Goal: Task Accomplishment & Management: Complete application form

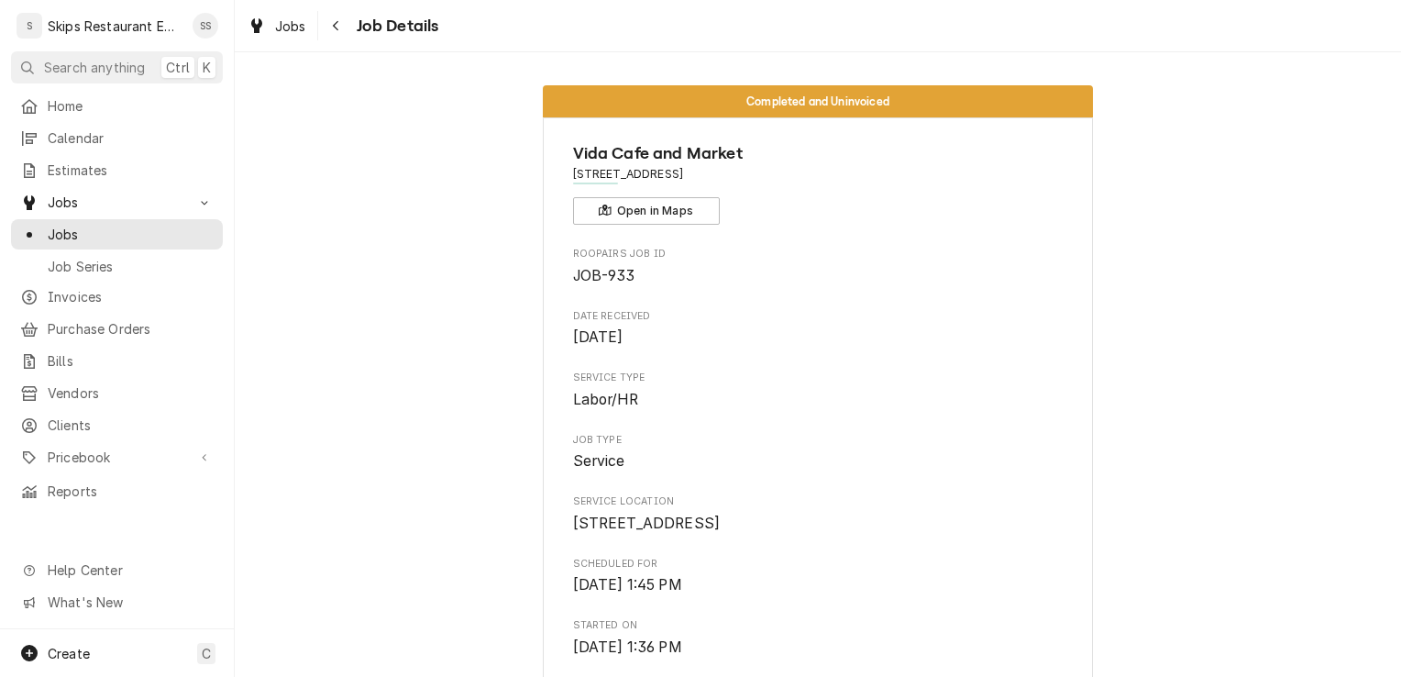
scroll to position [147, 0]
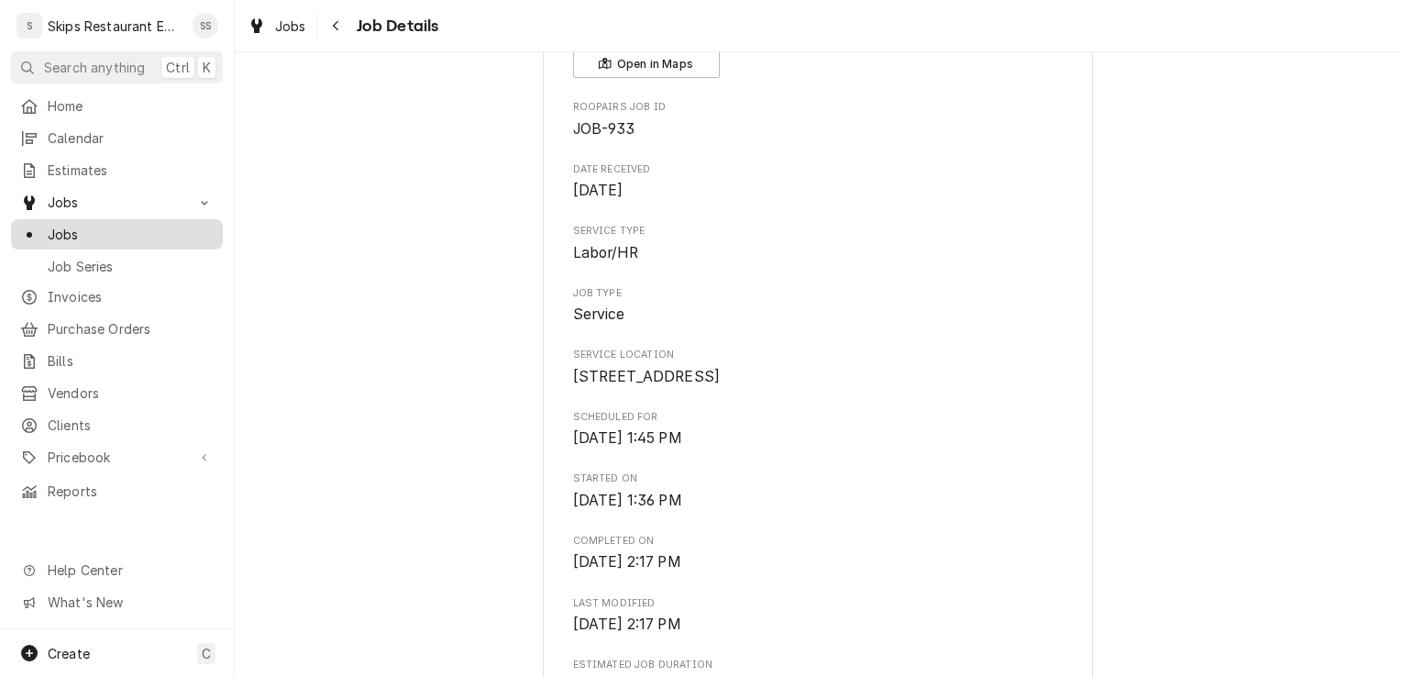
click at [72, 227] on span "Jobs" at bounding box center [131, 234] width 166 height 19
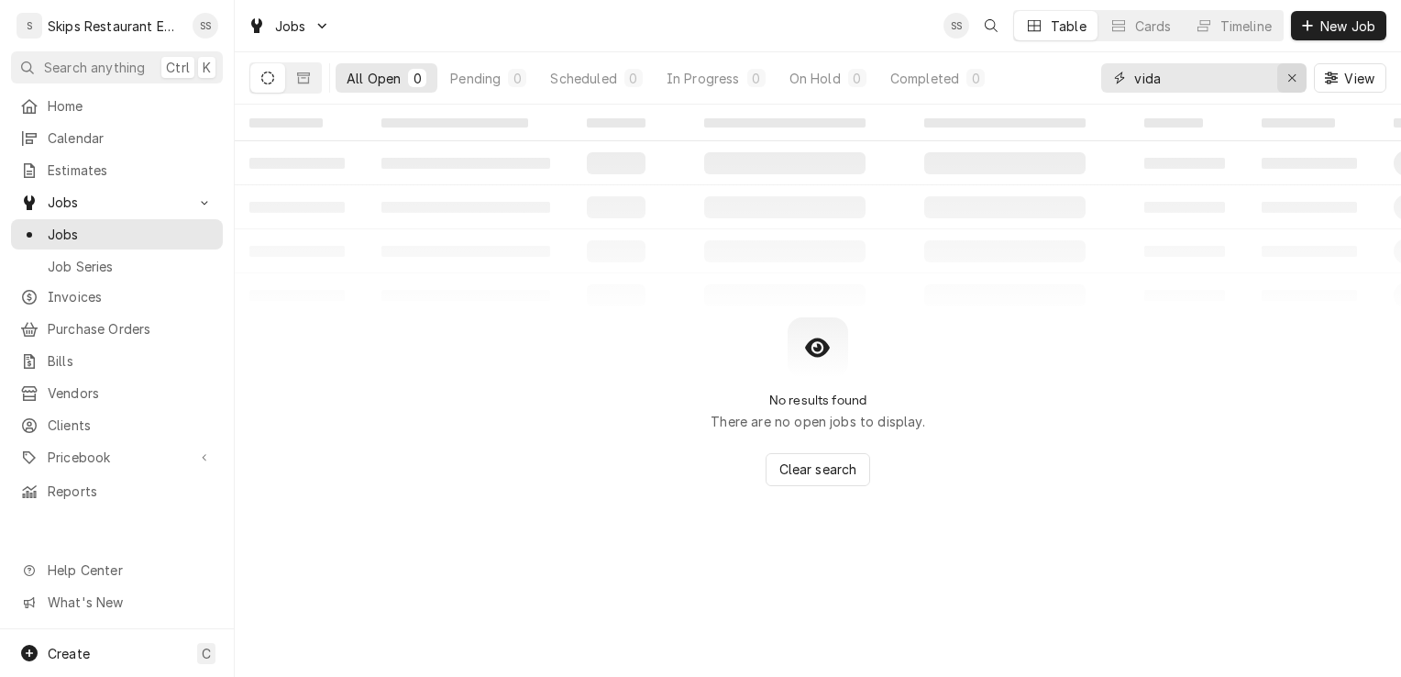
click at [1289, 69] on div "Erase input" at bounding box center [1292, 78] width 18 height 18
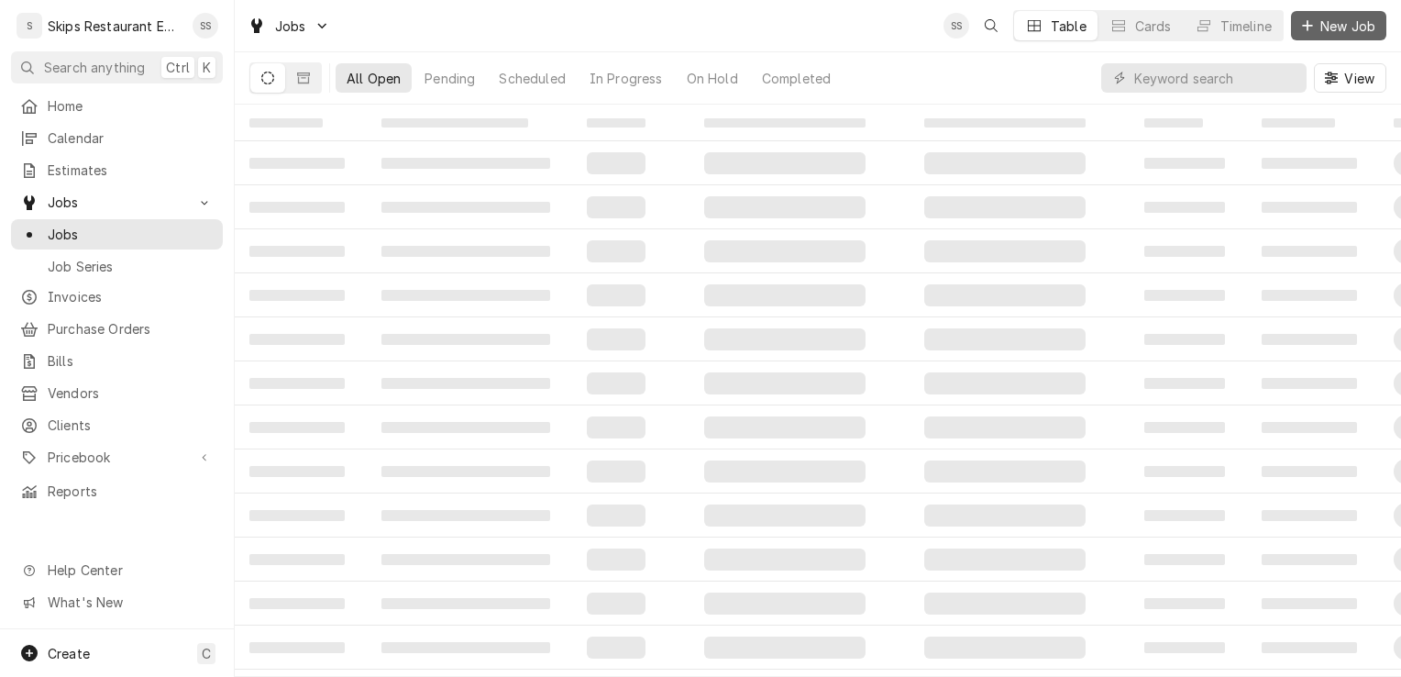
click at [1332, 22] on span "New Job" at bounding box center [1348, 26] width 62 height 19
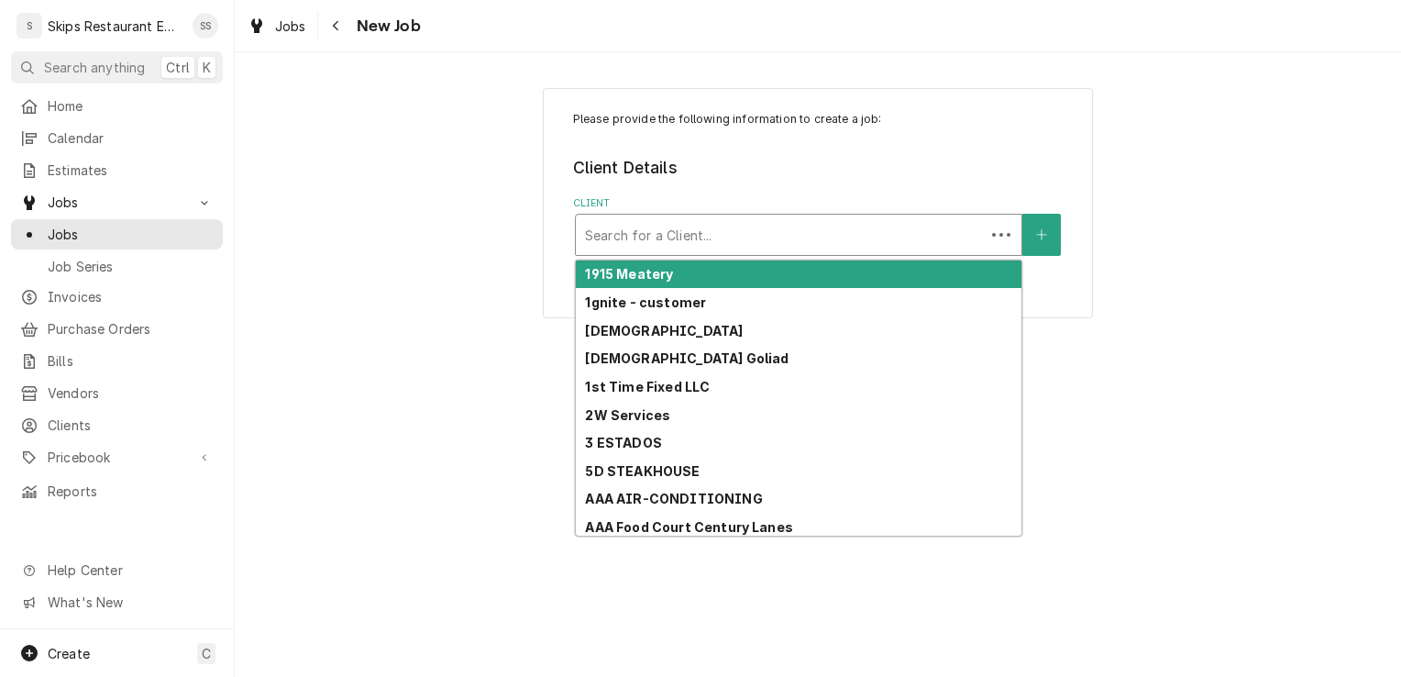
click at [652, 240] on div "Client" at bounding box center [780, 234] width 391 height 33
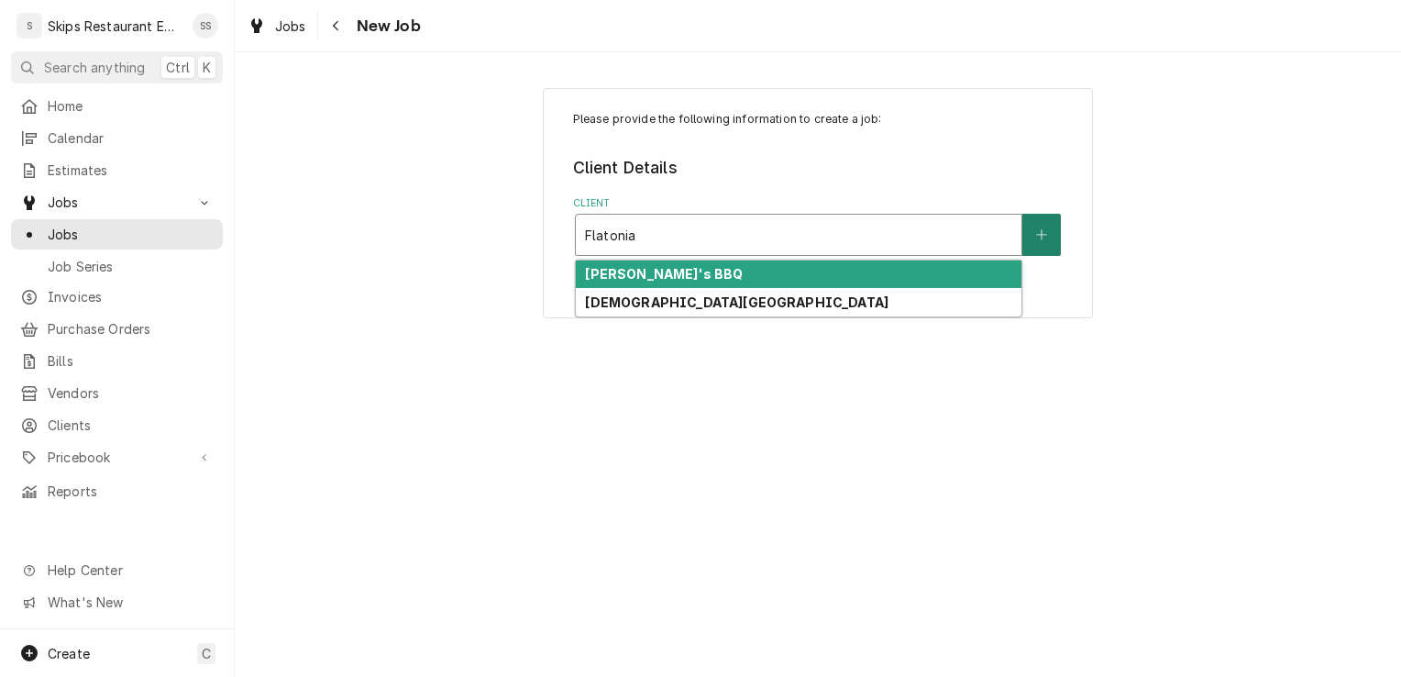
type input "Flatonia"
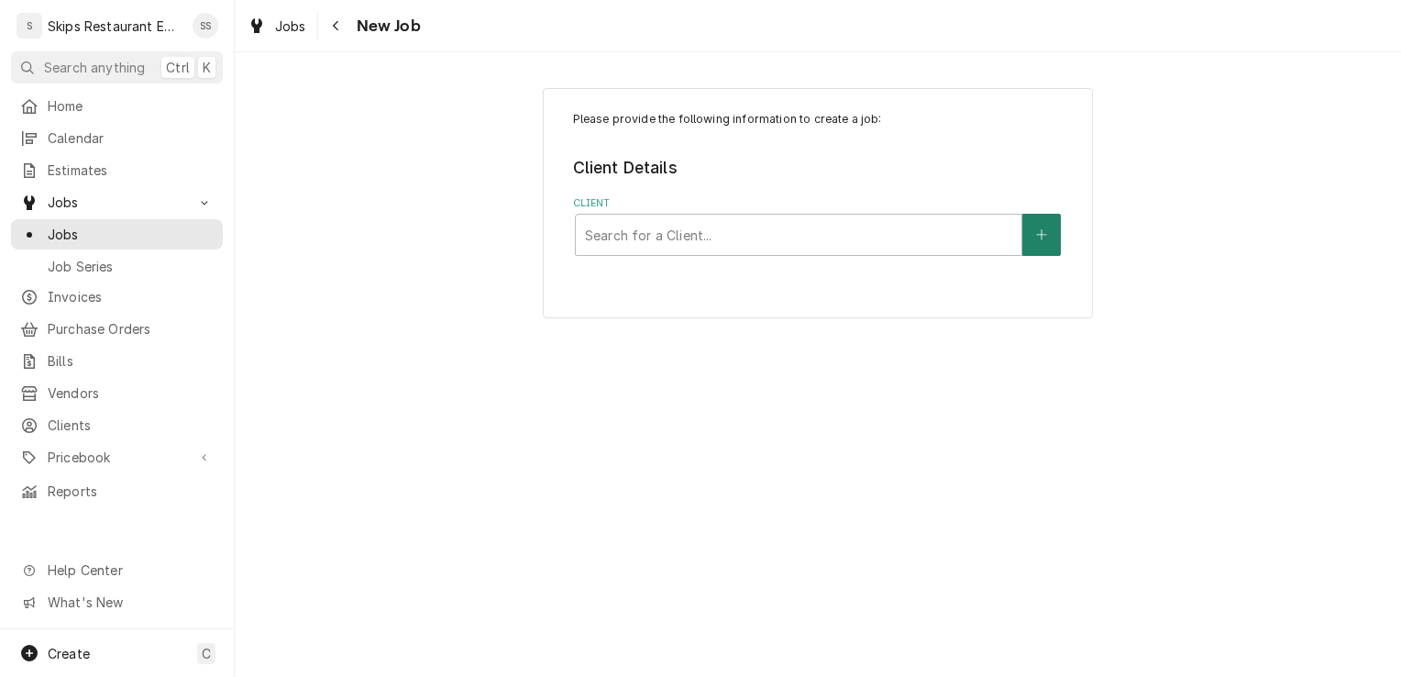
click at [1042, 233] on icon "Create New Client" at bounding box center [1041, 235] width 10 height 10
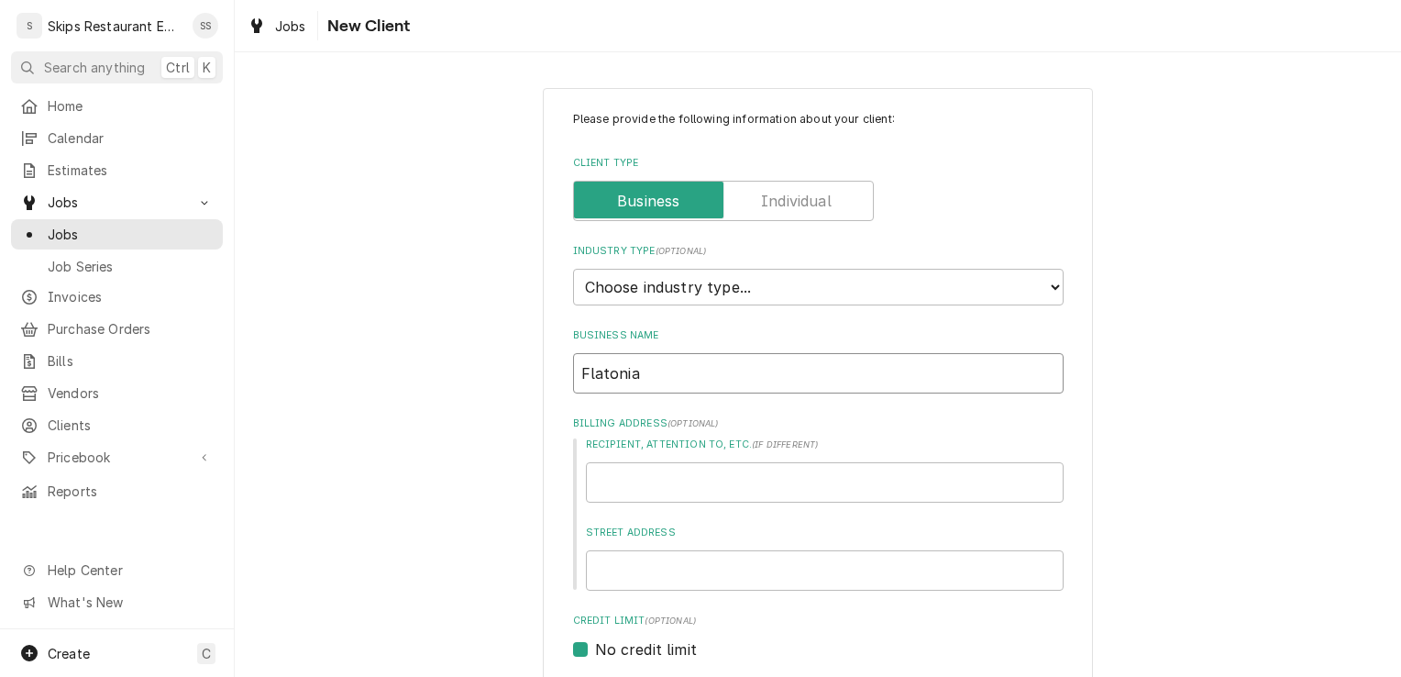
click at [641, 374] on input "Flatonia" at bounding box center [818, 373] width 491 height 40
type textarea "x"
type input "Flatonia"
type textarea "x"
type input "Flatonia H"
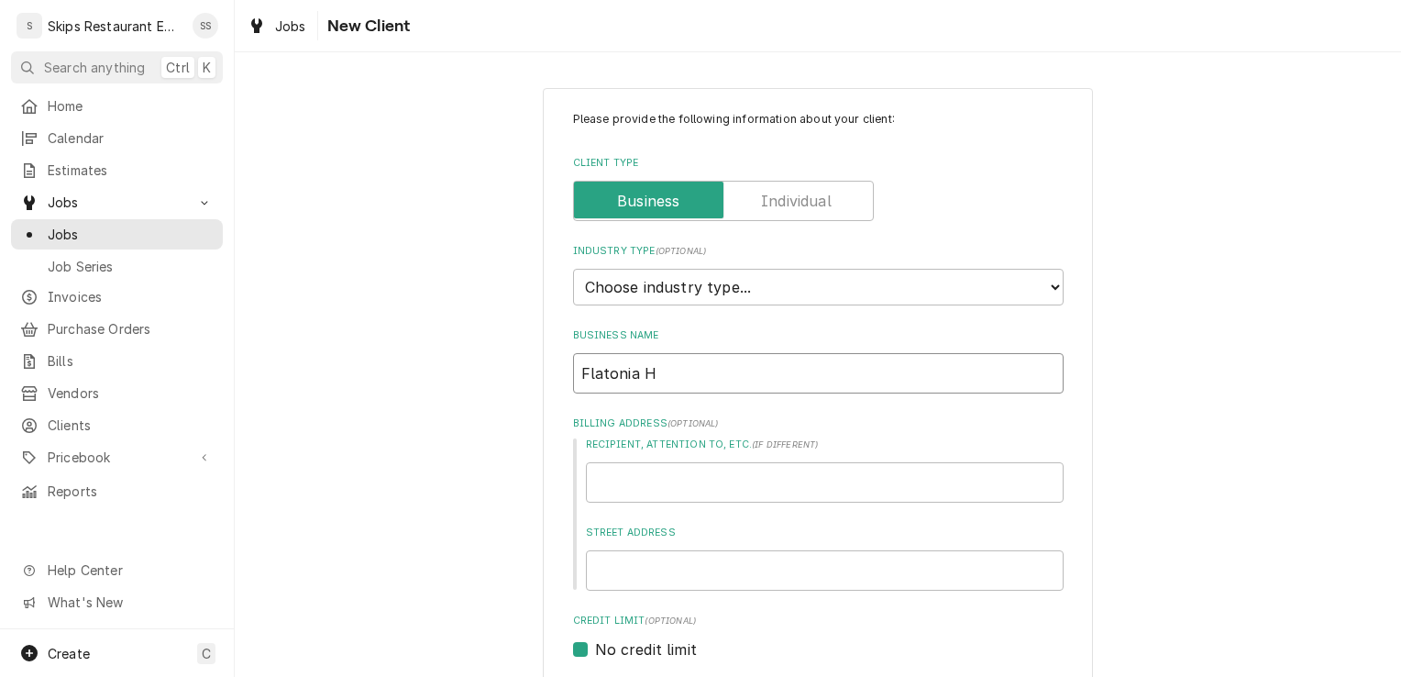
type textarea "x"
type input "Flatonia He"
type textarea "x"
type input "Flatonia Hea"
type textarea "x"
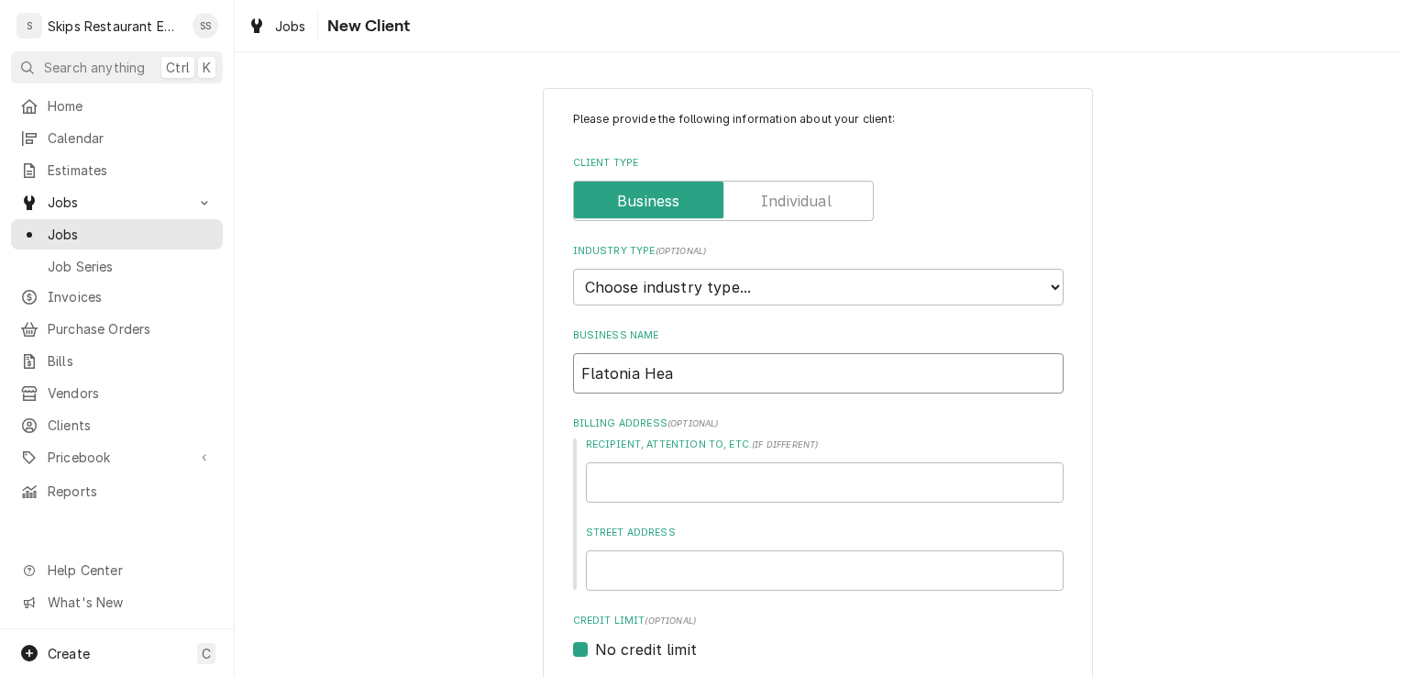
type input "Flatonia Heal"
type textarea "x"
type input "Flatonia Healt"
type textarea "x"
type input "Flatonia Health"
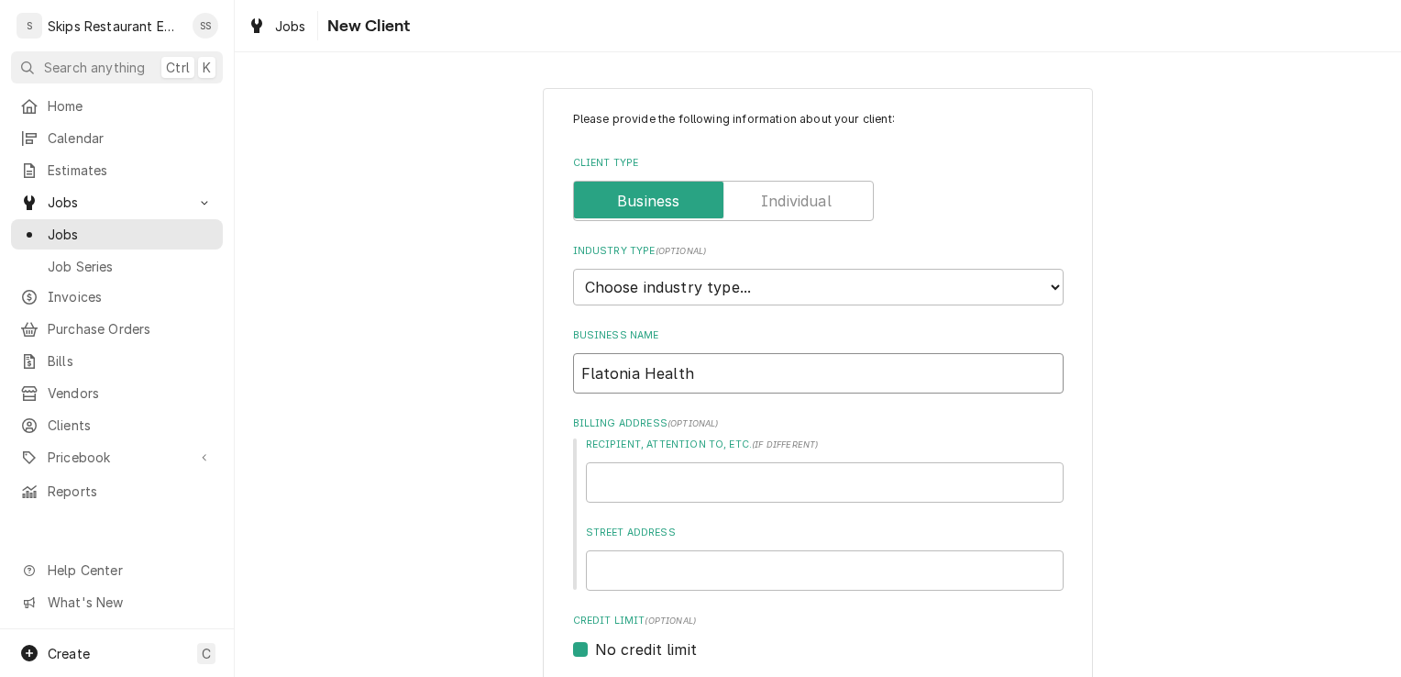
type textarea "x"
type input "Flatonia Healthc"
type textarea "x"
type input "Flatonia Healthca"
type textarea "x"
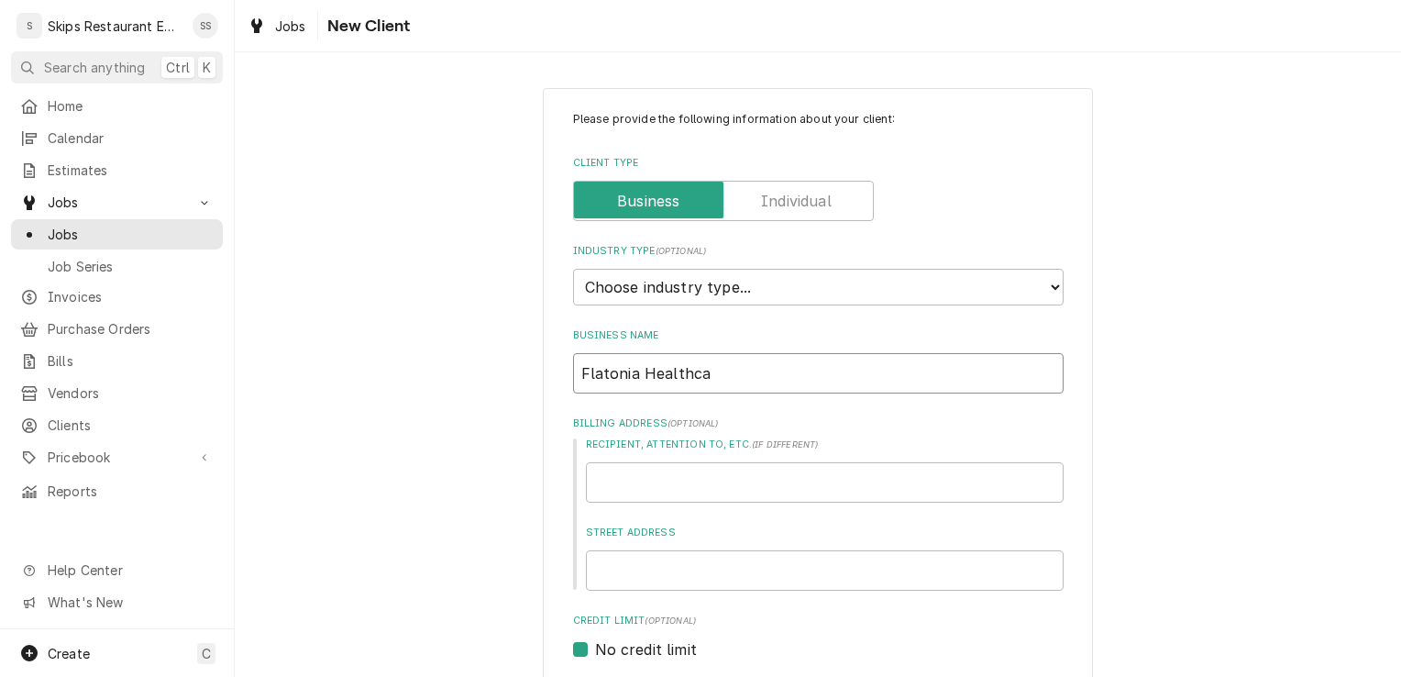
type input "Flatonia Healthcar"
type textarea "x"
type input "Flatonia Healthcare"
type textarea "x"
type input "Flatonia Healthcare"
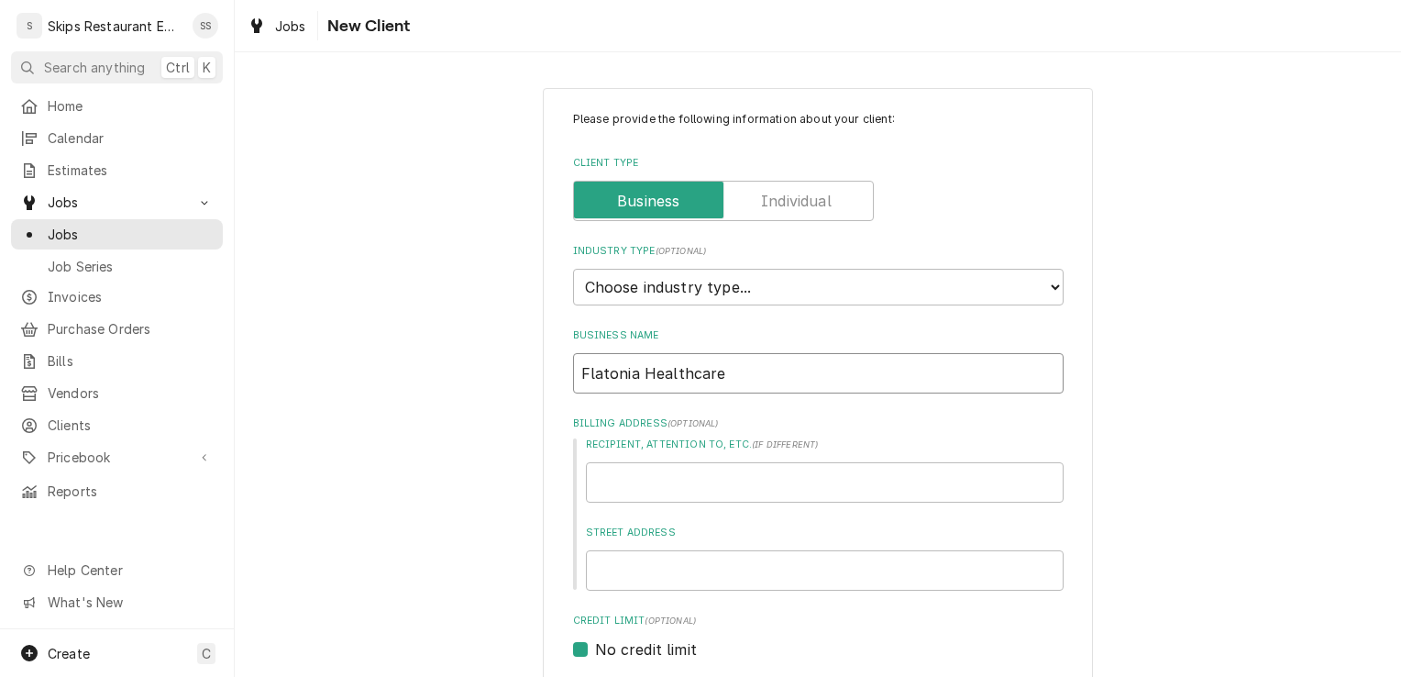
type textarea "x"
type input "Flatonia Healthcare C"
type textarea "x"
type input "Flatonia Healthcare Ce"
type textarea "x"
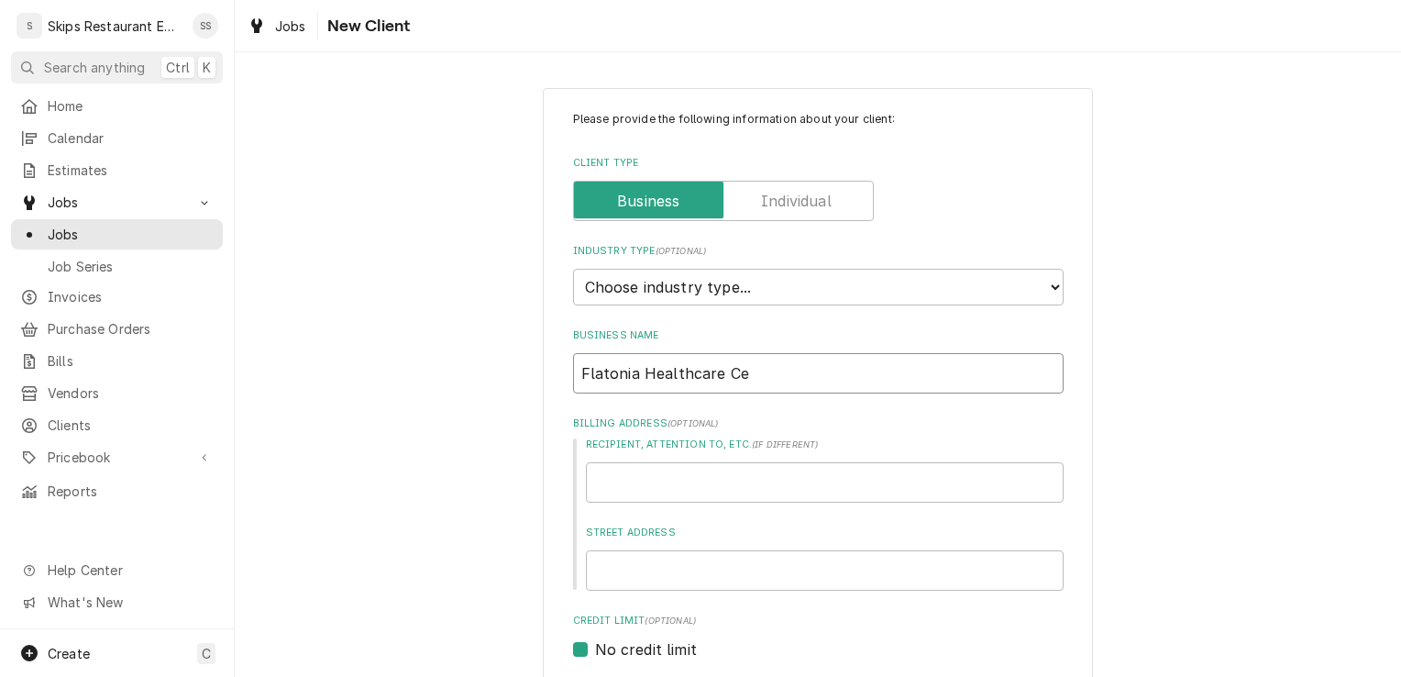
type input "Flatonia Healthcare Cen"
type textarea "x"
type input "Flatonia Healthcare Cent"
type textarea "x"
type input "Flatonia Healthcare Cente"
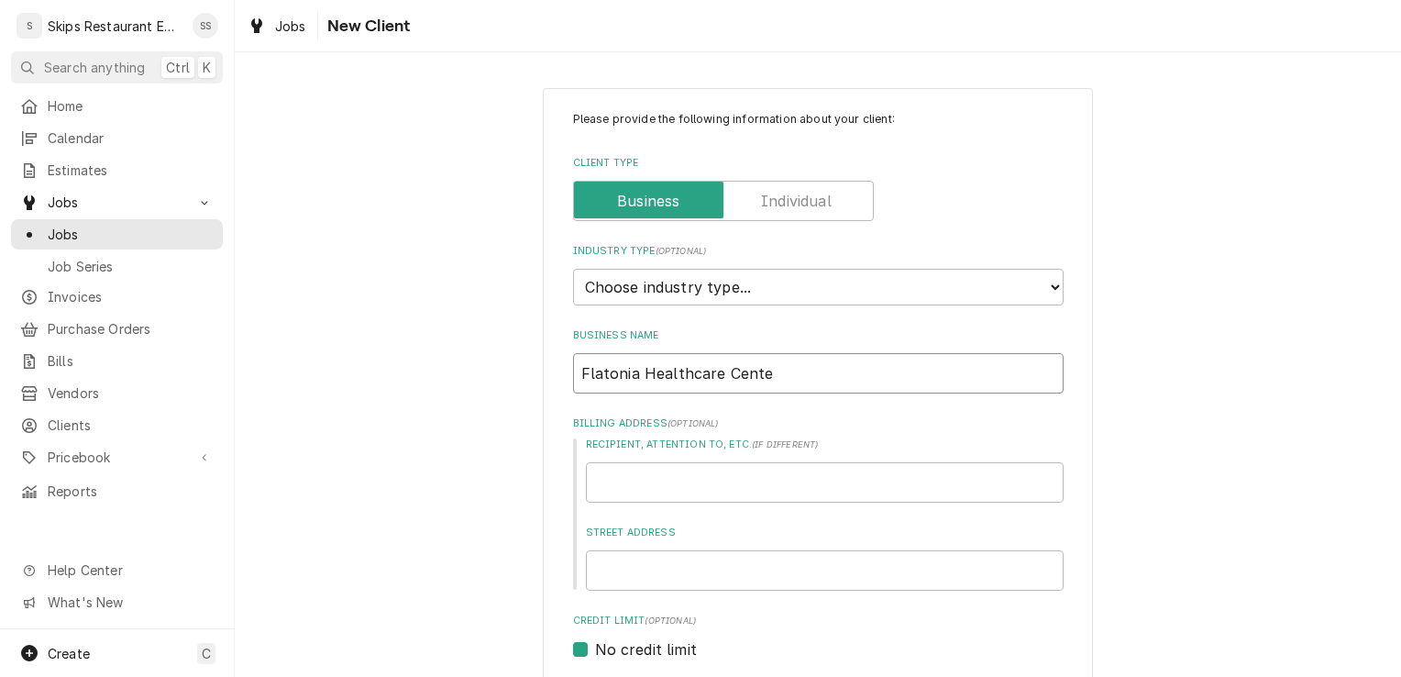
type textarea "x"
type input "Flatonia Healthcare Center"
type textarea "x"
type input "Flatonia Healthcare Center"
click at [760, 282] on select "Choose industry type... Residential Commercial Industrial Government" at bounding box center [818, 287] width 491 height 37
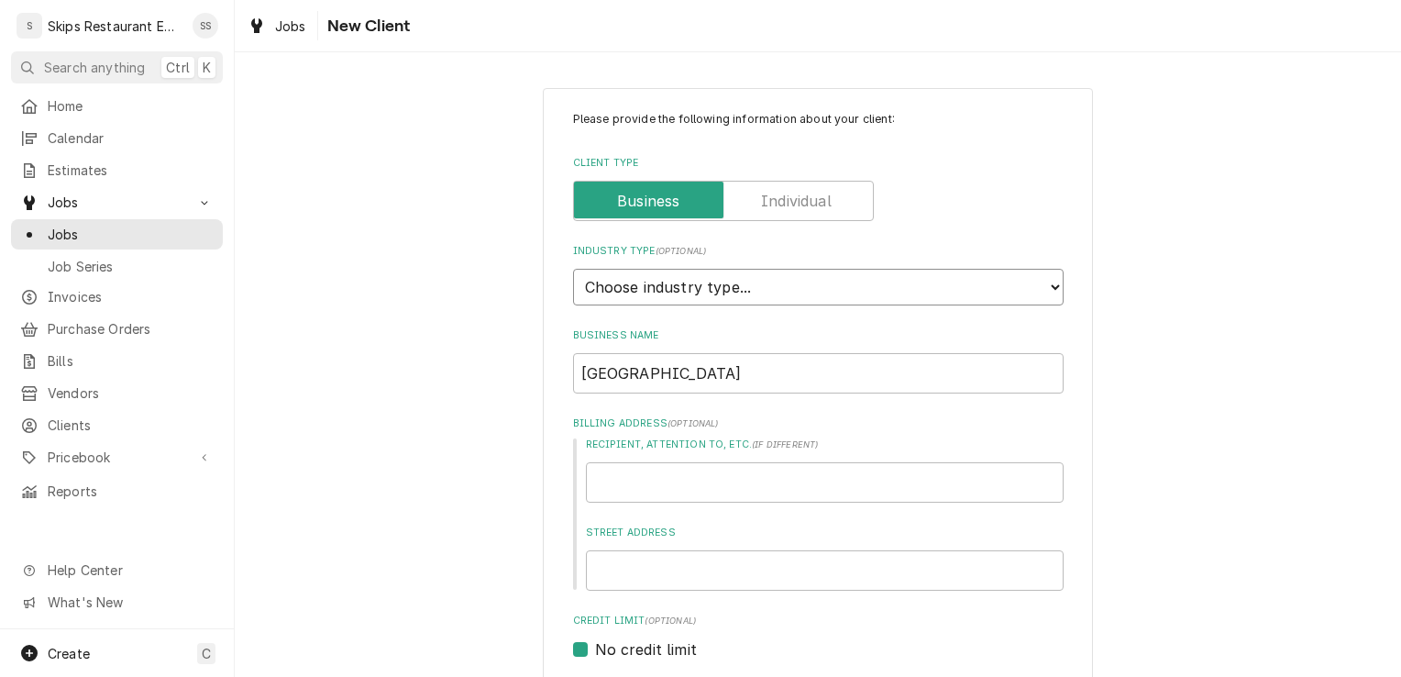
select select "2"
click at [573, 269] on select "Choose industry type... Residential Commercial Industrial Government" at bounding box center [818, 287] width 491 height 37
click at [611, 565] on input "Street Address" at bounding box center [825, 570] width 478 height 40
type textarea "x"
type input "6"
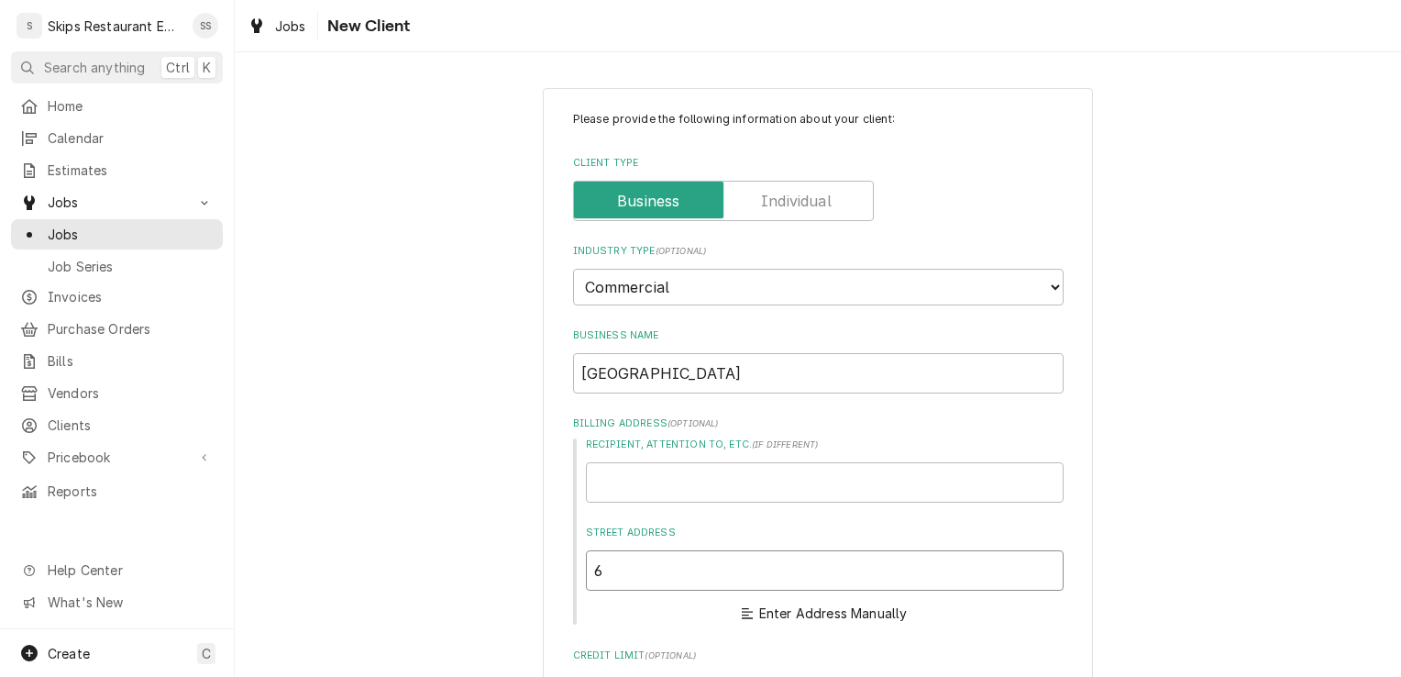
type textarea "x"
type input "62"
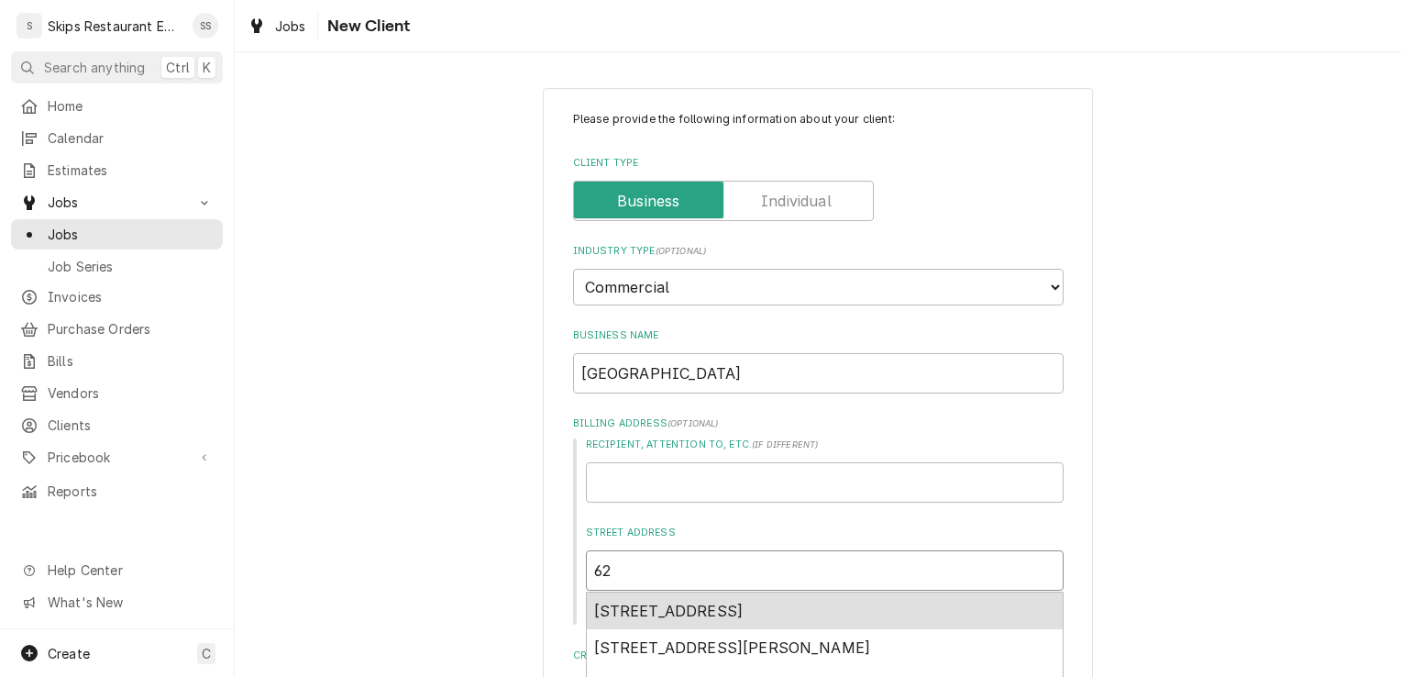
type textarea "x"
type input "624"
type textarea "x"
type input "624"
type textarea "x"
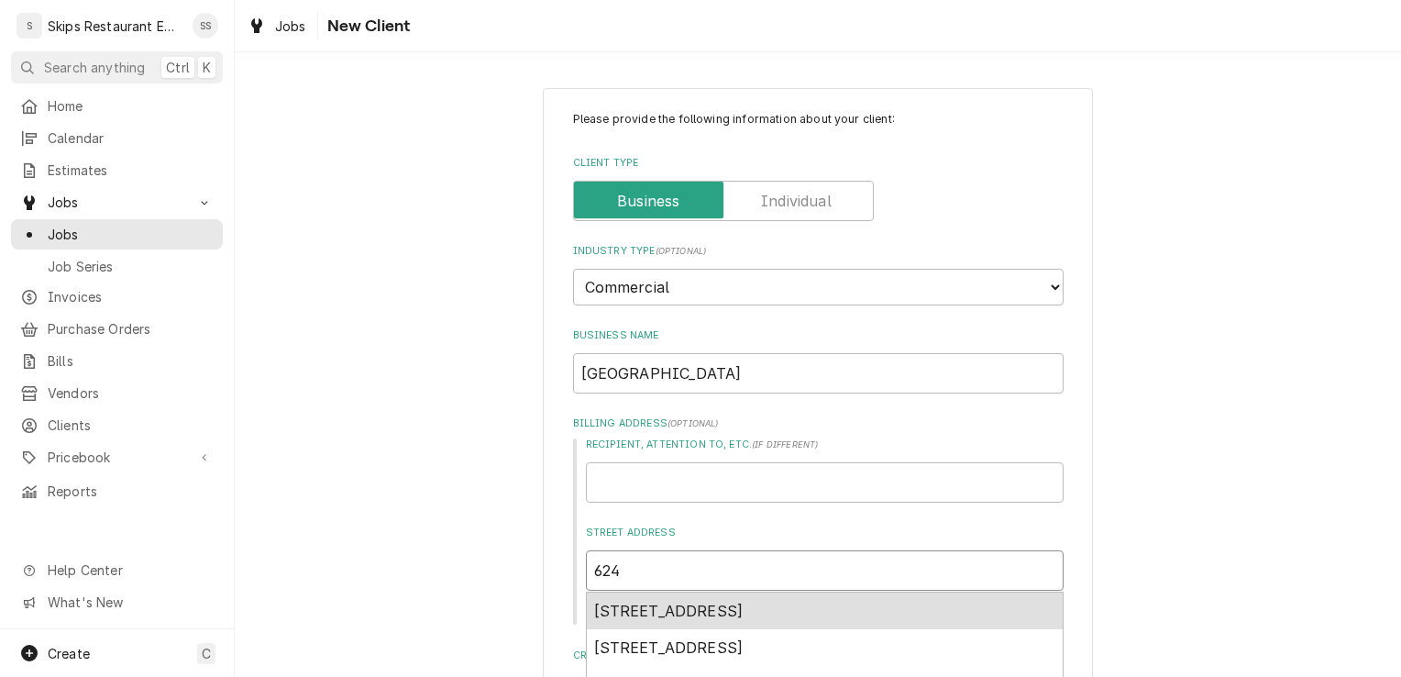
type input "624 N"
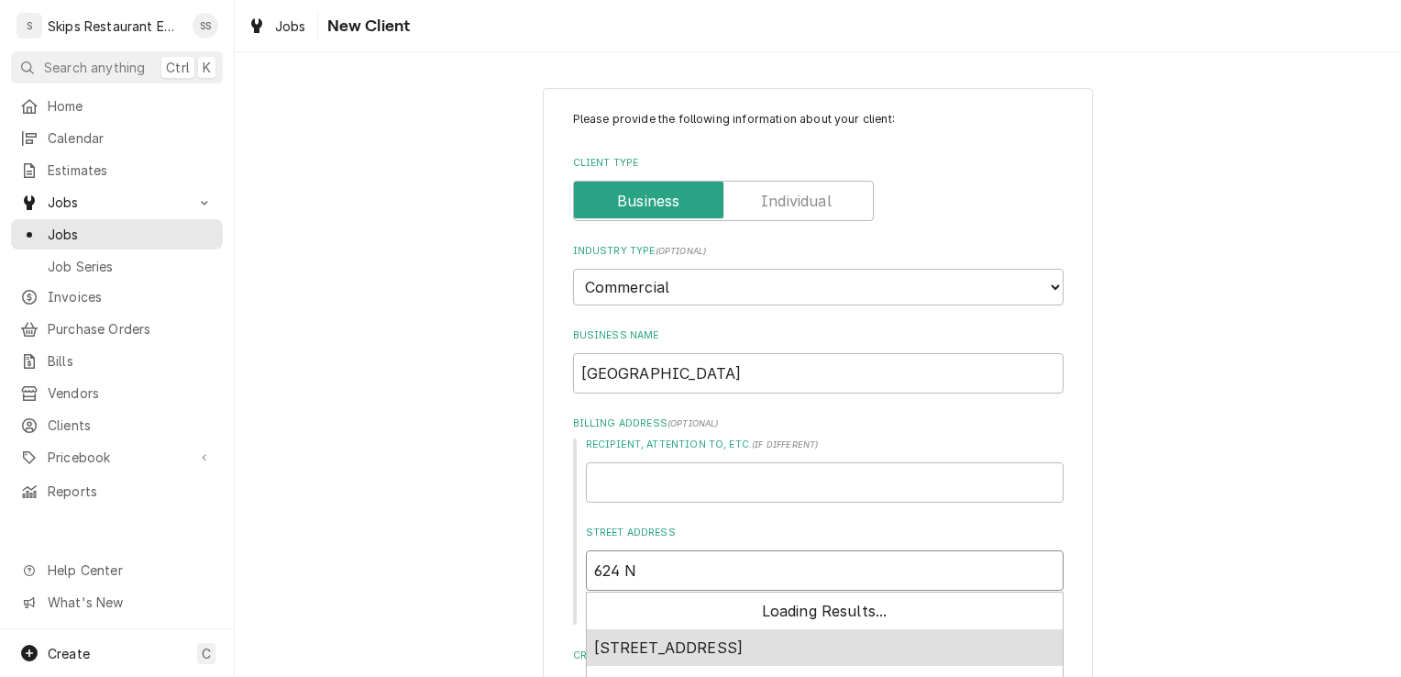
type textarea "x"
type input "624 N."
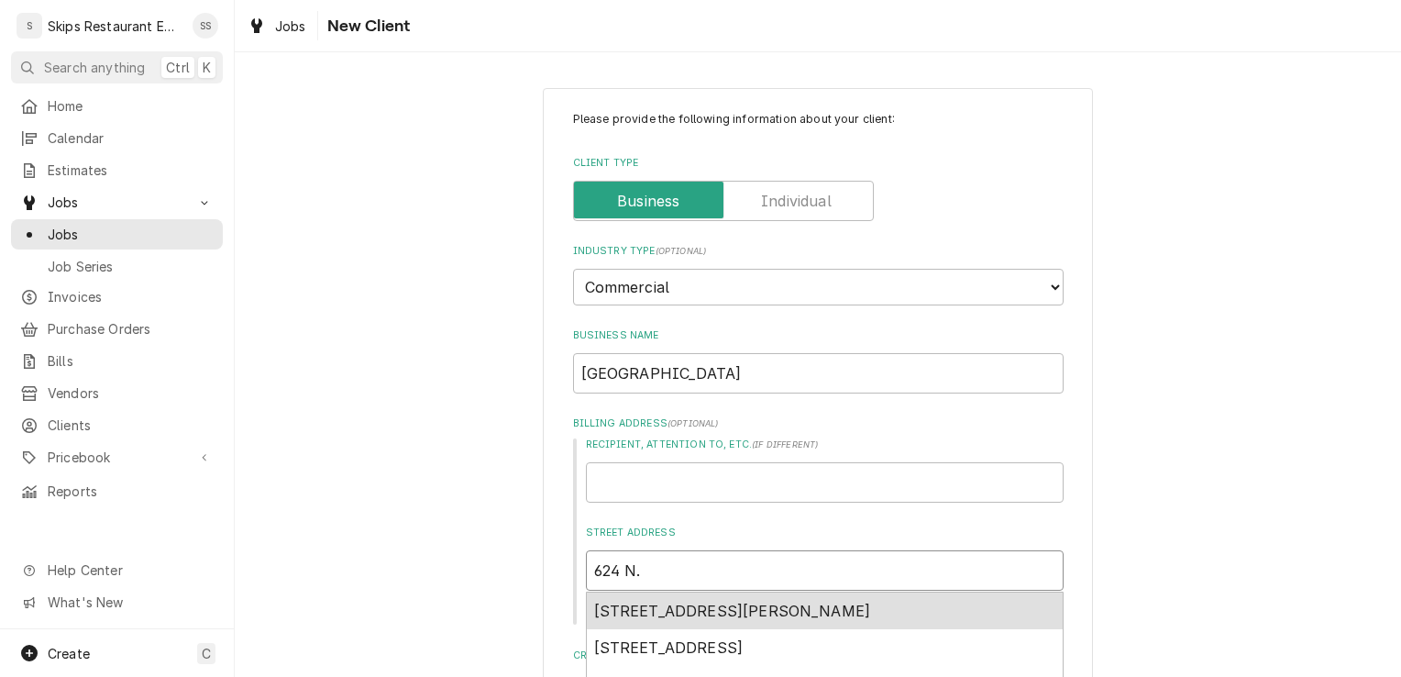
type textarea "x"
type input "624 N."
type textarea "x"
type input "624 N. C"
type textarea "x"
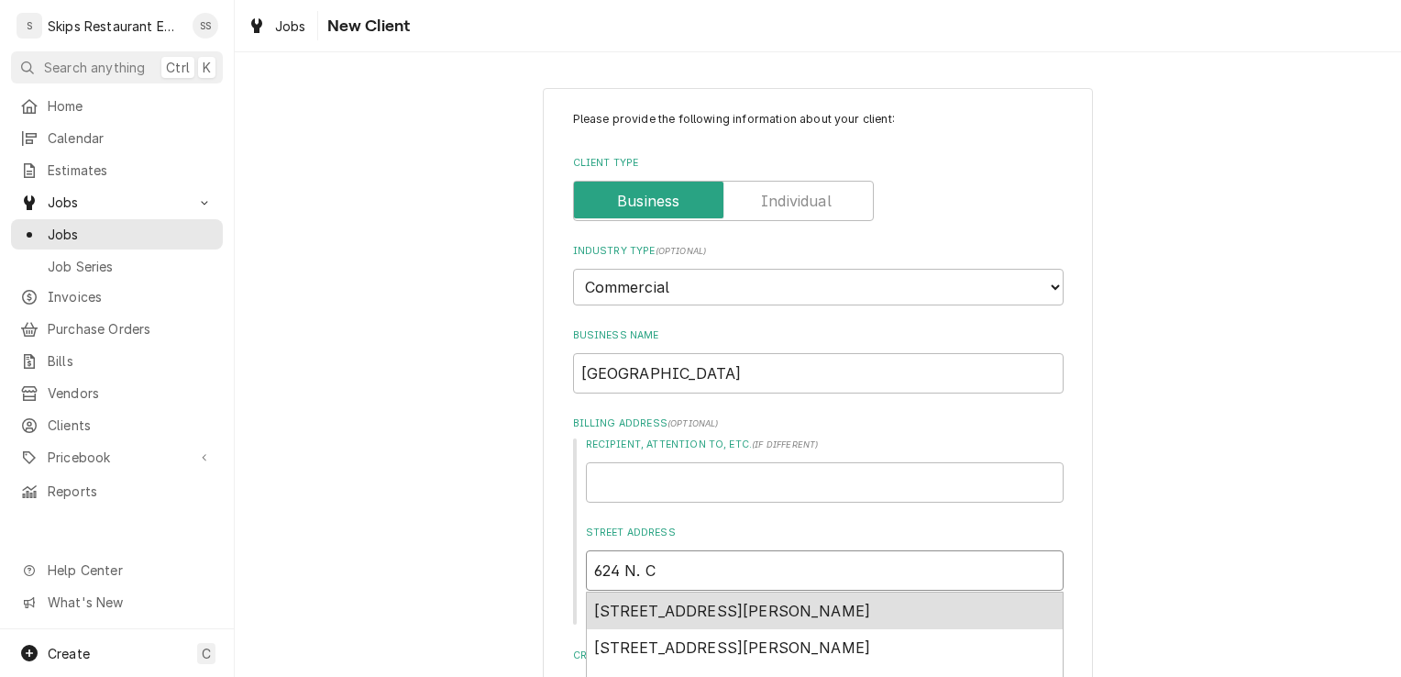
type input "624 N. Co"
type textarea "x"
type input "624 N. Con"
type textarea "x"
type input "624 N. Conv"
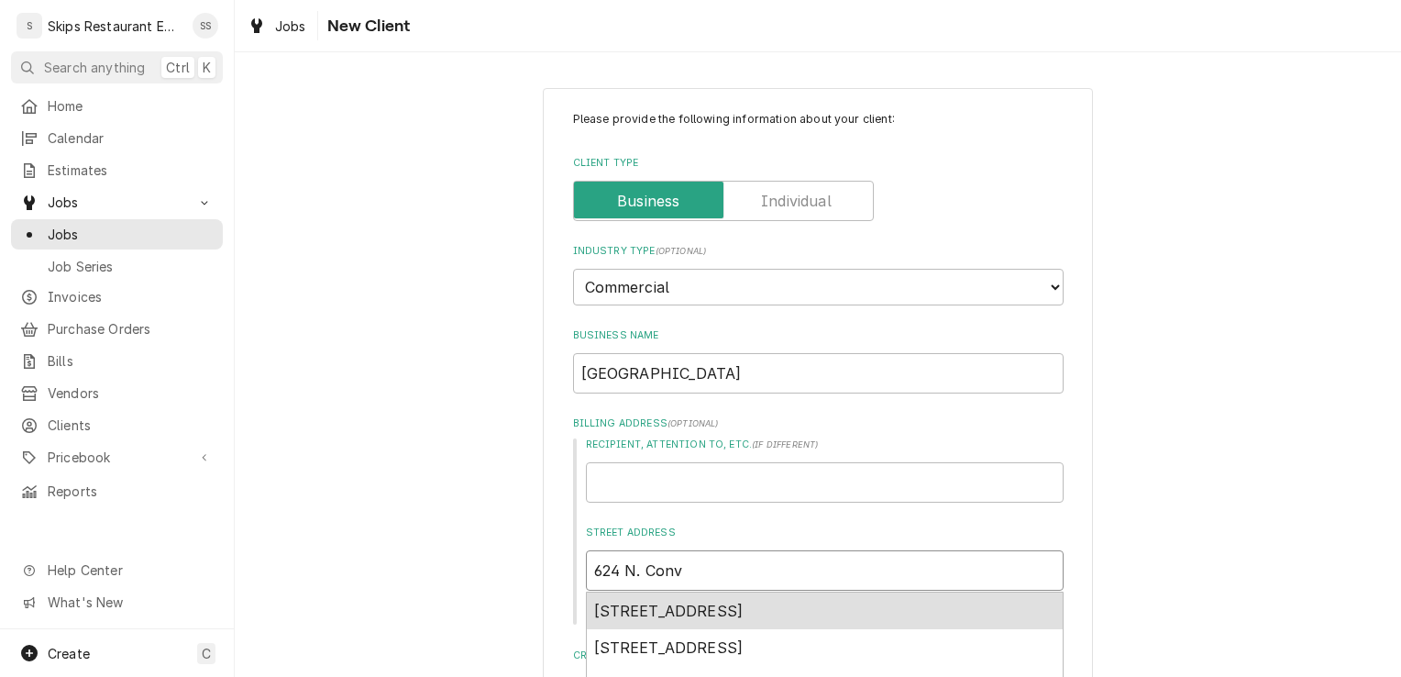
type textarea "x"
type input "624 N. Conve"
type textarea "x"
type input "624 N. Conver"
type textarea "x"
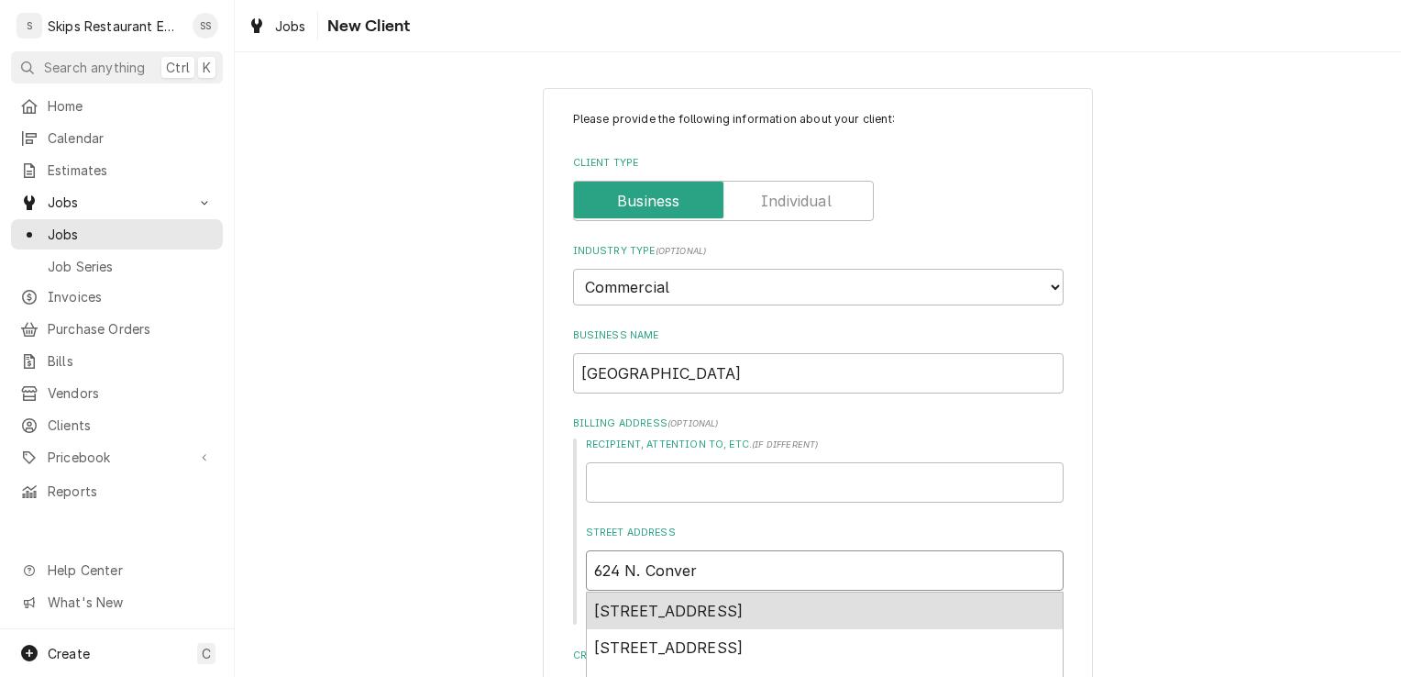
type input "624 N. Convers"
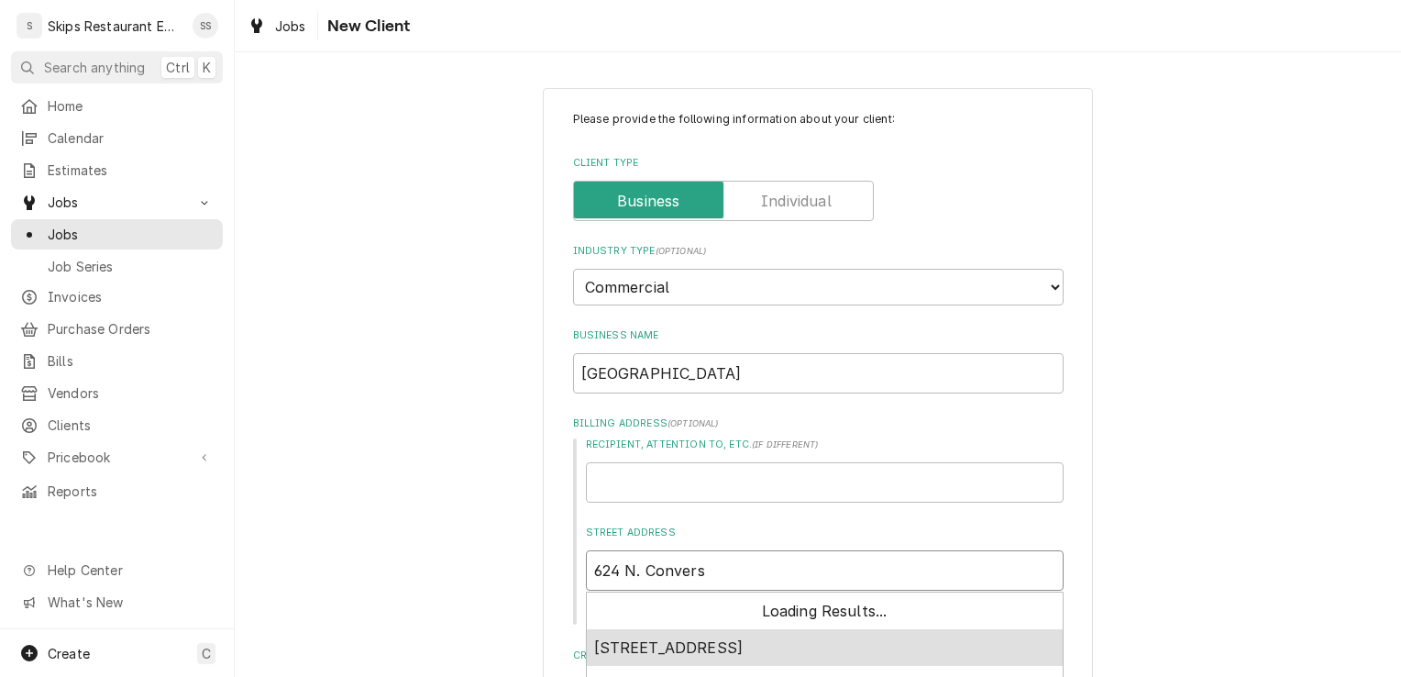
type textarea "x"
type input "624 N. Converse"
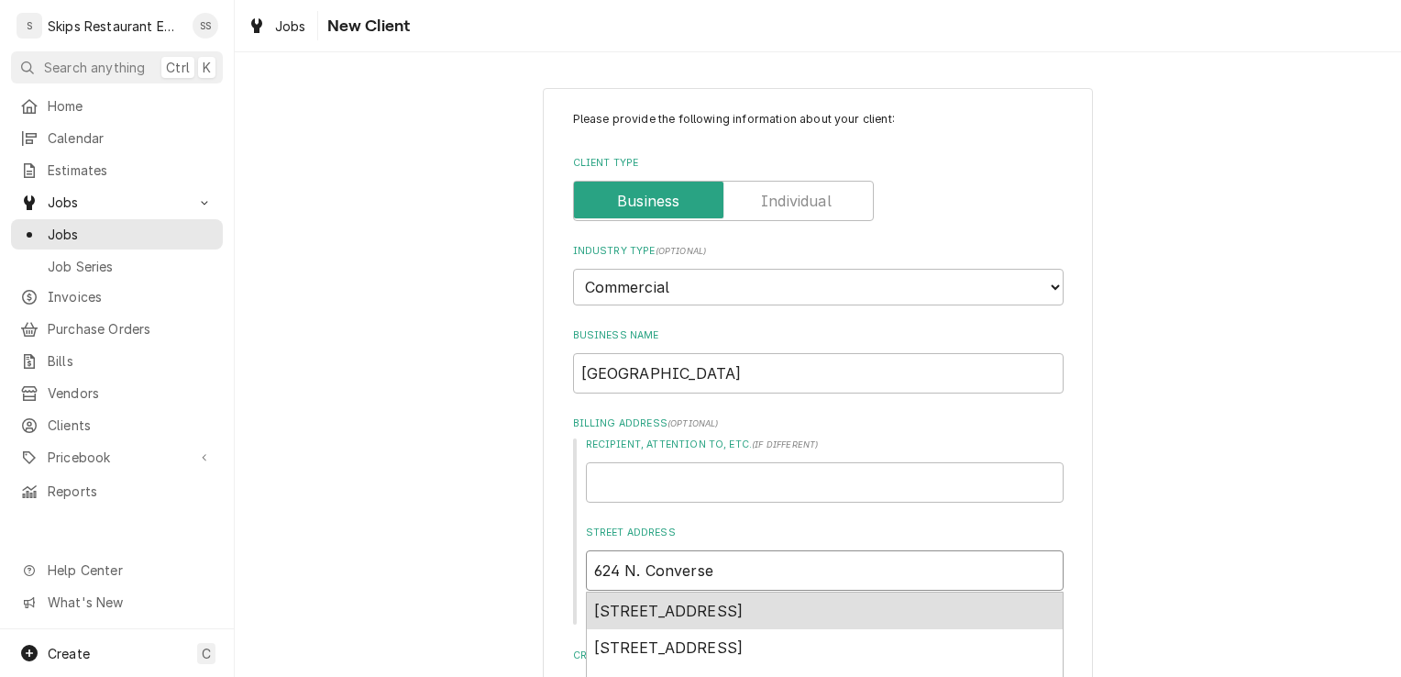
click at [689, 615] on span "624 North Converse Street, Flatonia, TX, USA" at bounding box center [668, 611] width 149 height 18
type textarea "x"
type input "624 N Converse St"
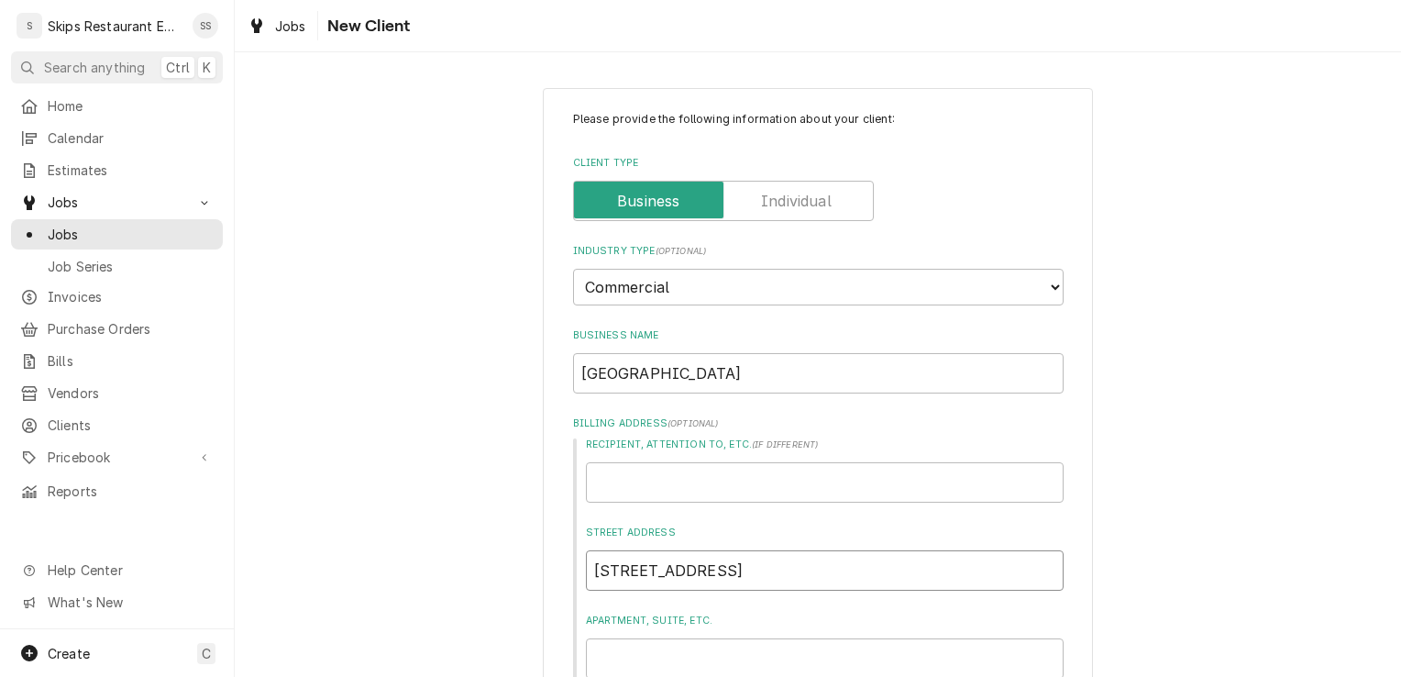
type textarea "x"
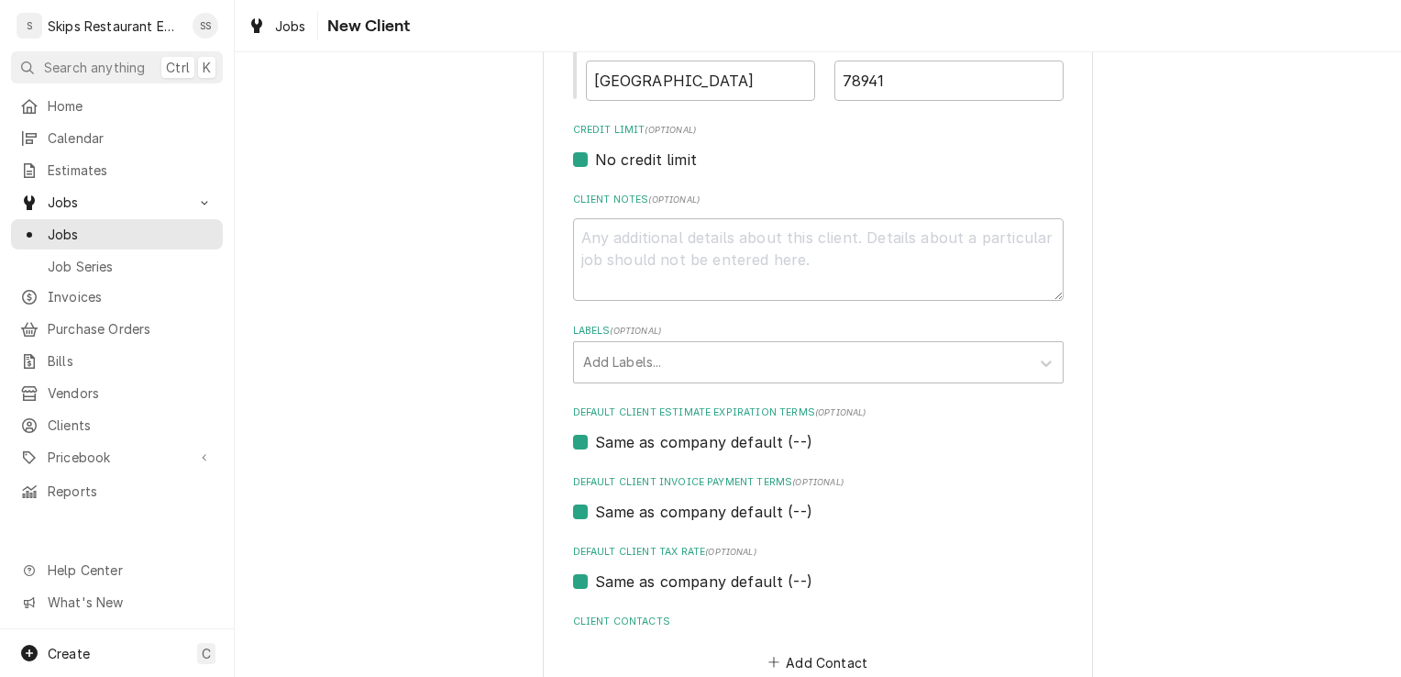
scroll to position [864, 0]
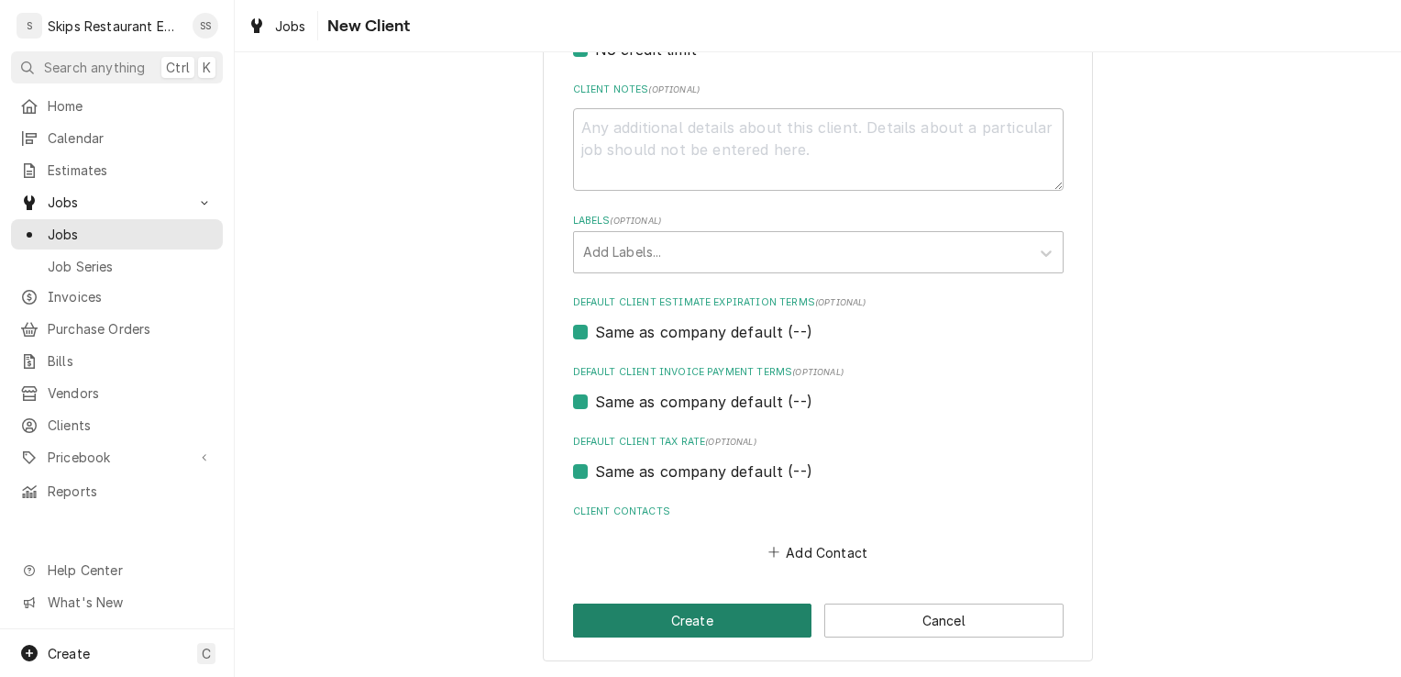
type input "624 N Converse St"
click at [658, 627] on button "Create" at bounding box center [692, 620] width 239 height 34
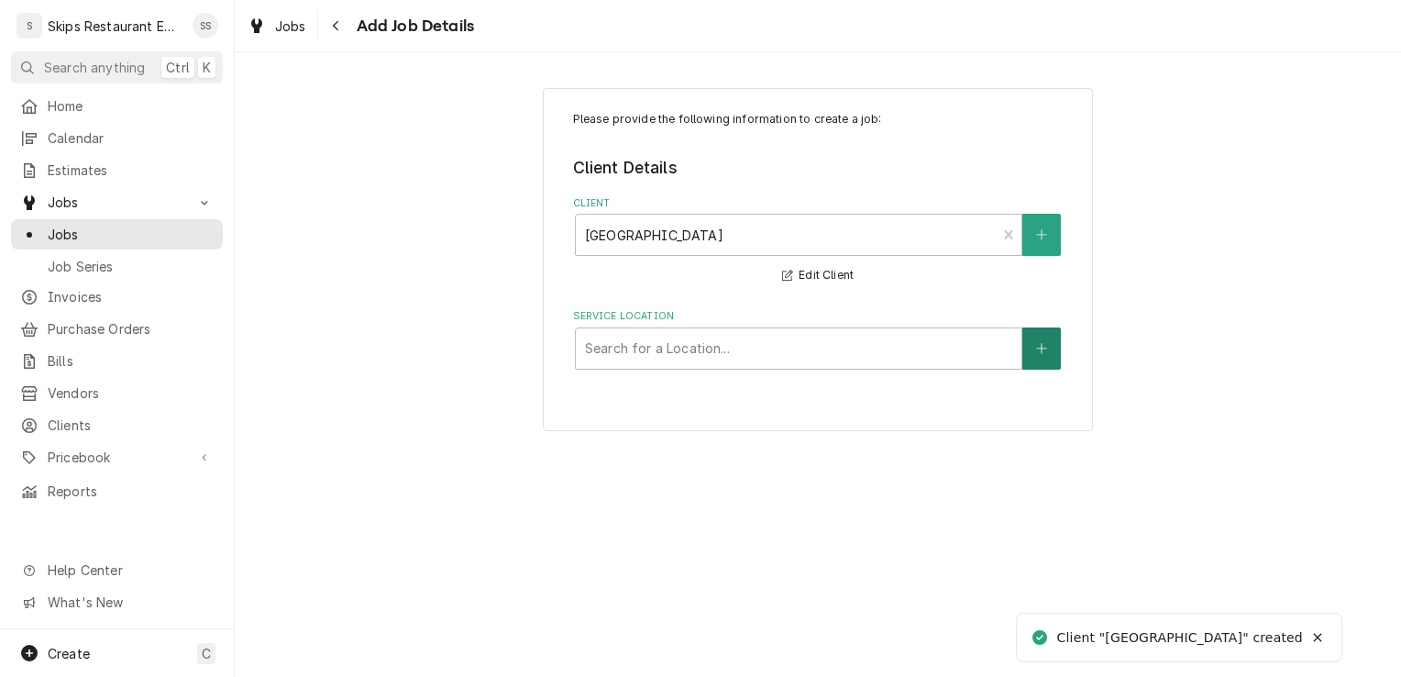
click at [1035, 348] on button "Service Location" at bounding box center [1042, 348] width 39 height 42
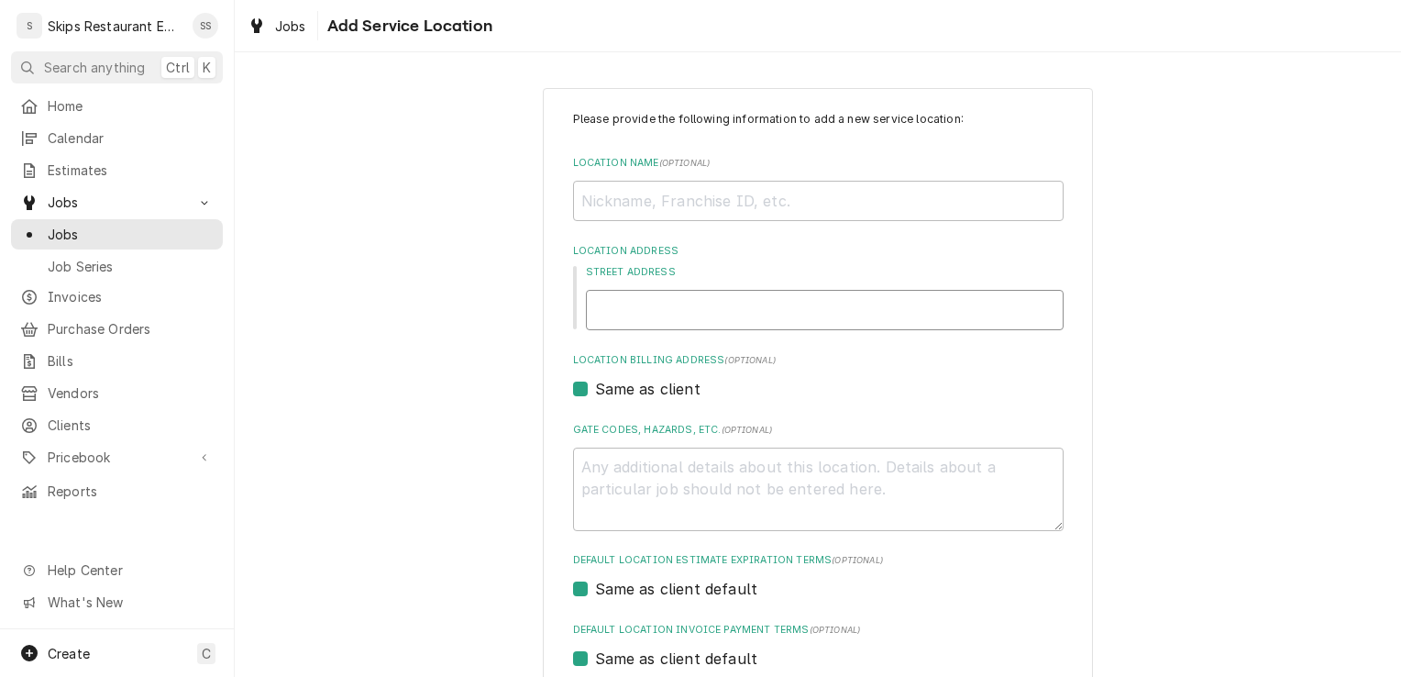
click at [625, 310] on input "Street Address" at bounding box center [825, 310] width 478 height 40
type textarea "x"
type input "6"
type textarea "x"
type input "62"
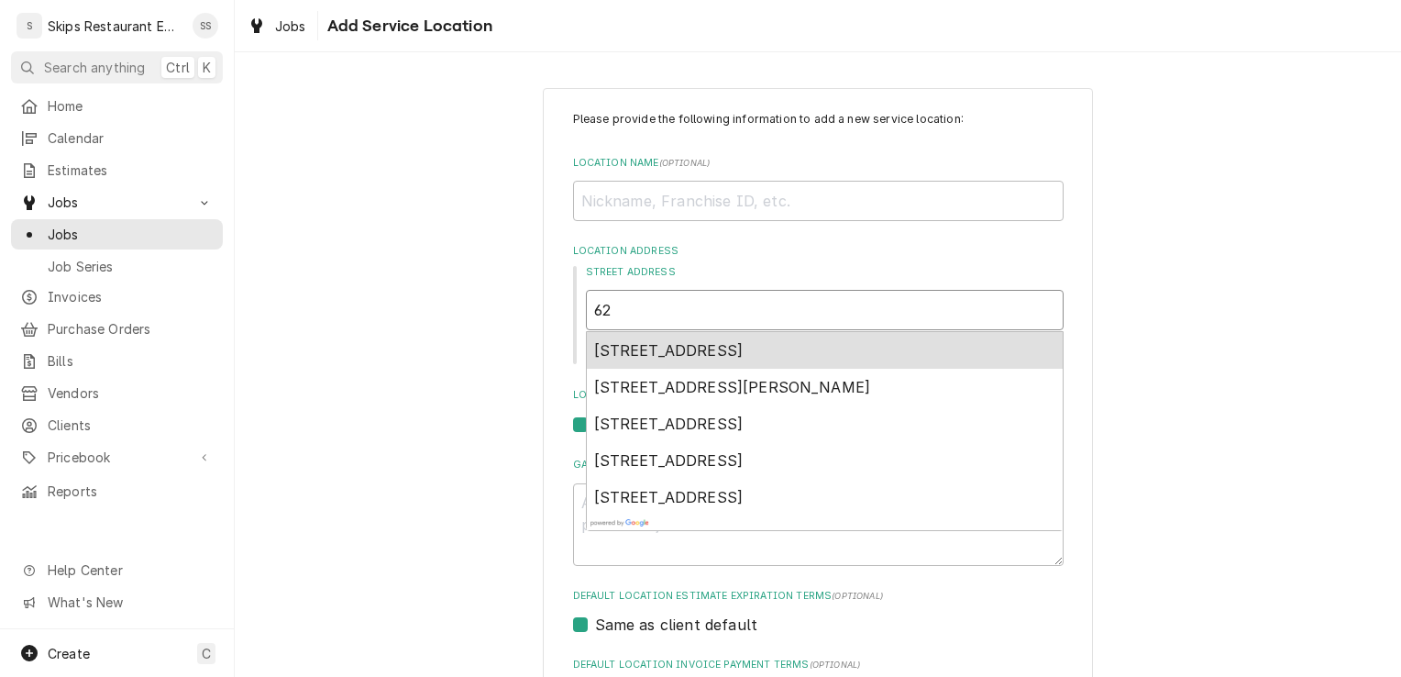
type textarea "x"
type input "624"
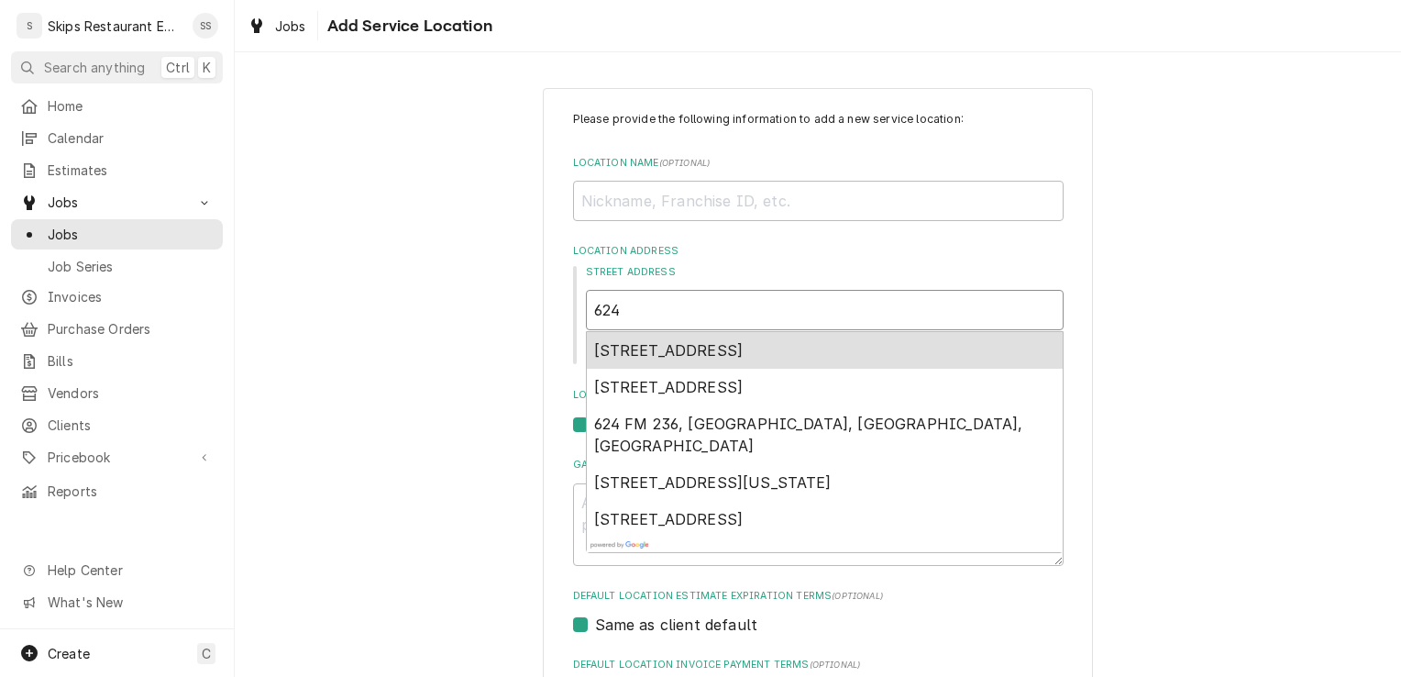
type textarea "x"
type input "624"
type textarea "x"
type input "624 N"
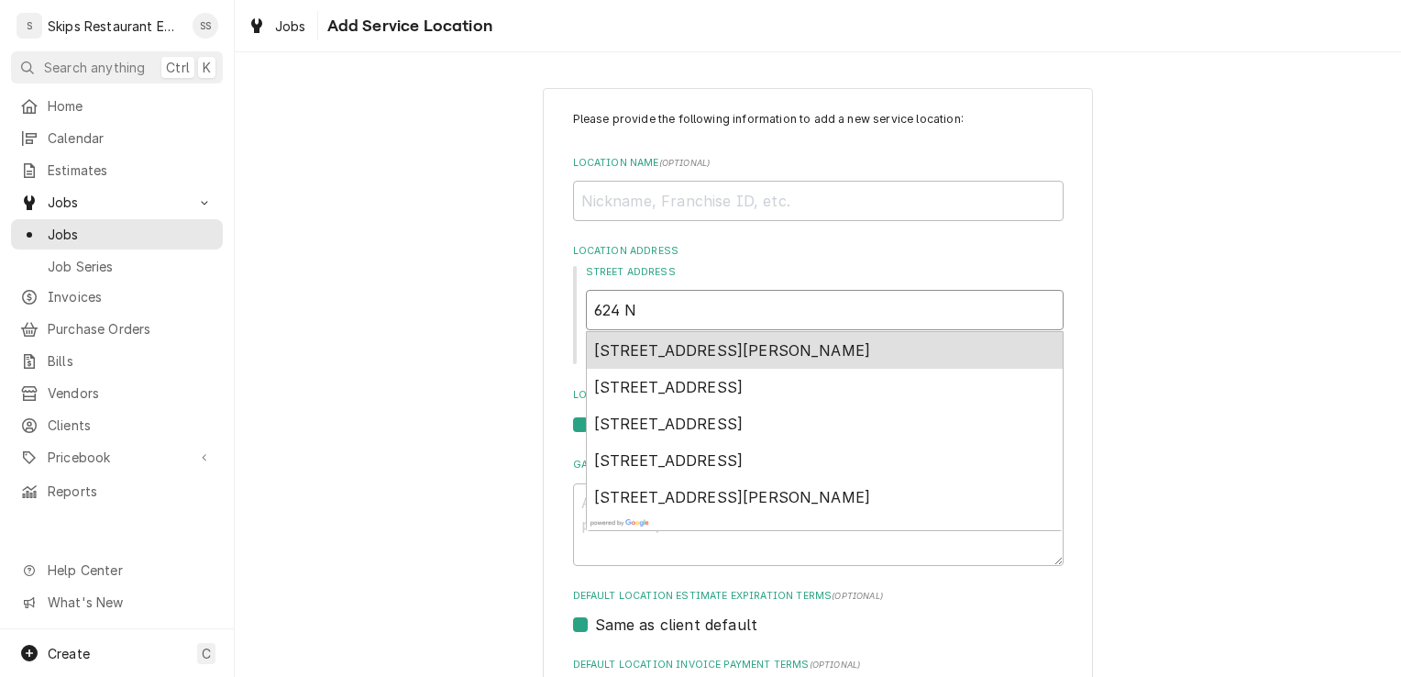
type textarea "x"
type input "624 N"
type textarea "x"
type input "624 N C"
type textarea "x"
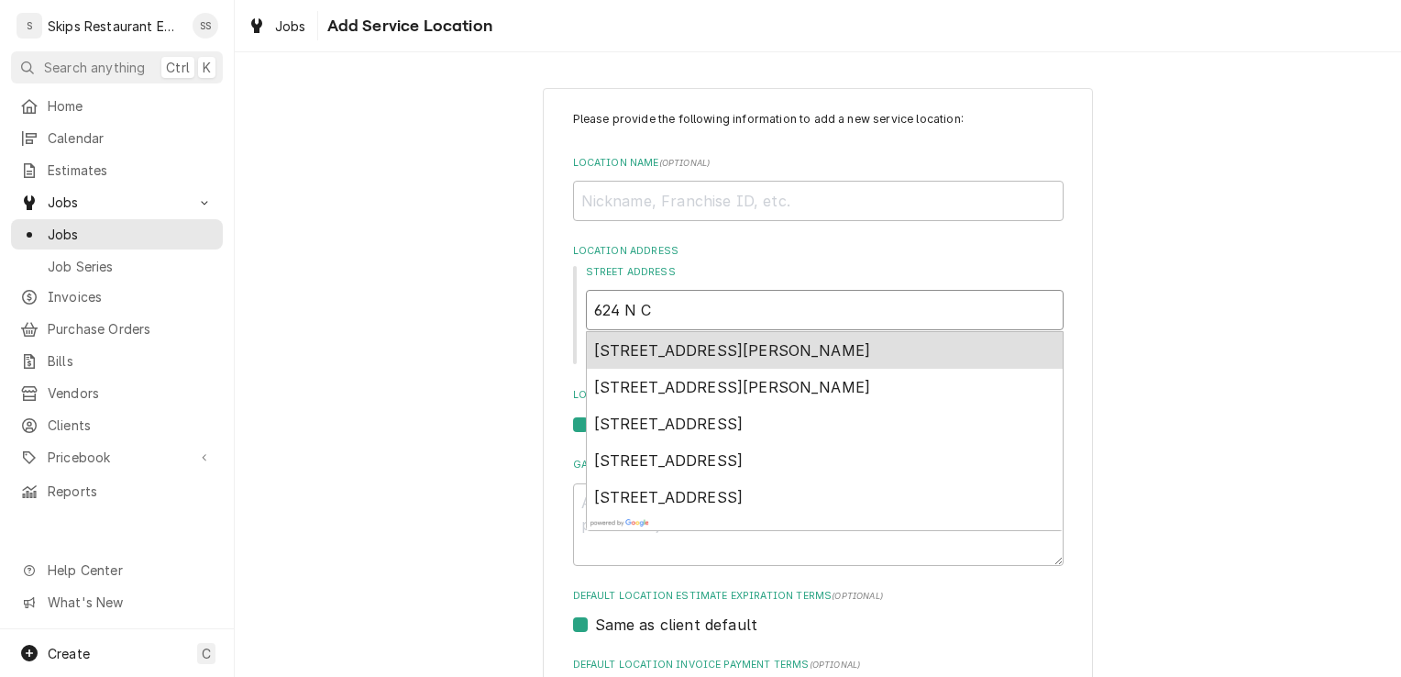
type input "624 N Co"
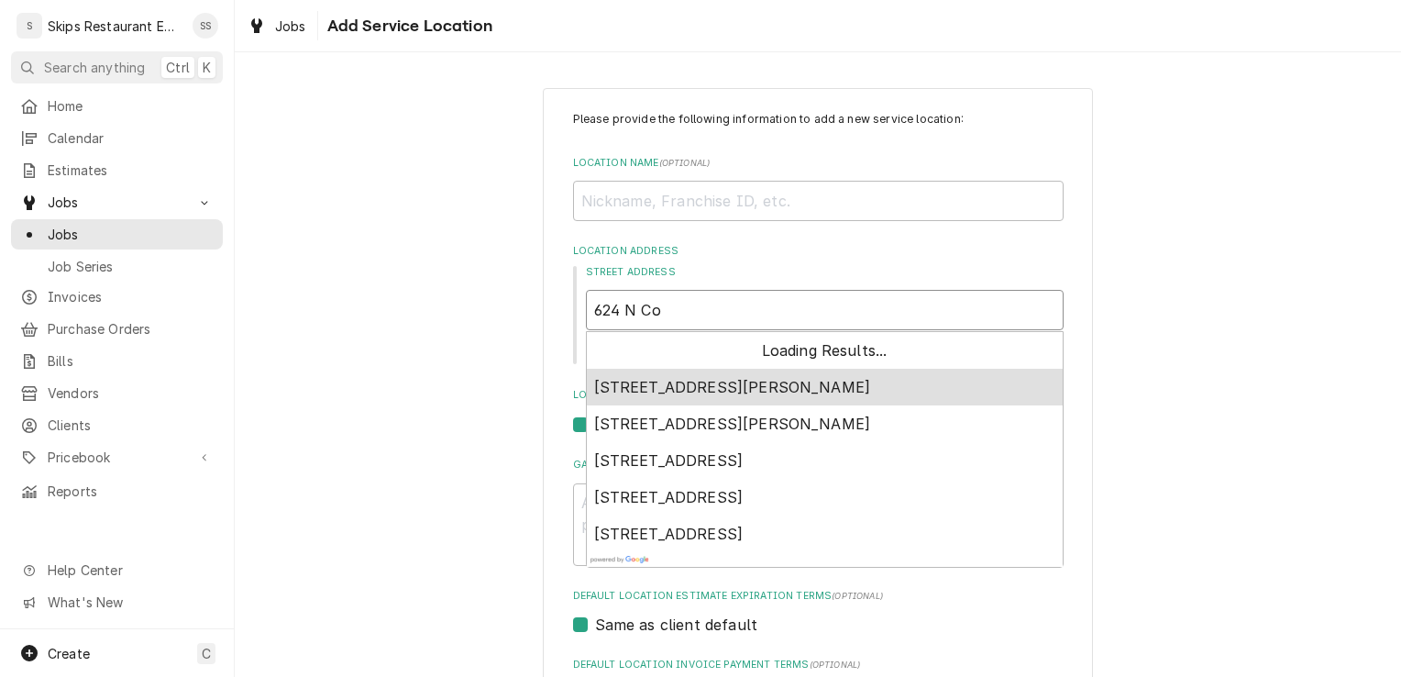
type textarea "x"
type input "624 N Con"
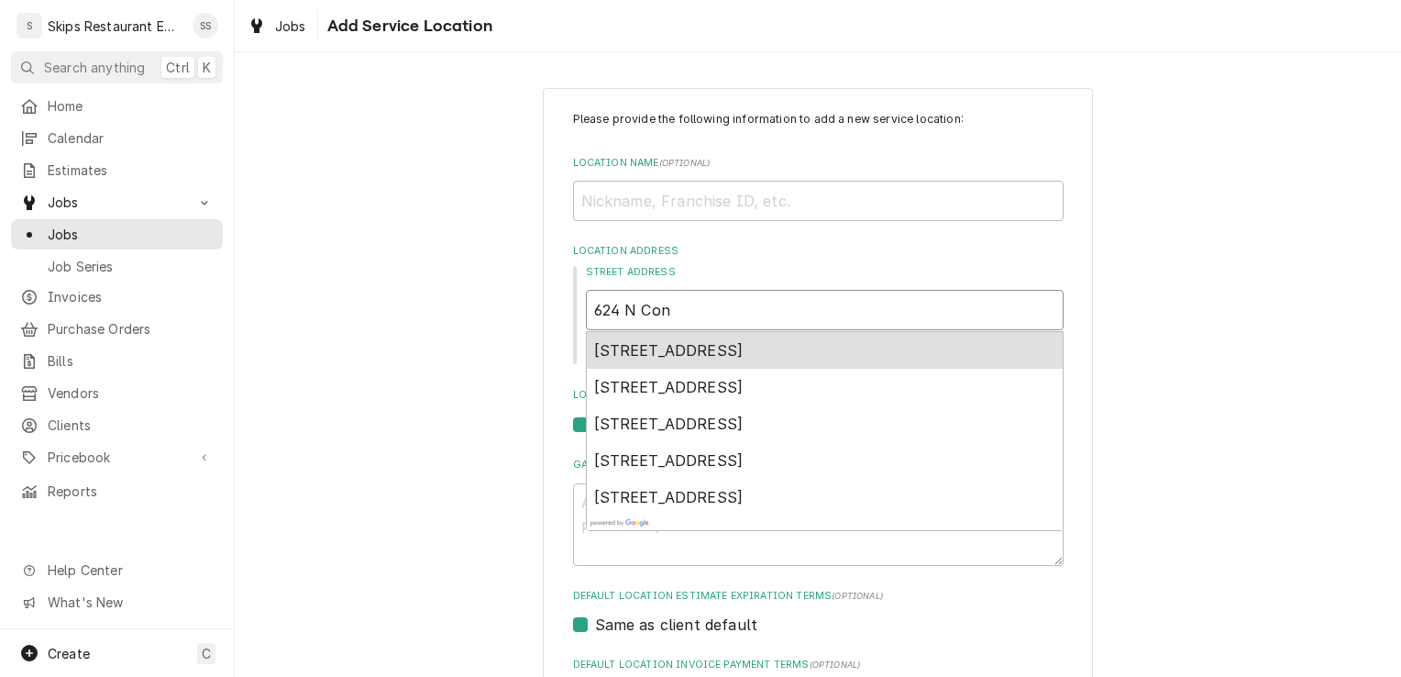
click at [690, 350] on span "624 North Converse Street, Flatonia, TX, USA" at bounding box center [668, 350] width 149 height 18
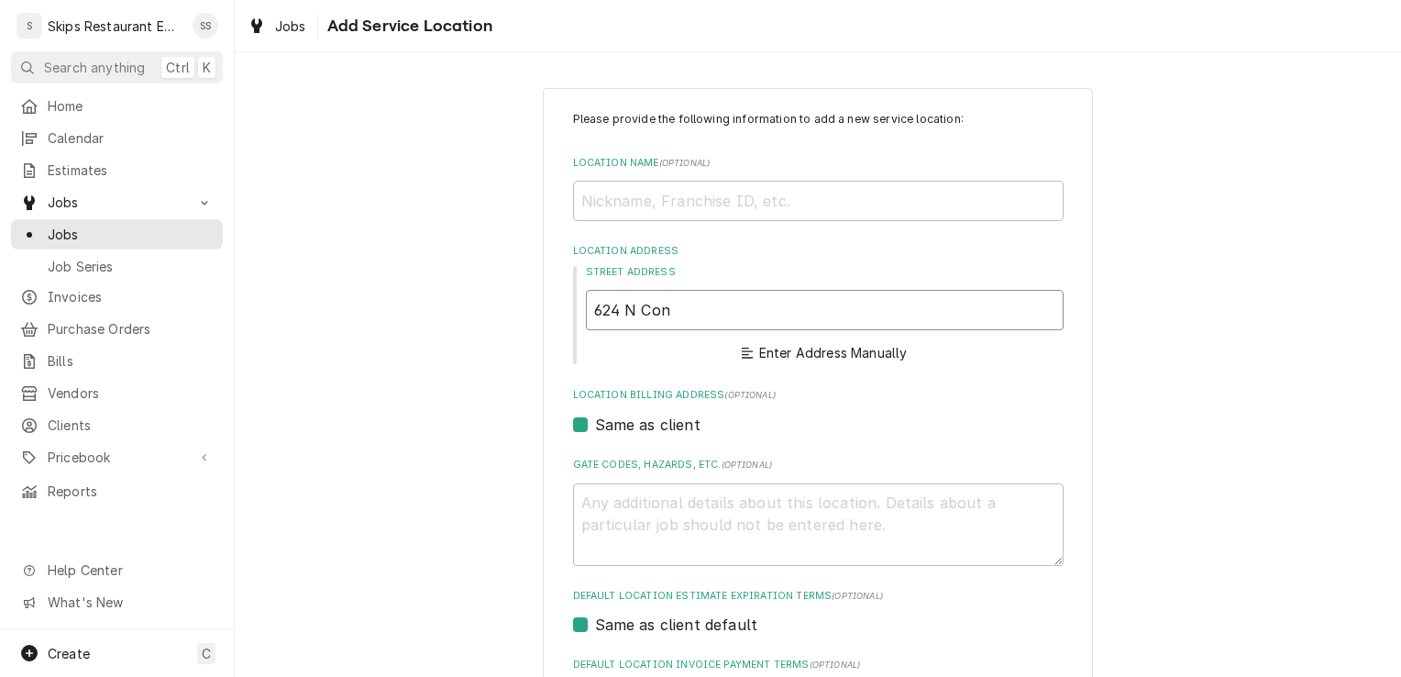
type textarea "x"
type input "624 N Converse St"
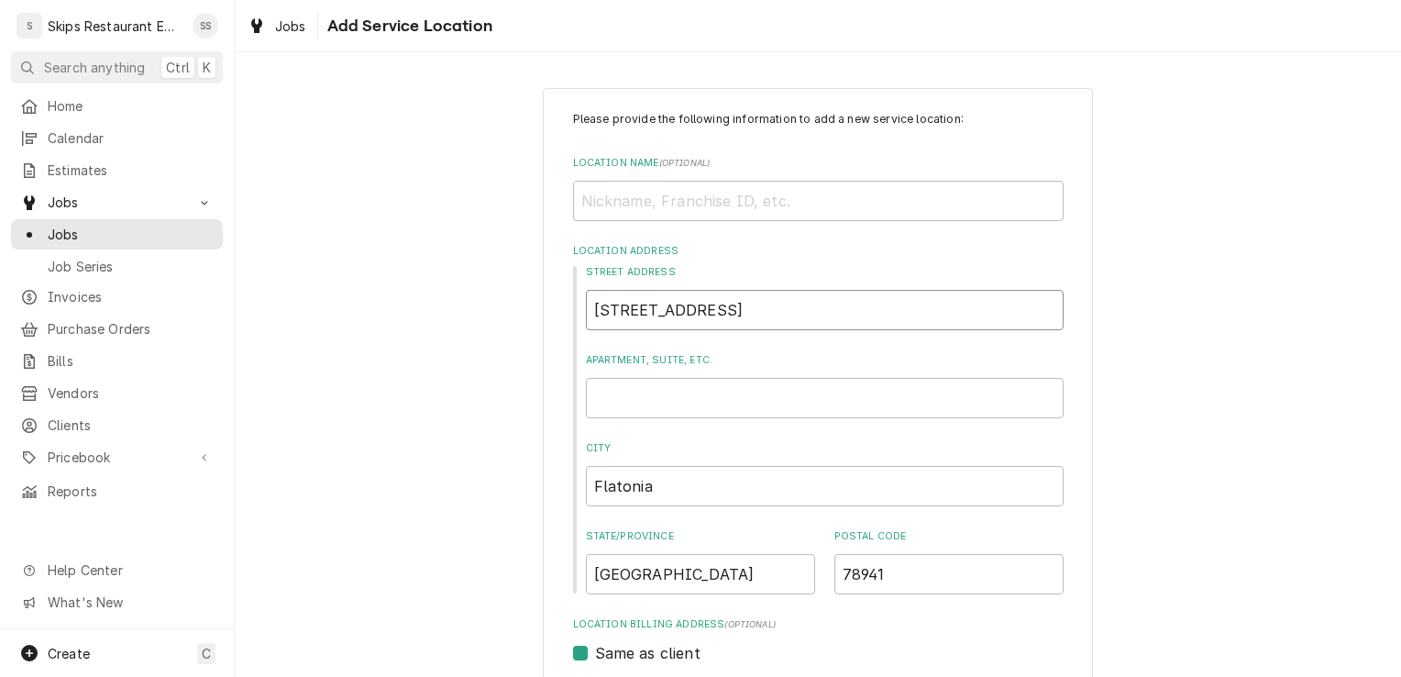
type textarea "x"
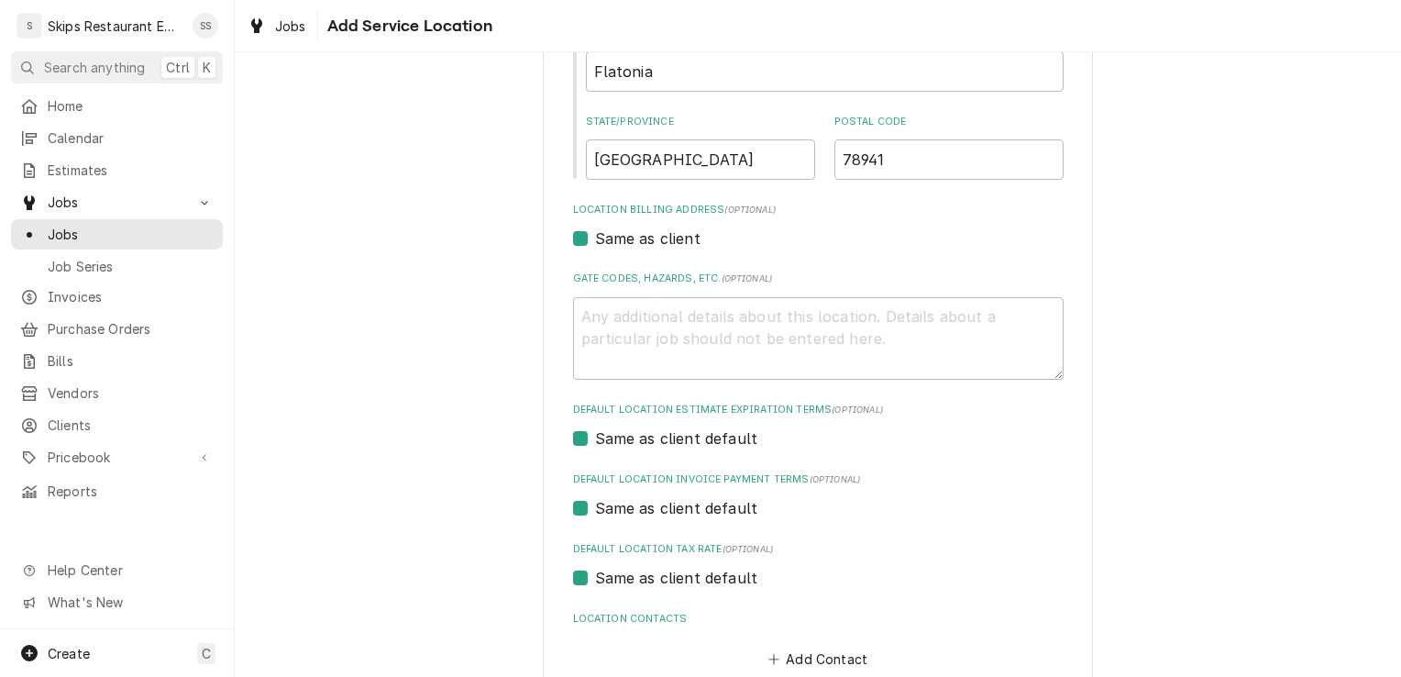
scroll to position [521, 0]
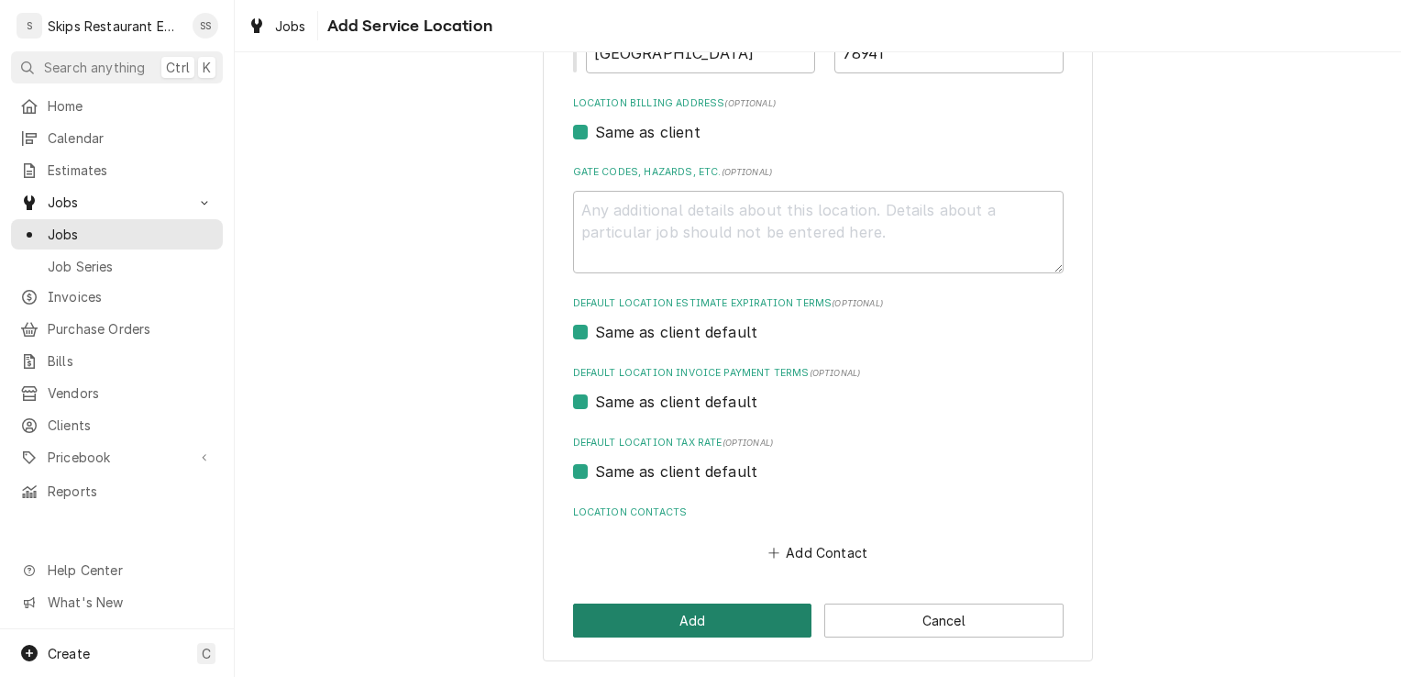
type input "624 N Converse St"
click at [725, 611] on button "Add" at bounding box center [692, 620] width 239 height 34
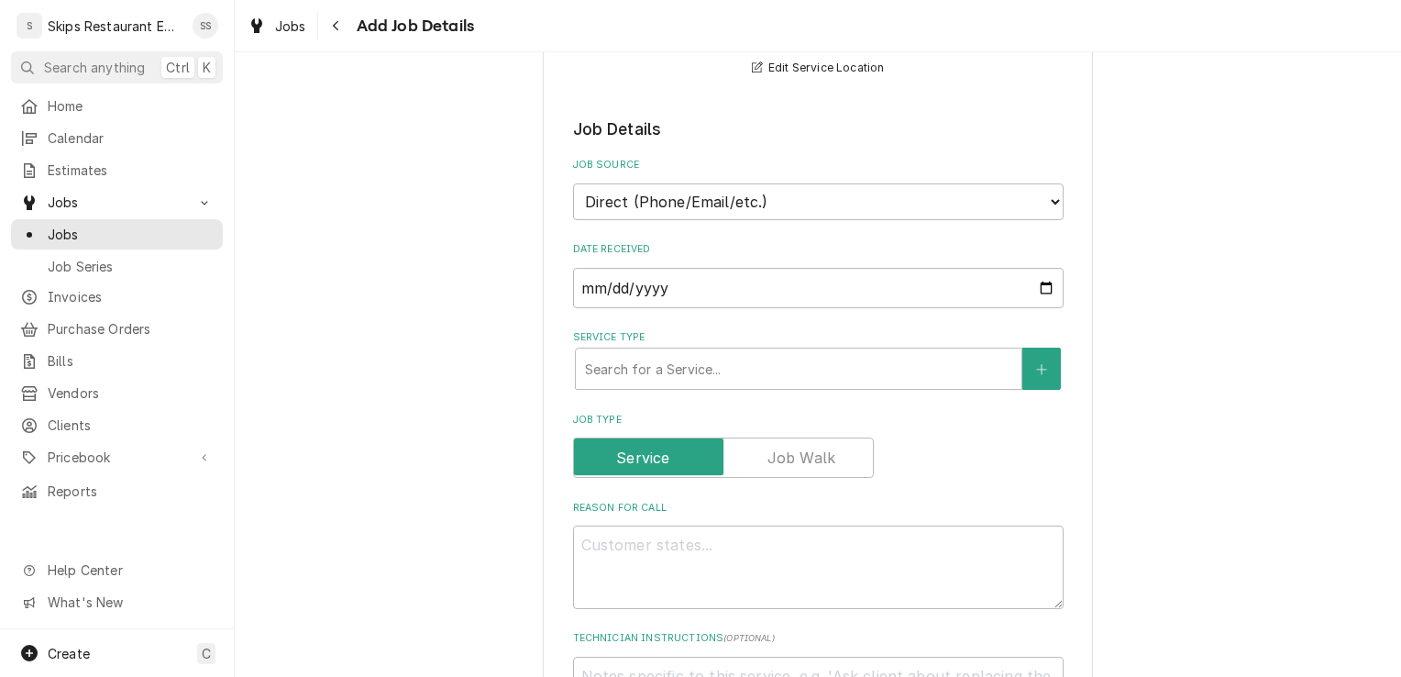
scroll to position [439, 0]
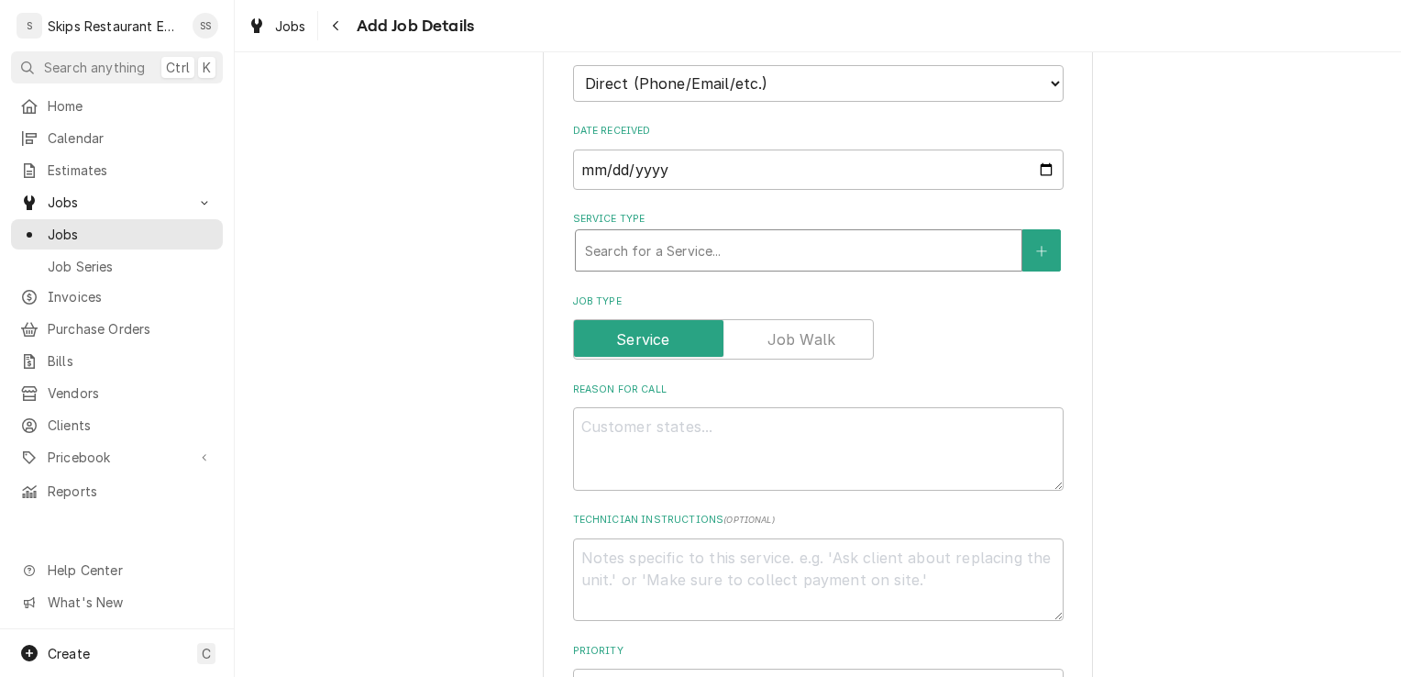
click at [646, 248] on div "Service Type" at bounding box center [798, 250] width 427 height 33
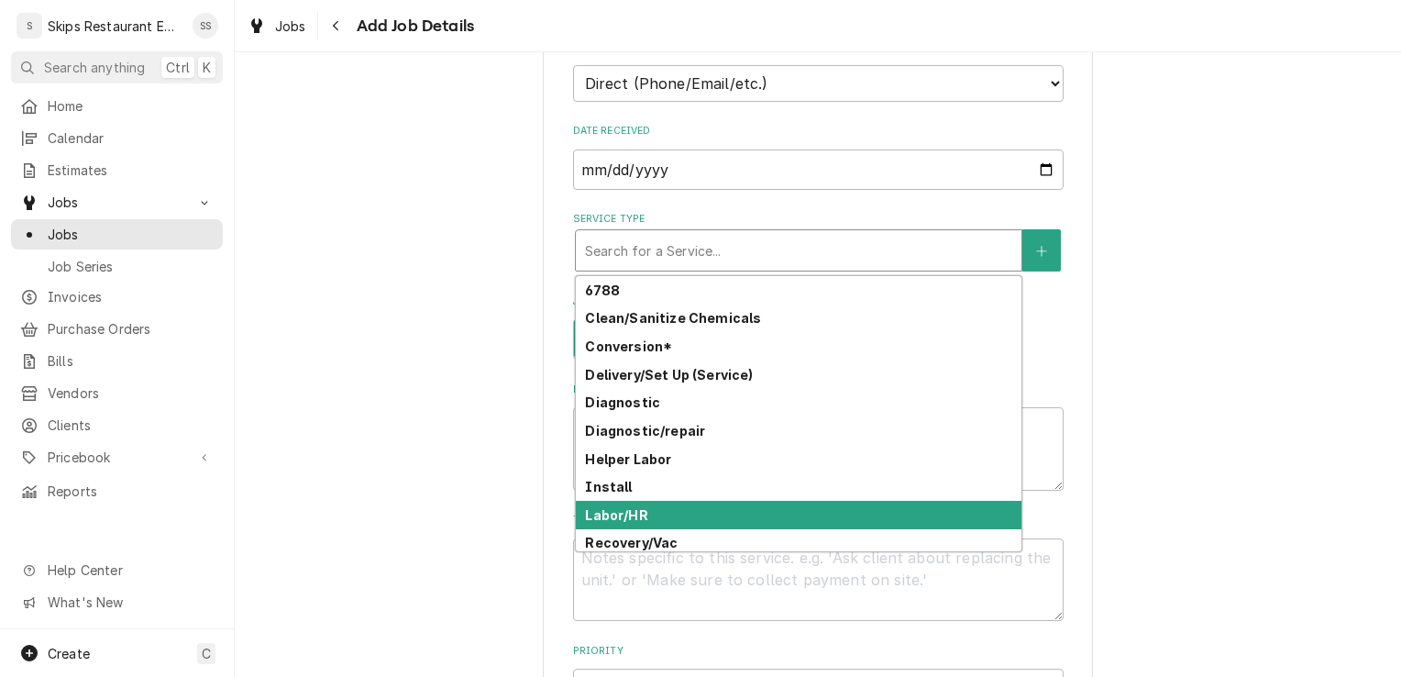
click at [615, 520] on strong "Labor/HR" at bounding box center [616, 515] width 62 height 16
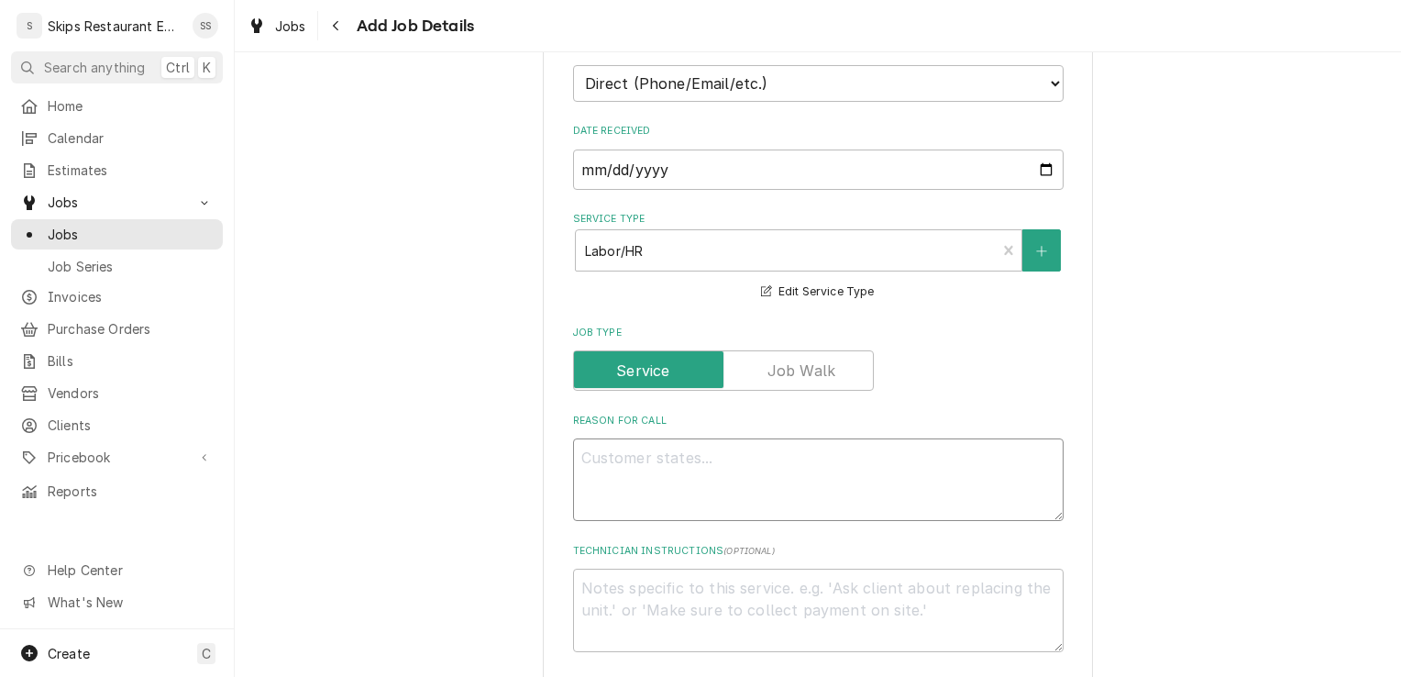
click at [607, 460] on textarea "Reason For Call" at bounding box center [818, 479] width 491 height 83
type textarea "x"
type textarea "O"
type textarea "x"
type textarea "Ov"
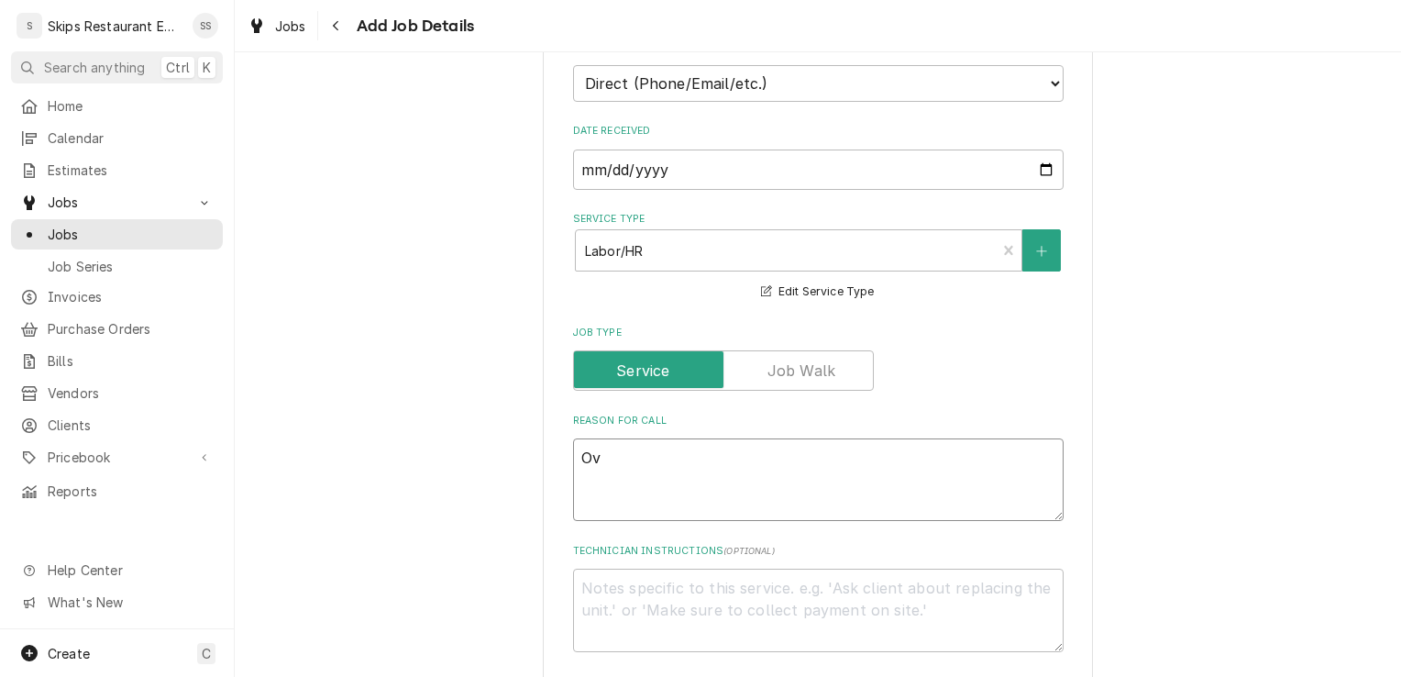
type textarea "x"
type textarea "Ove"
type textarea "x"
type textarea "Oven"
type textarea "x"
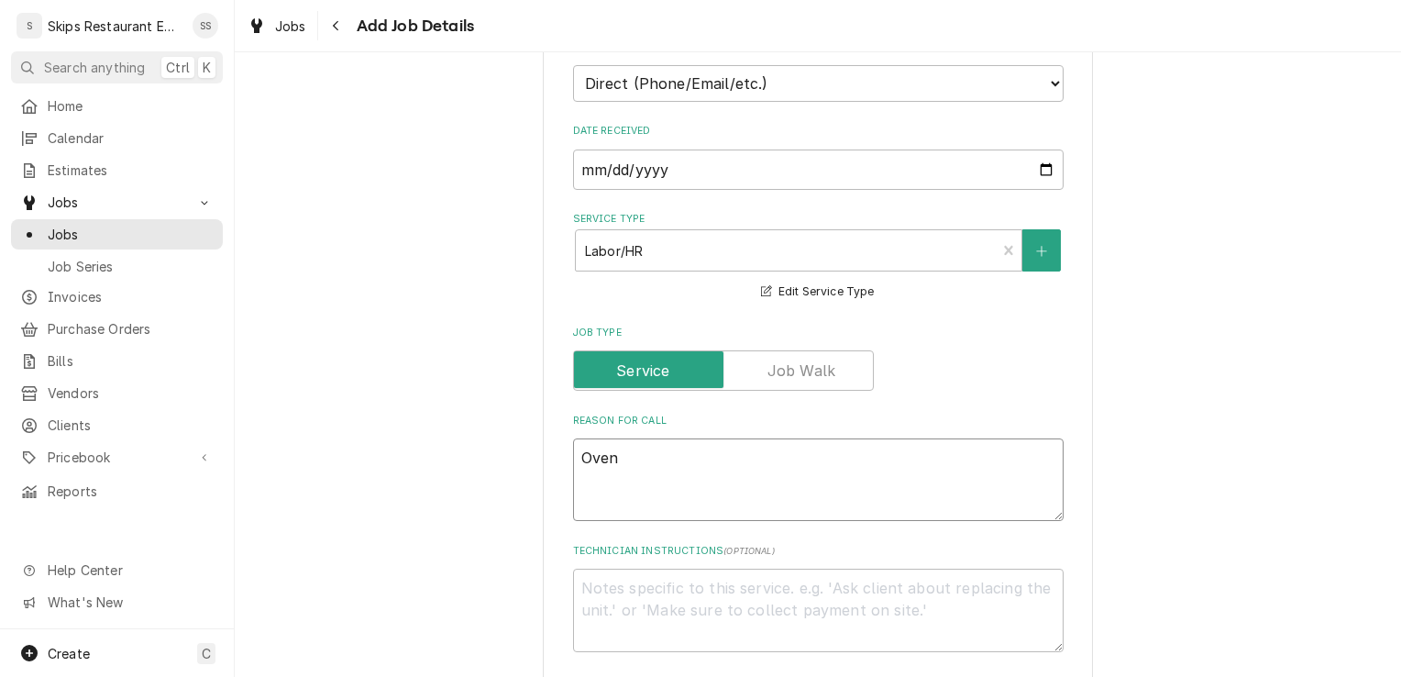
type textarea "Oven"
type textarea "x"
type textarea "Oven d"
type textarea "x"
type textarea "Oven do"
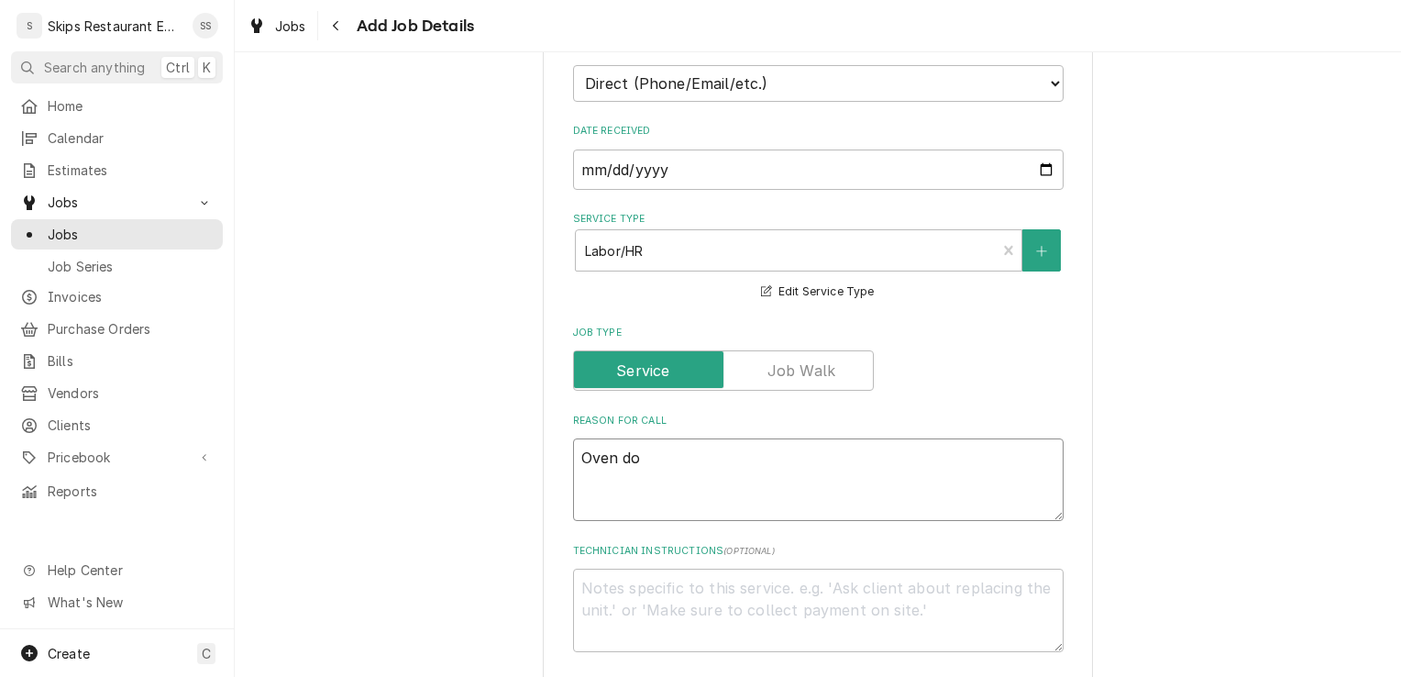
type textarea "x"
type textarea "Oven doe"
type textarea "x"
type textarea "Oven does"
type textarea "x"
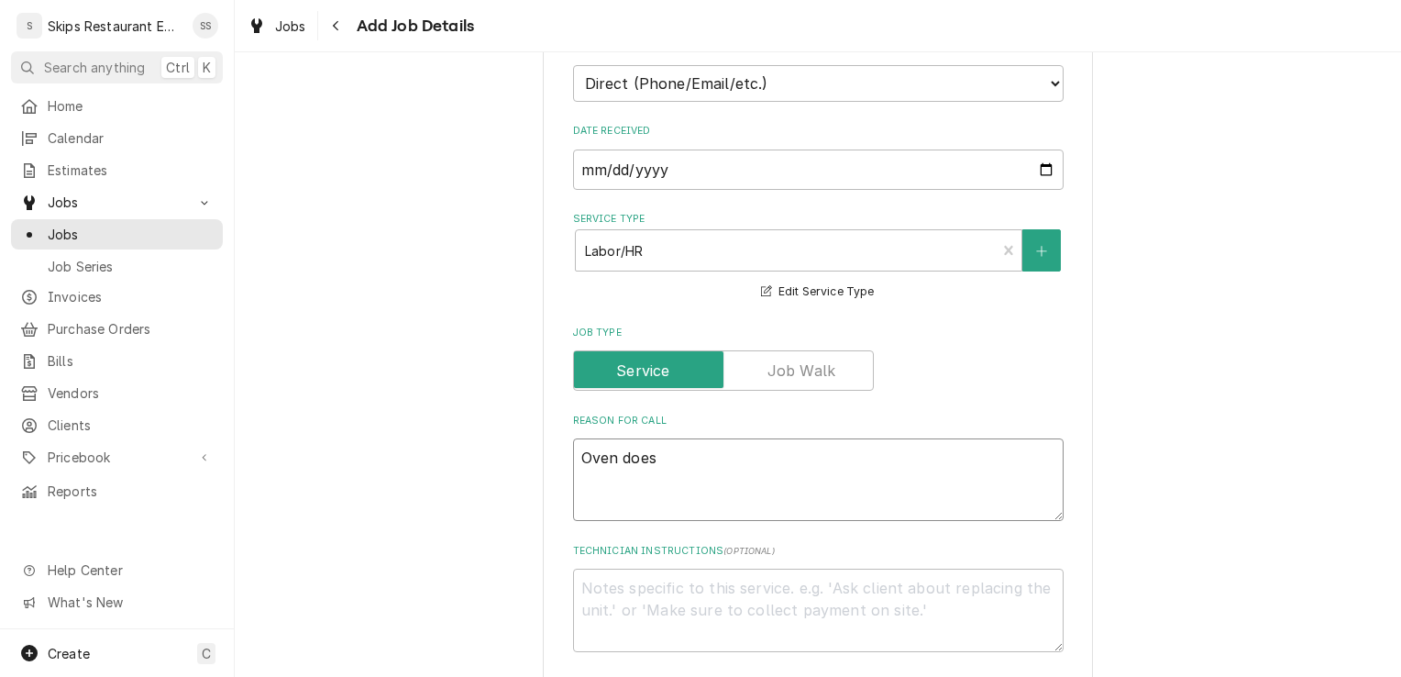
type textarea "Oven doesn"
type textarea "x"
type textarea "Oven doesn'"
type textarea "x"
type textarea "Oven doesn't"
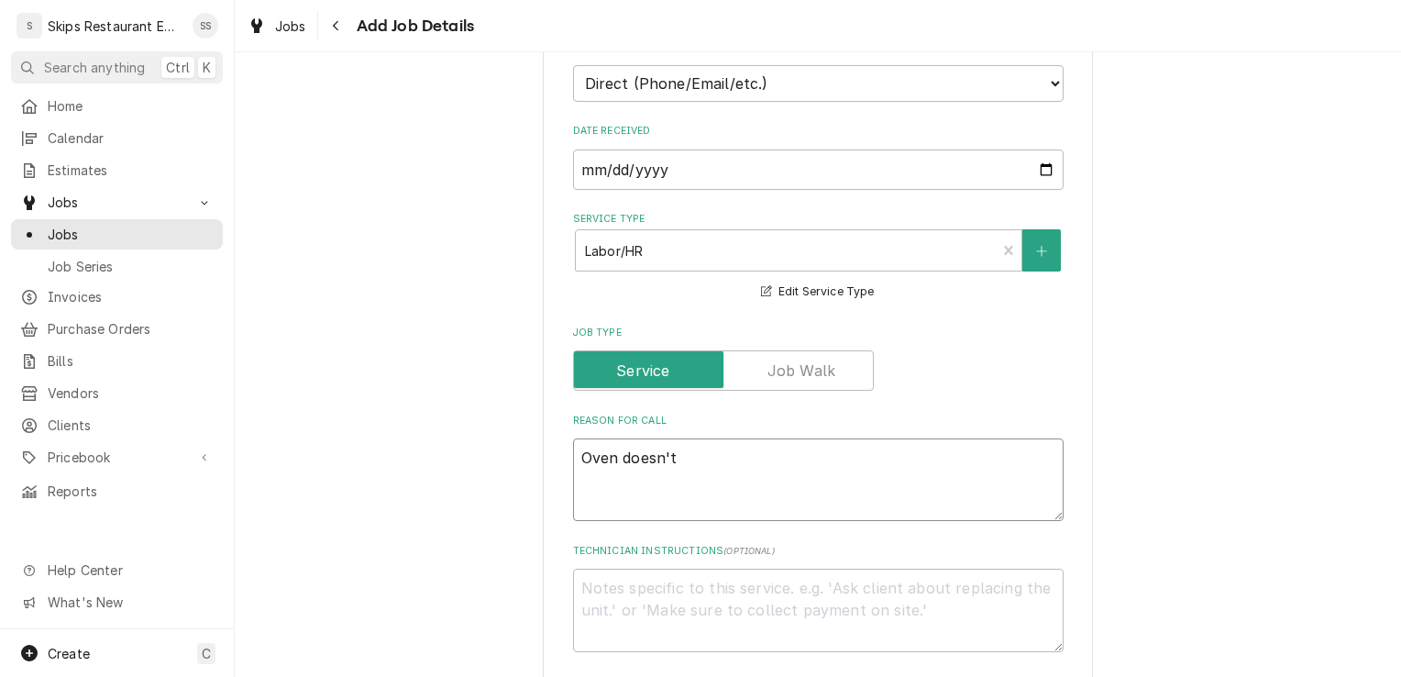
type textarea "x"
type textarea "Oven doesn't"
type textarea "x"
type textarea "Oven doesn't h"
type textarea "x"
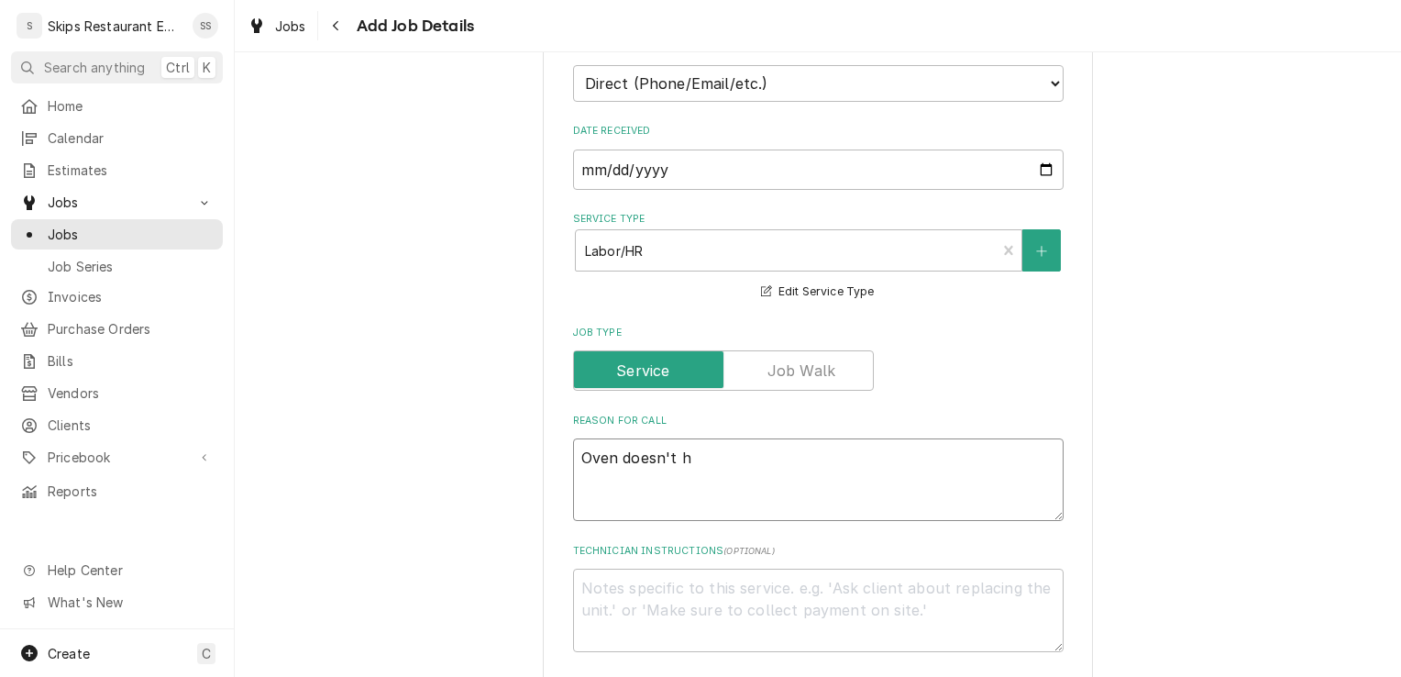
type textarea "Oven doesn't he"
type textarea "x"
type textarea "Oven doesn't hea"
type textarea "x"
type textarea "Oven doesn't heat"
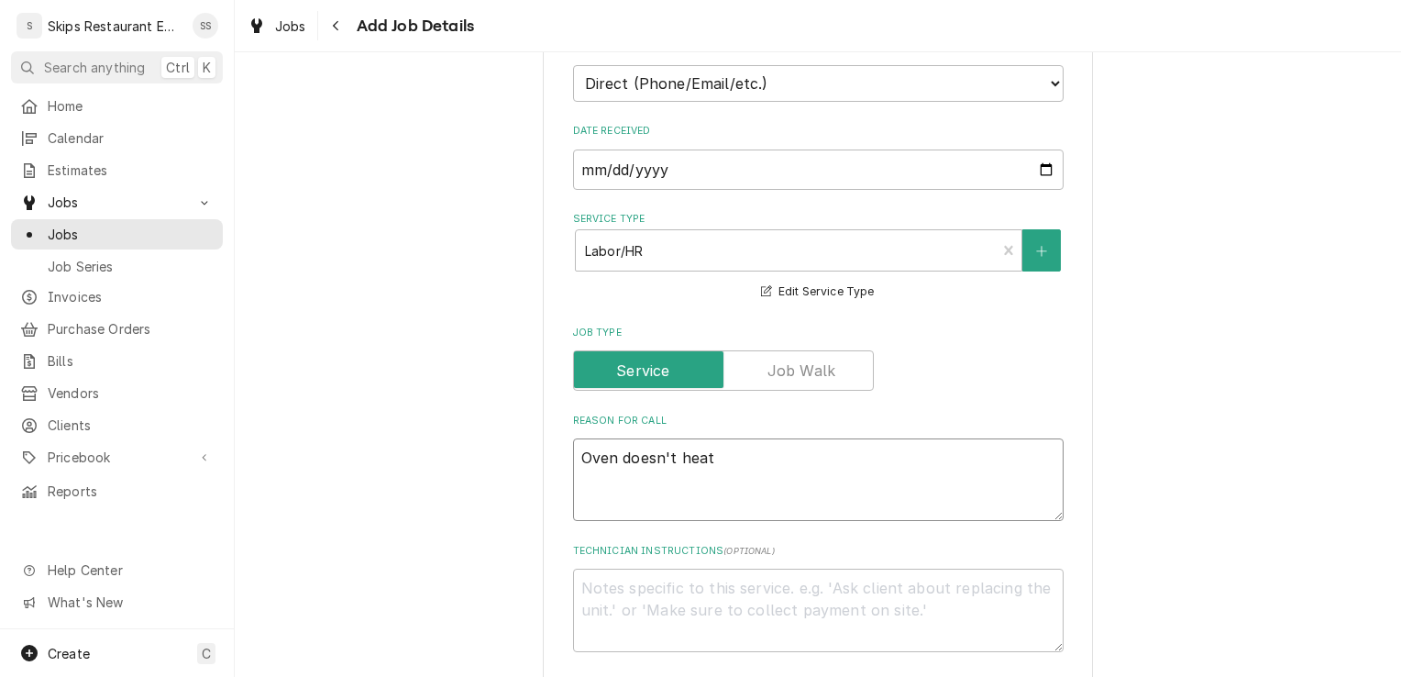
type textarea "x"
type textarea "Oven doesn't heat"
type textarea "x"
type textarea "Oven doesn't heat c"
type textarea "x"
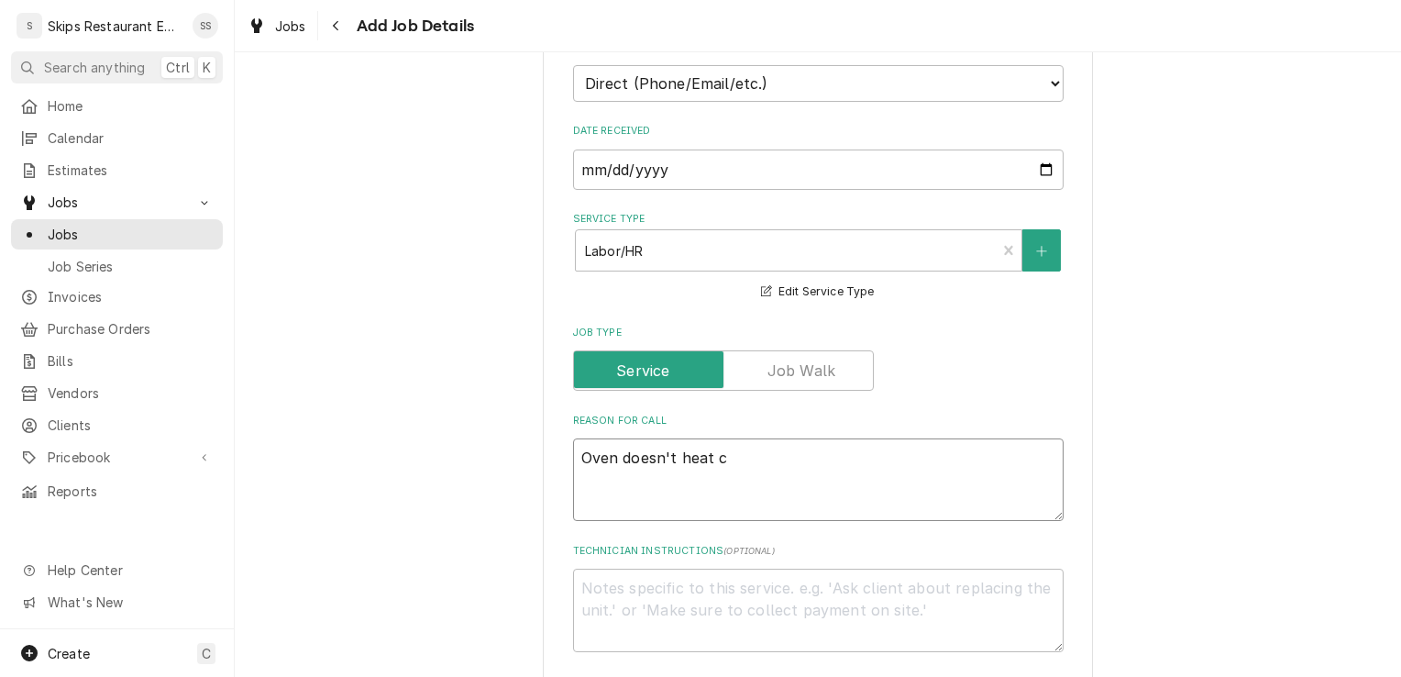
type textarea "Oven doesn't heat co"
type textarea "x"
type textarea "Oven doesn't heat cor"
type textarea "x"
type textarea "Oven doesn't heat corr"
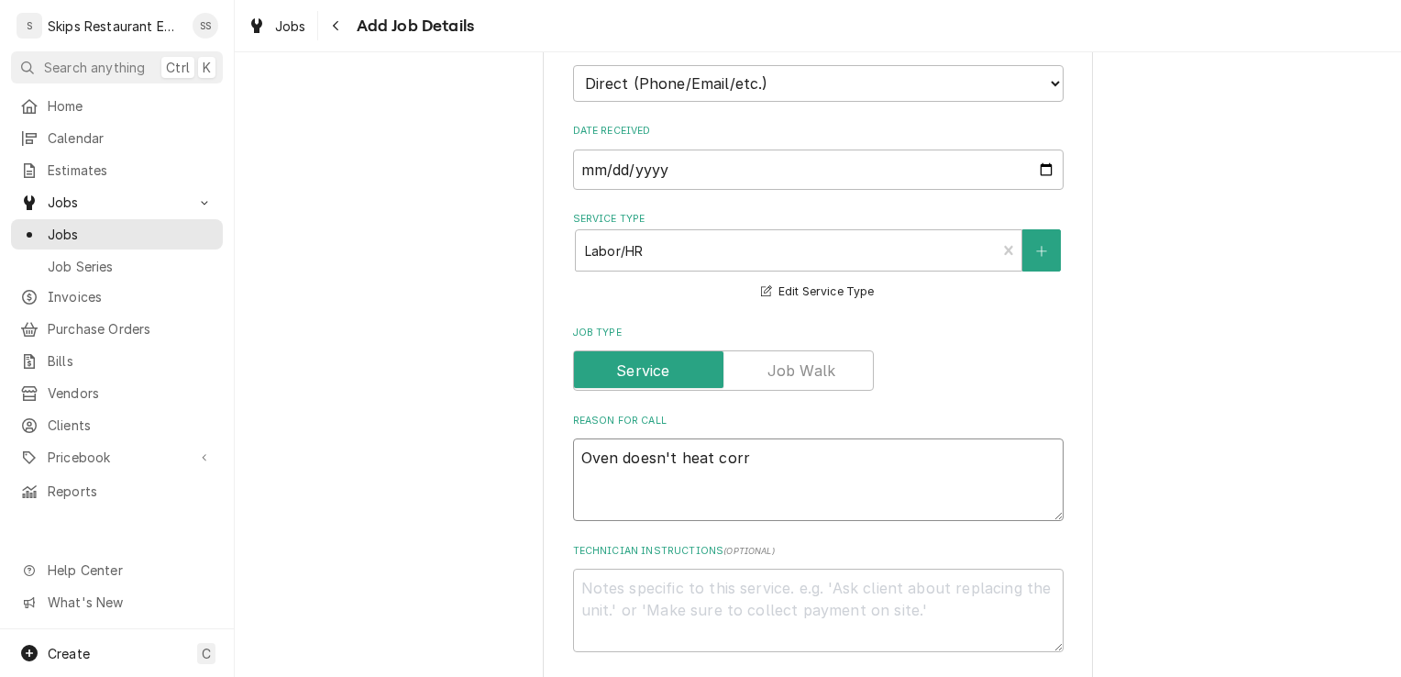
type textarea "x"
type textarea "Oven doesn't heat corre"
type textarea "x"
type textarea "Oven doesn't heat correc"
type textarea "x"
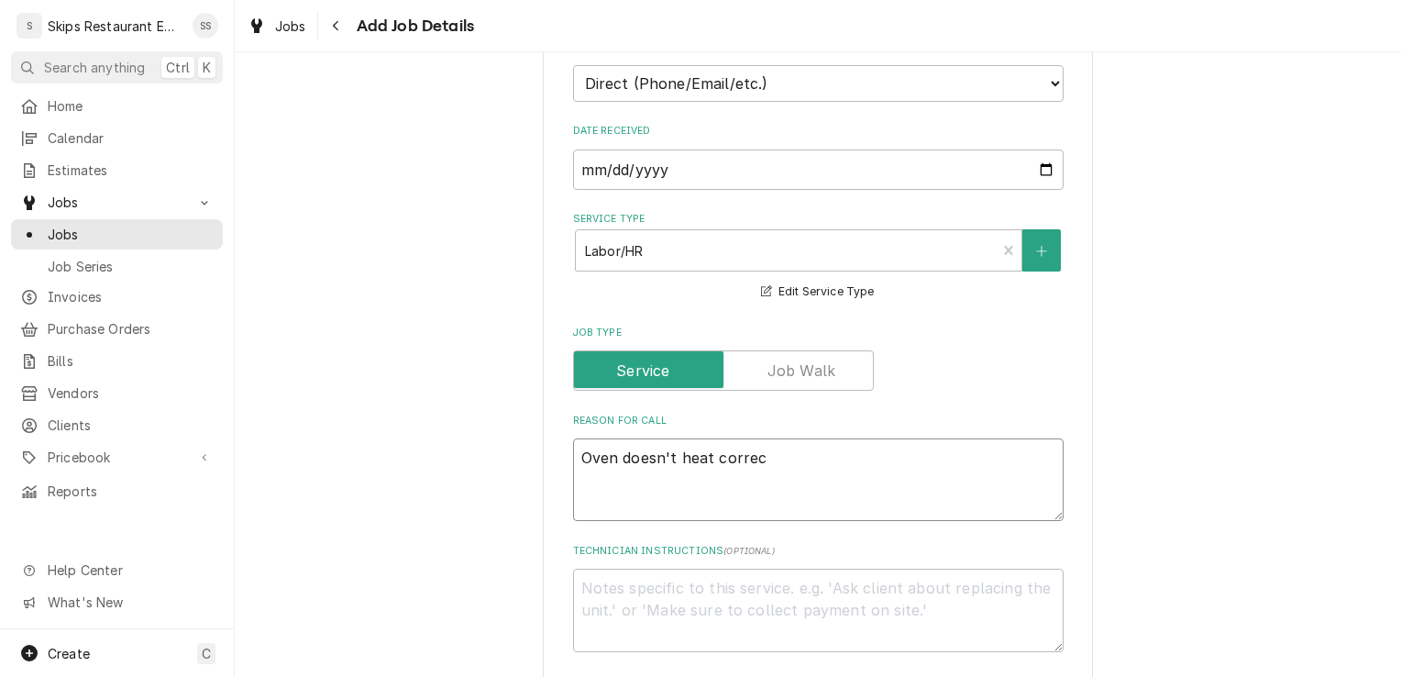
type textarea "Oven doesn't heat correct"
type textarea "x"
type textarea "Oven doesn't heat correctl"
type textarea "x"
type textarea "Oven doesn't heat correctly"
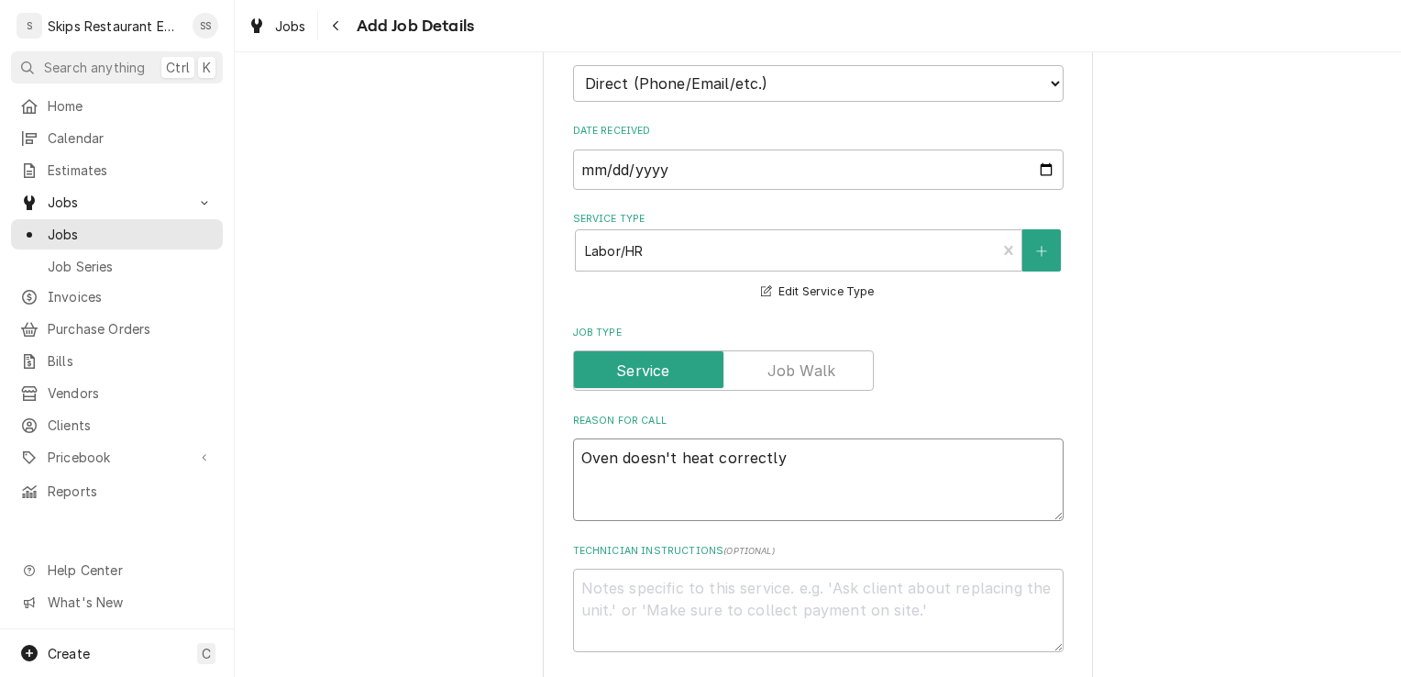
type textarea "x"
type textarea "Oven doesn't heat correctly,"
type textarea "x"
type textarea "Oven doesn't heat correctly,"
type textarea "x"
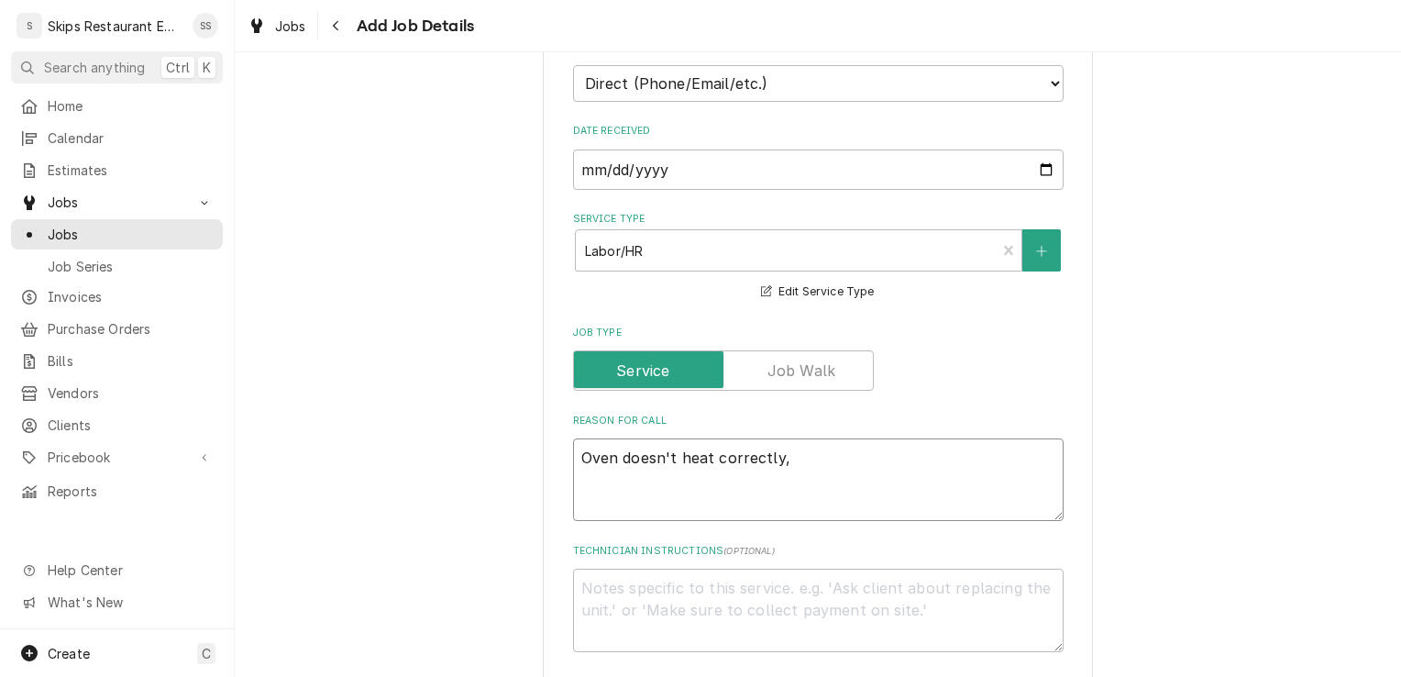
type textarea "Oven doesn't heat correctly, i"
type textarea "x"
type textarea "Oven doesn't heat correctly, it"
type textarea "x"
type textarea "Oven doesn't heat correctly, it"
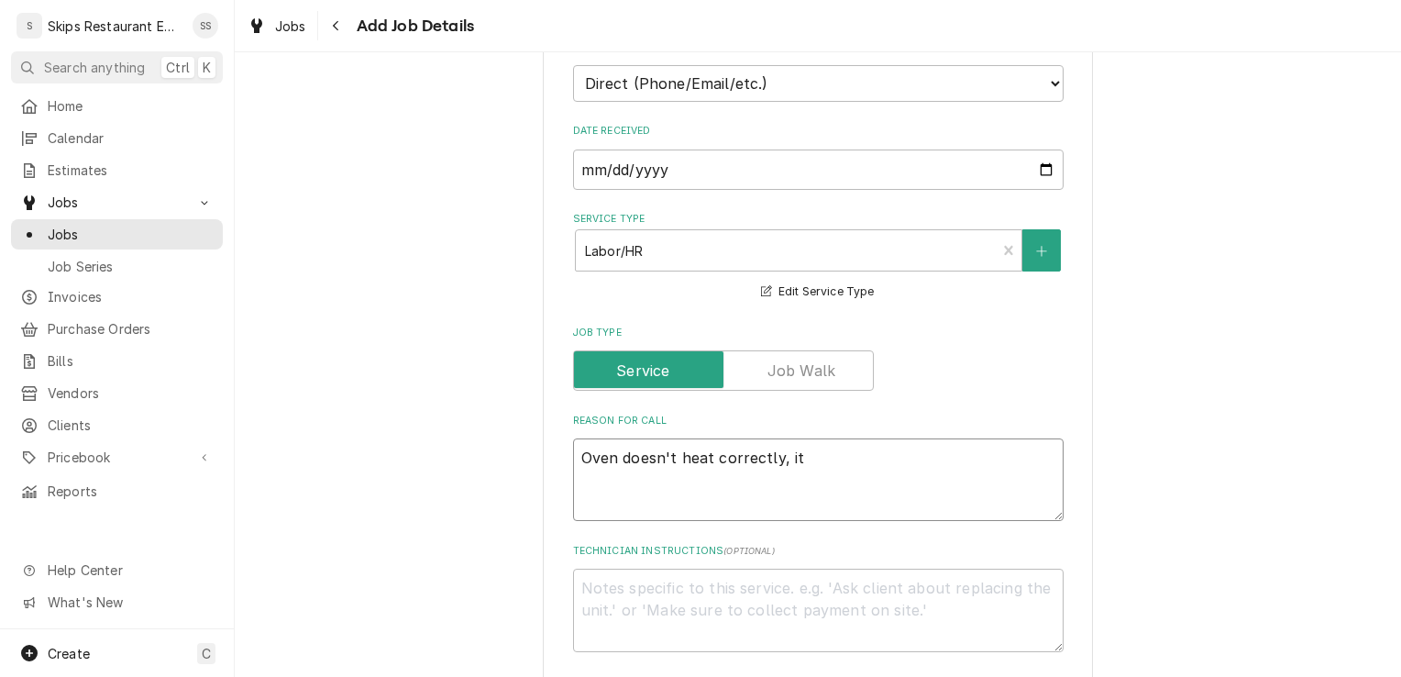
type textarea "x"
type textarea "Oven doesn't heat correctly, it i"
type textarea "x"
type textarea "Oven doesn't heat correctly, it is"
type textarea "x"
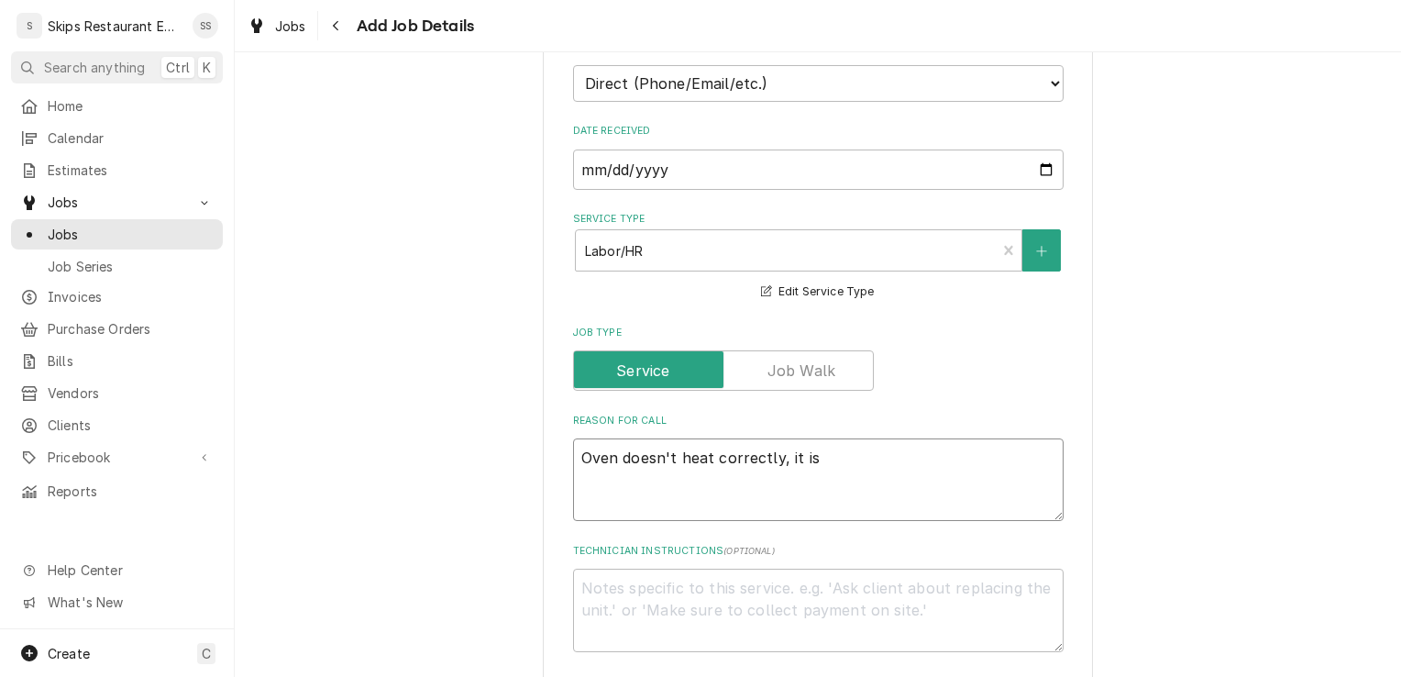
type textarea "Oven doesn't heat correctly, it is"
type textarea "x"
type textarea "Oven doesn't heat correctly, it is n"
type textarea "x"
type textarea "Oven doesn't heat correctly, it is no"
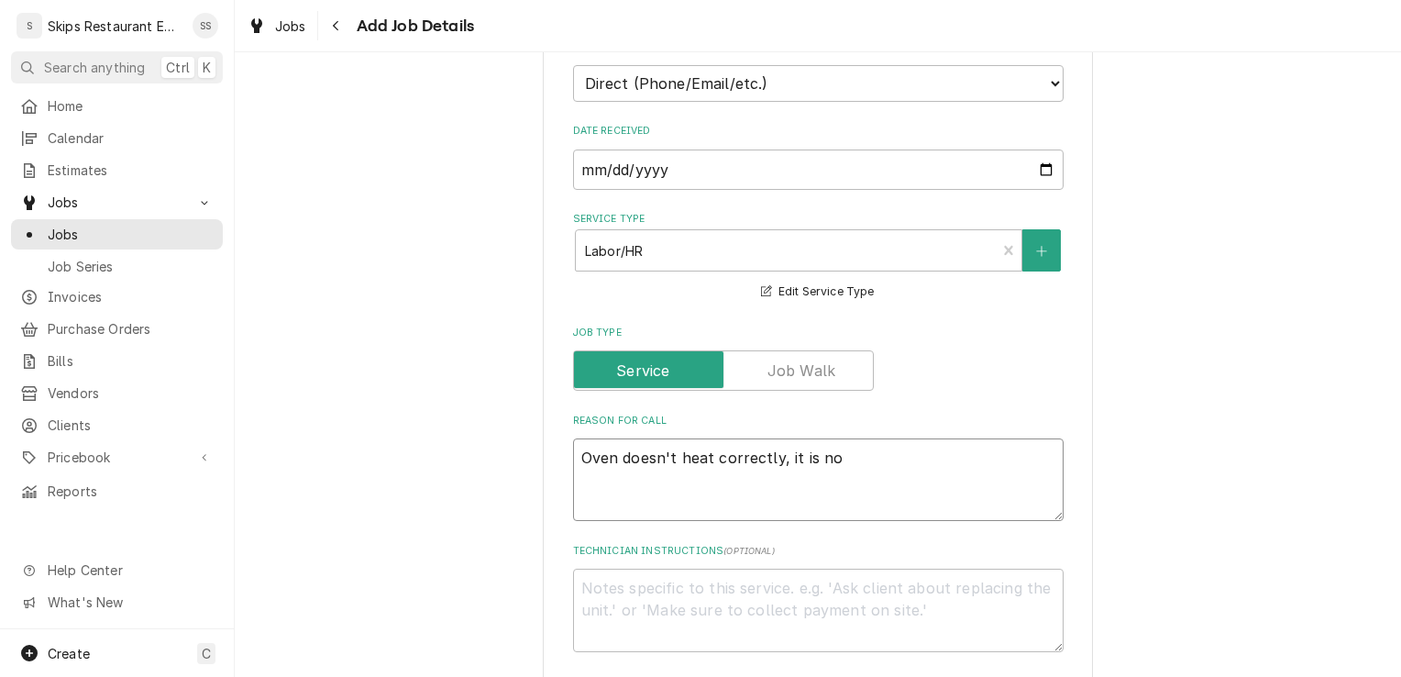
type textarea "x"
type textarea "Oven doesn't heat correctly, it is not"
type textarea "x"
type textarea "Oven doesn't heat correctly, it is not"
type textarea "x"
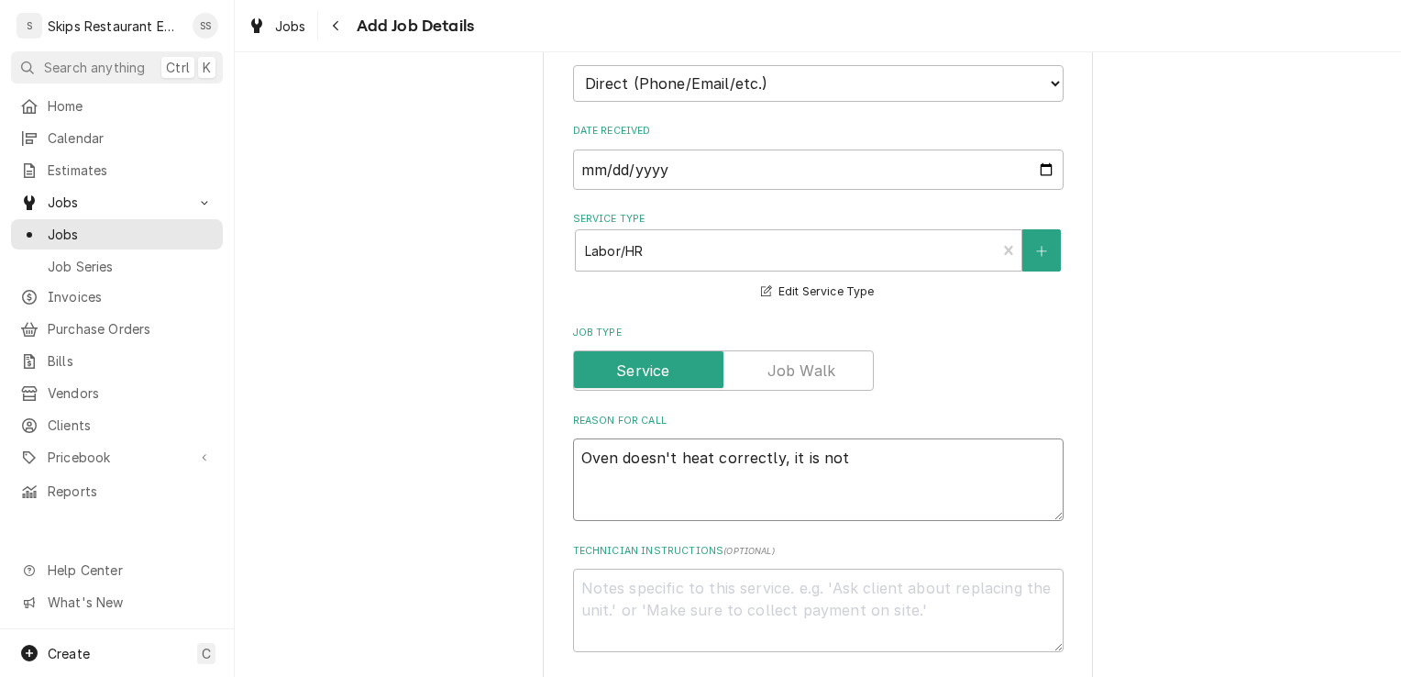
type textarea "Oven doesn't heat correctly, it is not g"
type textarea "x"
type textarea "Oven doesn't heat correctly, it is not ge"
type textarea "x"
type textarea "Oven doesn't heat correctly, it is not get"
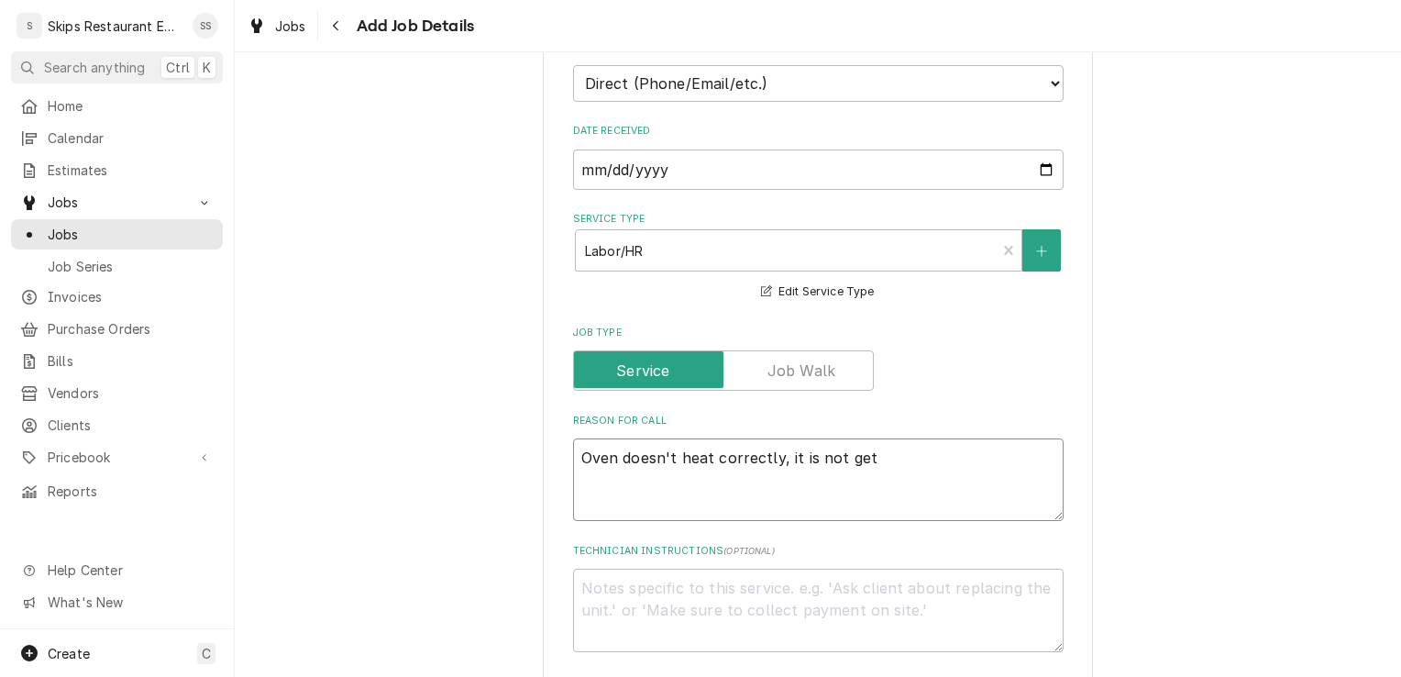
type textarea "x"
type textarea "Oven doesn't heat correctly, it is not gett"
type textarea "x"
type textarea "Oven doesn't heat correctly, it is not getti"
type textarea "x"
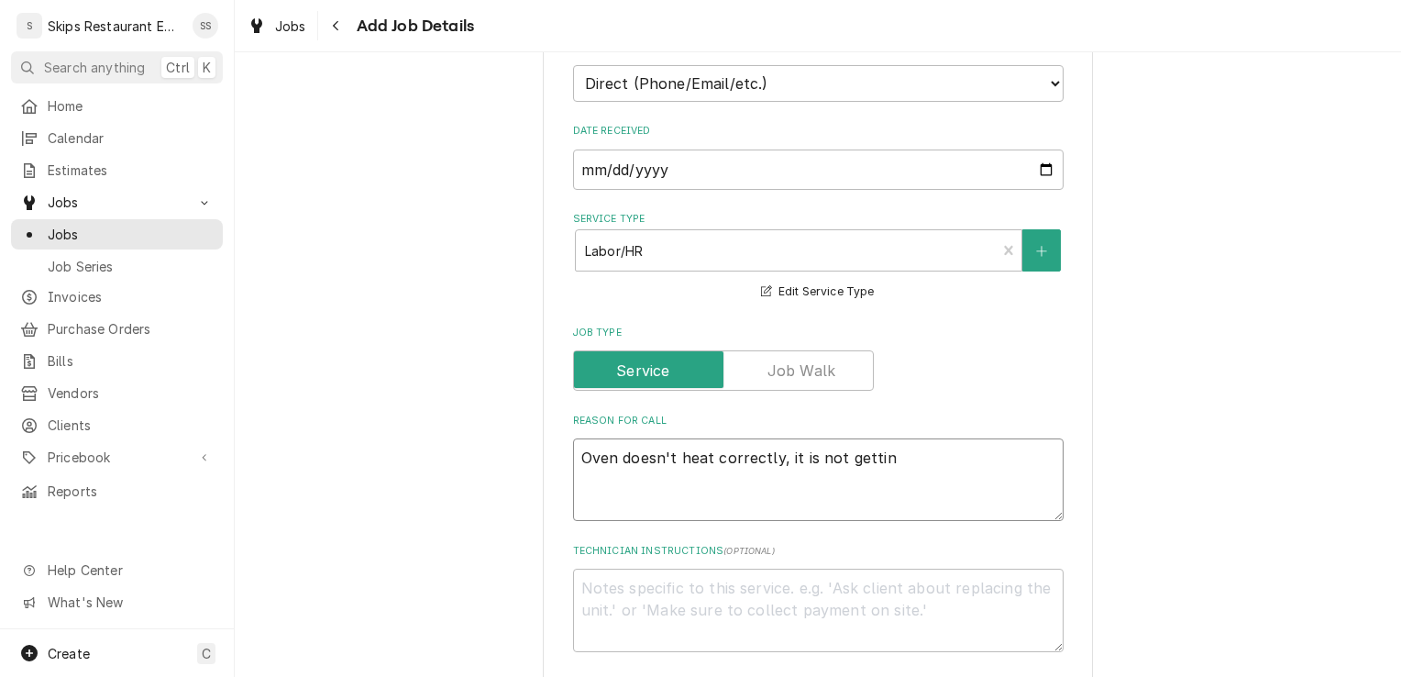
type textarea "Oven doesn't heat correctly, it is not getting"
type textarea "x"
type textarea "Oven doesn't heat correctly, it is not getting"
type textarea "x"
type textarea "Oven doesn't heat correctly, it is not getting h"
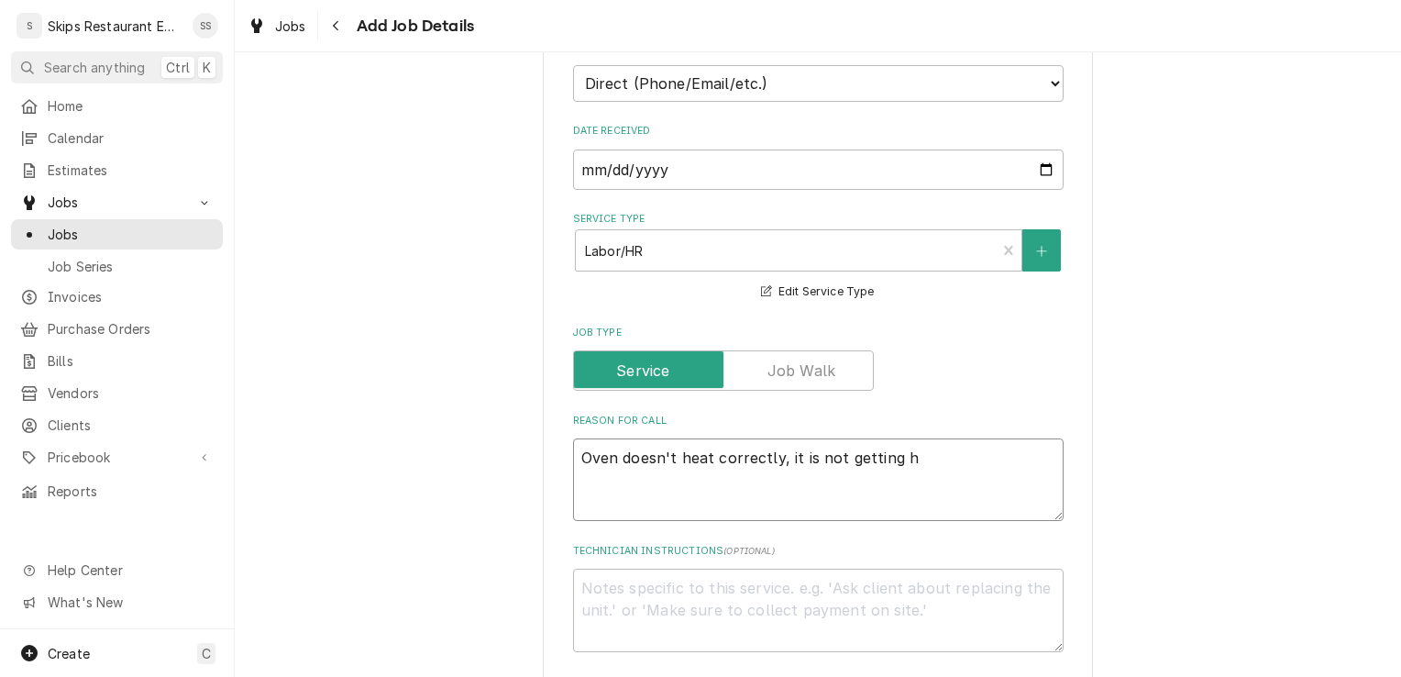
type textarea "x"
type textarea "Oven doesn't heat correctly, it is not getting ho"
type textarea "x"
type textarea "Oven doesn't heat correctly, it is not getting hot"
type textarea "x"
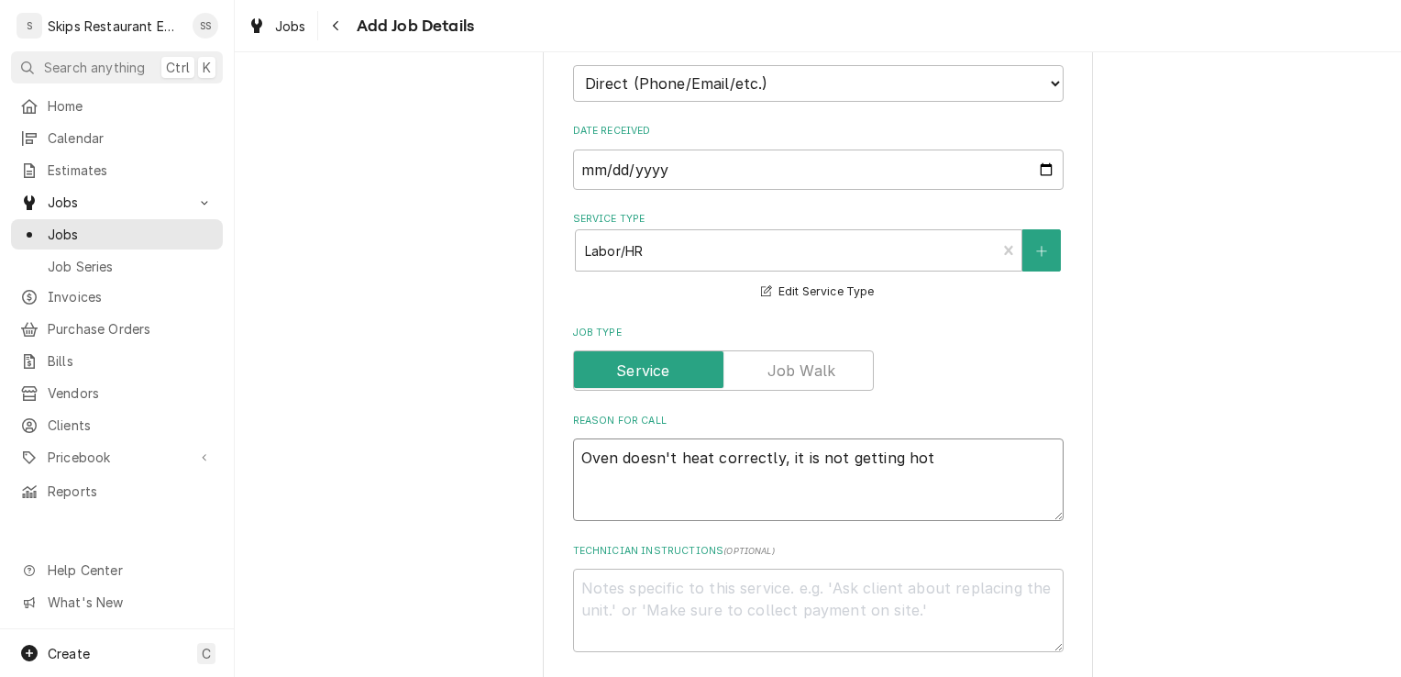
type textarea "Oven doesn't heat correctly, it is not getting hot"
type textarea "x"
type textarea "Oven doesn't heat correctly, it is not getting hot e"
type textarea "x"
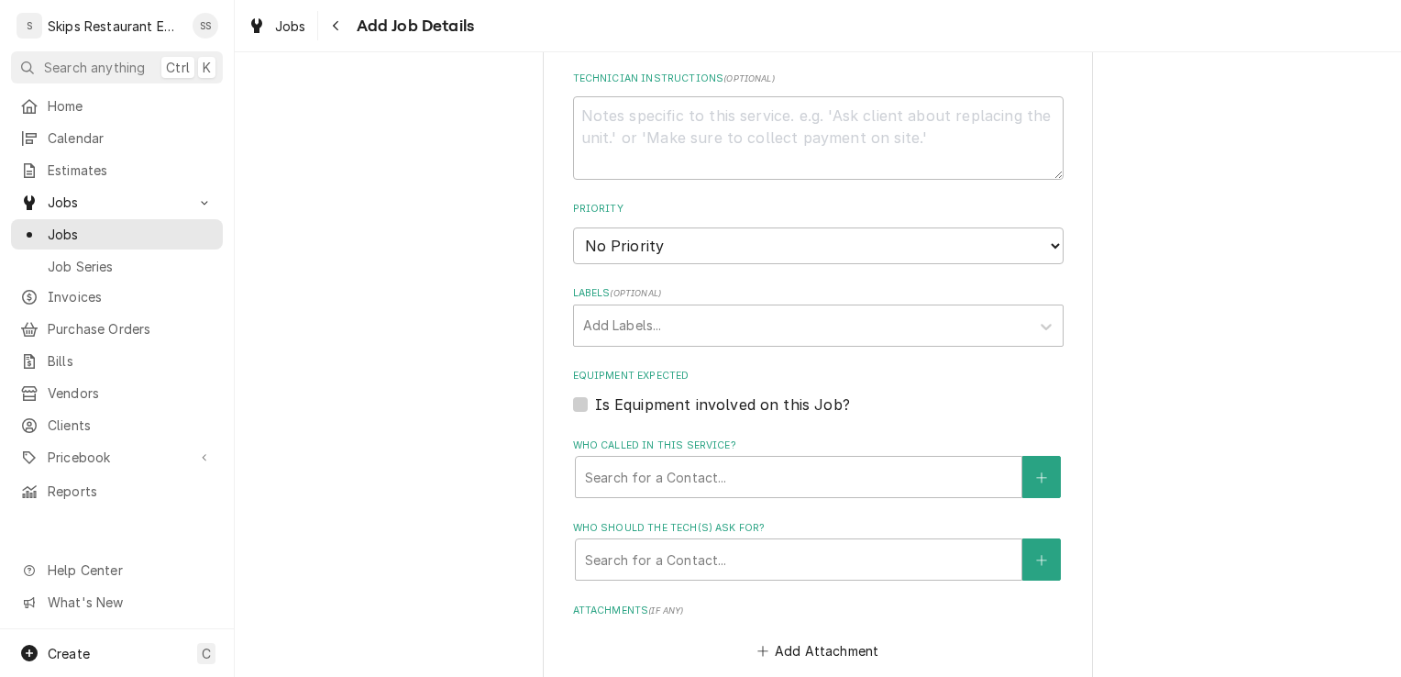
scroll to position [955, 0]
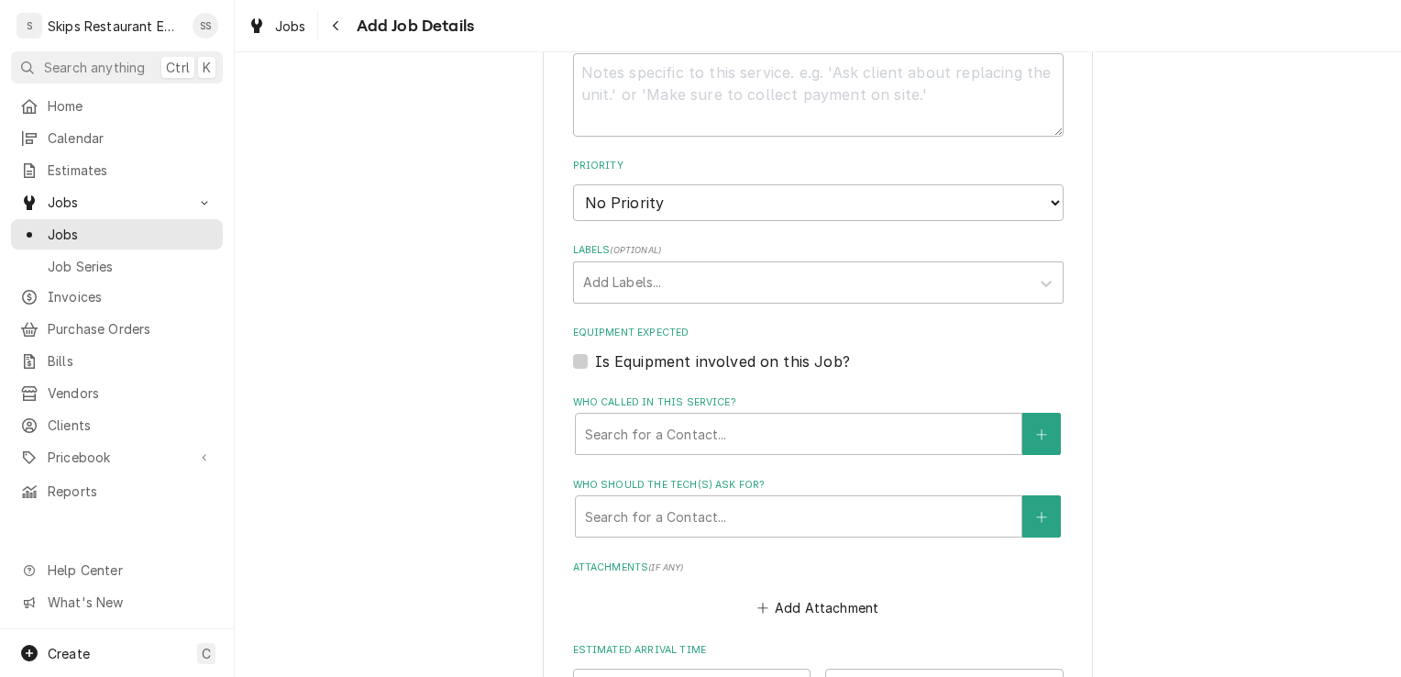
click at [595, 360] on label "Is Equipment involved on this Job?" at bounding box center [722, 361] width 255 height 22
click at [595, 360] on input "Equipment Expected" at bounding box center [840, 370] width 491 height 40
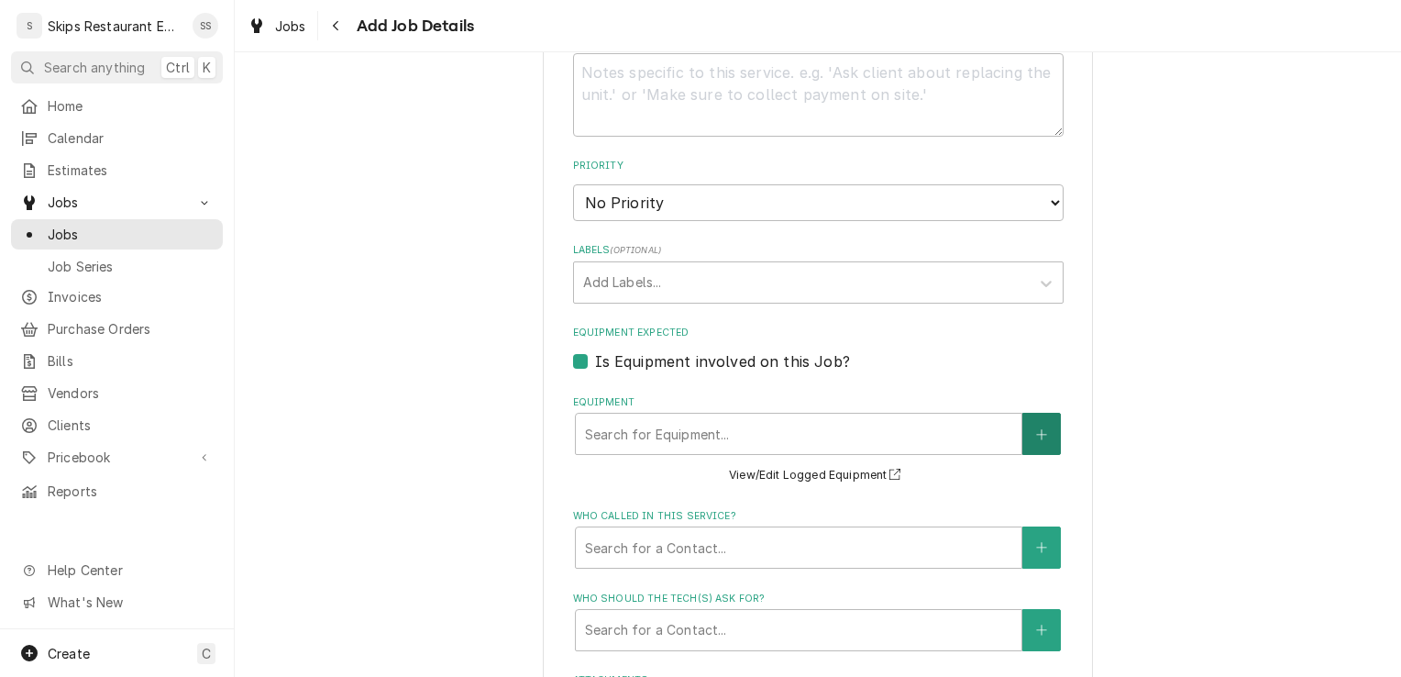
click at [1040, 422] on button "Equipment" at bounding box center [1042, 434] width 39 height 42
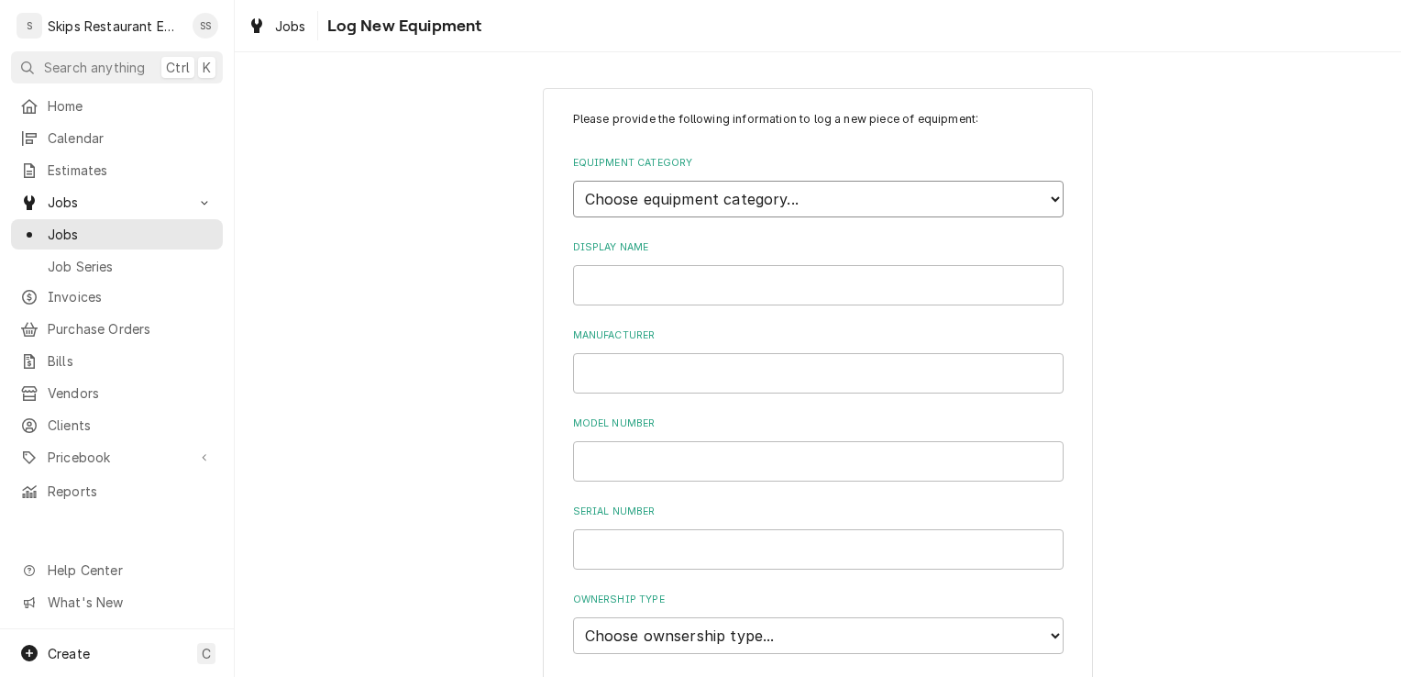
click at [743, 205] on select "Choose equipment category... Cooking Equipment Fryers Ice Machines Ovens and Ra…" at bounding box center [818, 199] width 491 height 37
click at [573, 181] on select "Choose equipment category... Cooking Equipment Fryers Ice Machines Ovens and Ra…" at bounding box center [818, 199] width 491 height 37
click at [644, 282] on select "Choose equipment type... Broiler Charbroiler Commercial Microwave Commercial To…" at bounding box center [818, 283] width 491 height 37
click at [676, 191] on select "Choose equipment category... Cooking Equipment Fryers Ice Machines Ovens and Ra…" at bounding box center [818, 199] width 491 height 37
click at [573, 181] on select "Choose equipment category... Cooking Equipment Fryers Ice Machines Ovens and Ra…" at bounding box center [818, 199] width 491 height 37
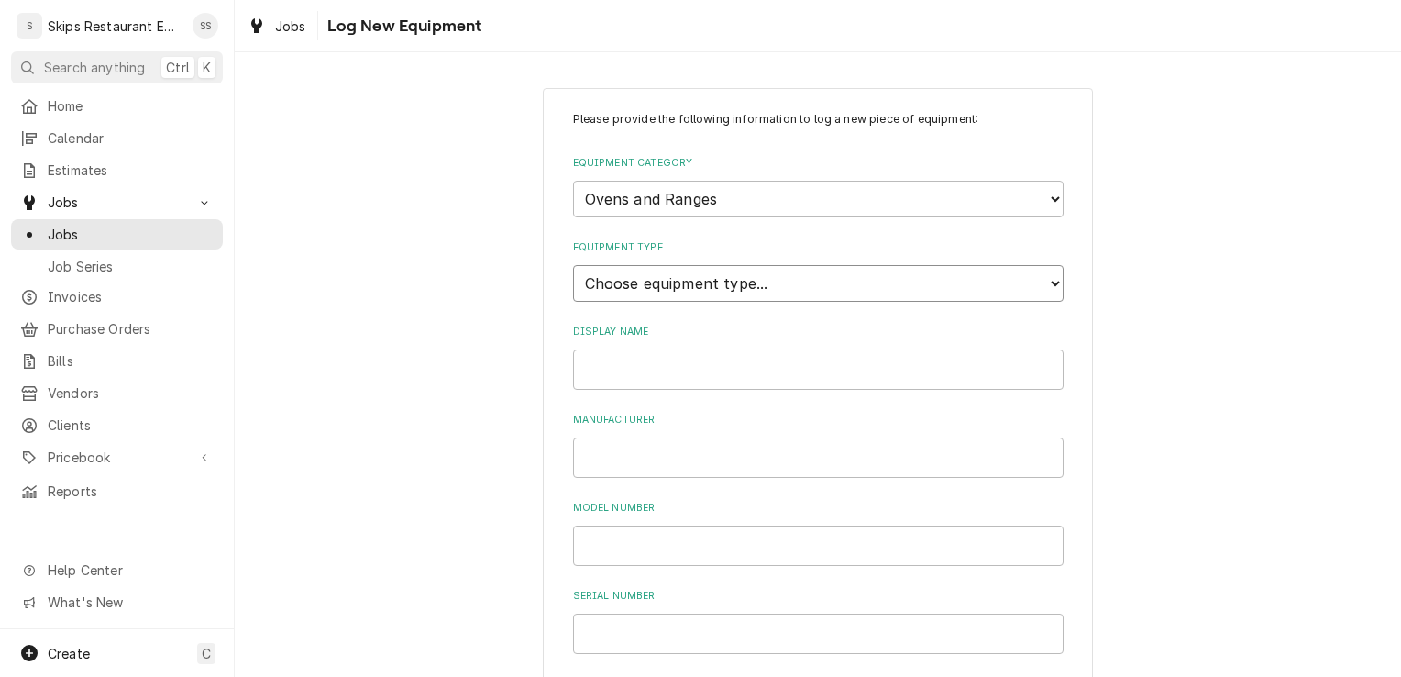
click at [639, 280] on select "Choose equipment type... Combi Oven Convection Oven Countertop Electric Range C…" at bounding box center [818, 283] width 491 height 37
click at [743, 281] on select "Choose equipment type... Combi Oven Convection Oven Countertop Electric Range C…" at bounding box center [818, 283] width 491 height 37
click at [573, 265] on select "Choose equipment type... Combi Oven Convection Oven Countertop Electric Range C…" at bounding box center [818, 283] width 491 height 37
click at [606, 452] on input "Manufacturer" at bounding box center [818, 457] width 491 height 40
click at [599, 542] on input "Model Number" at bounding box center [818, 545] width 491 height 40
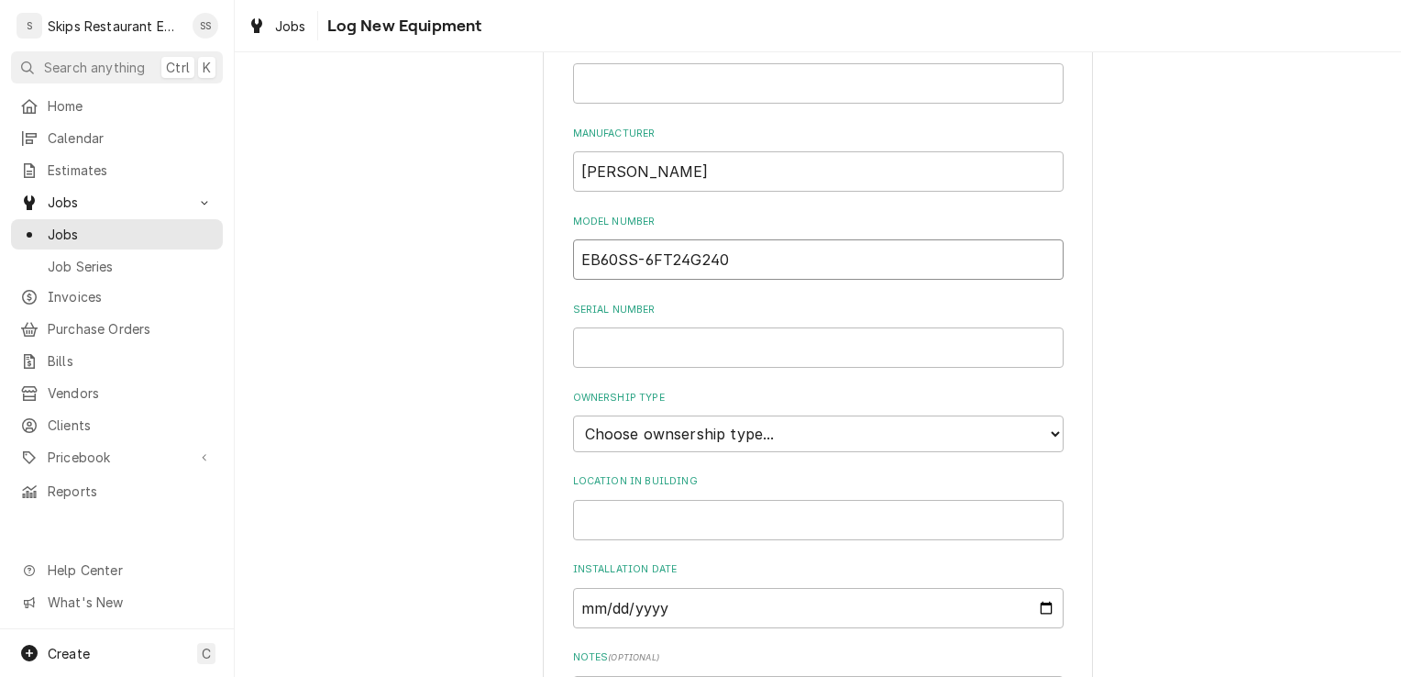
scroll to position [482, 0]
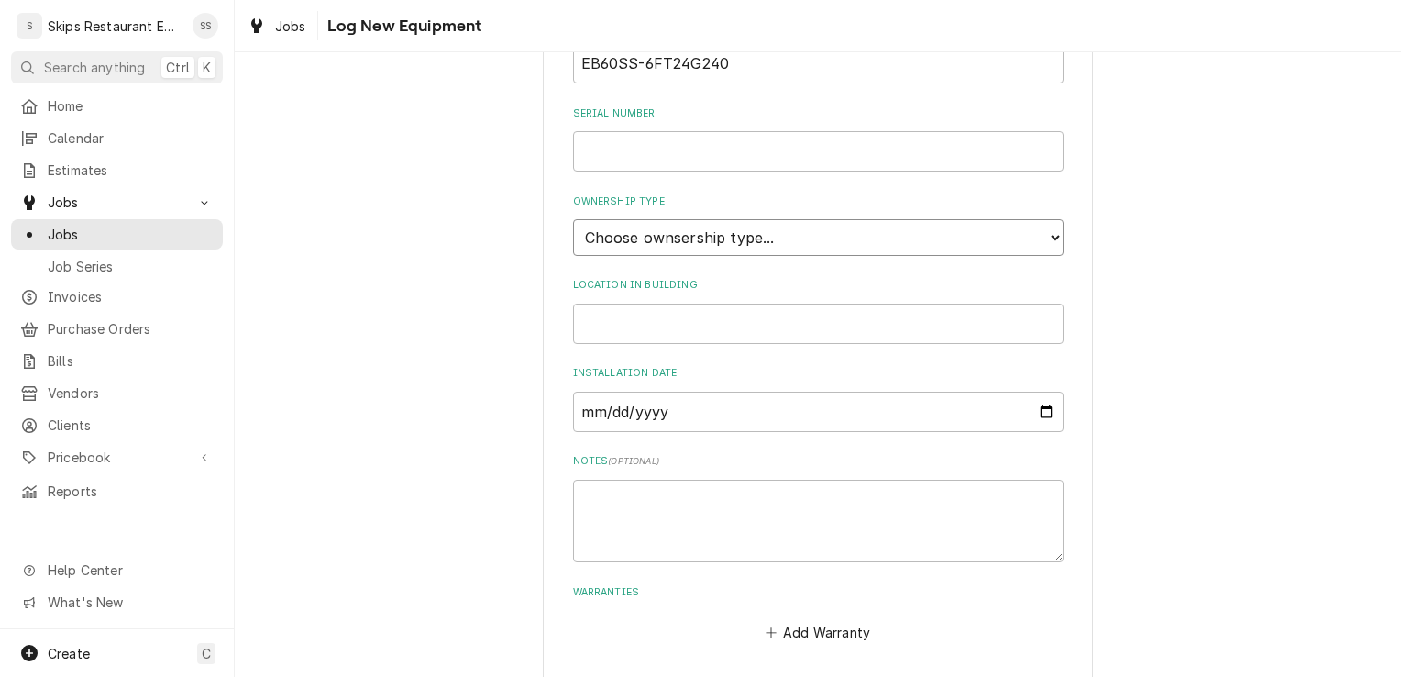
click at [740, 238] on select "Choose ownsership type... Unknown Owned Leased Rented" at bounding box center [818, 237] width 491 height 37
click at [573, 219] on select "Choose ownsership type... Unknown Owned Leased Rented" at bounding box center [818, 237] width 491 height 37
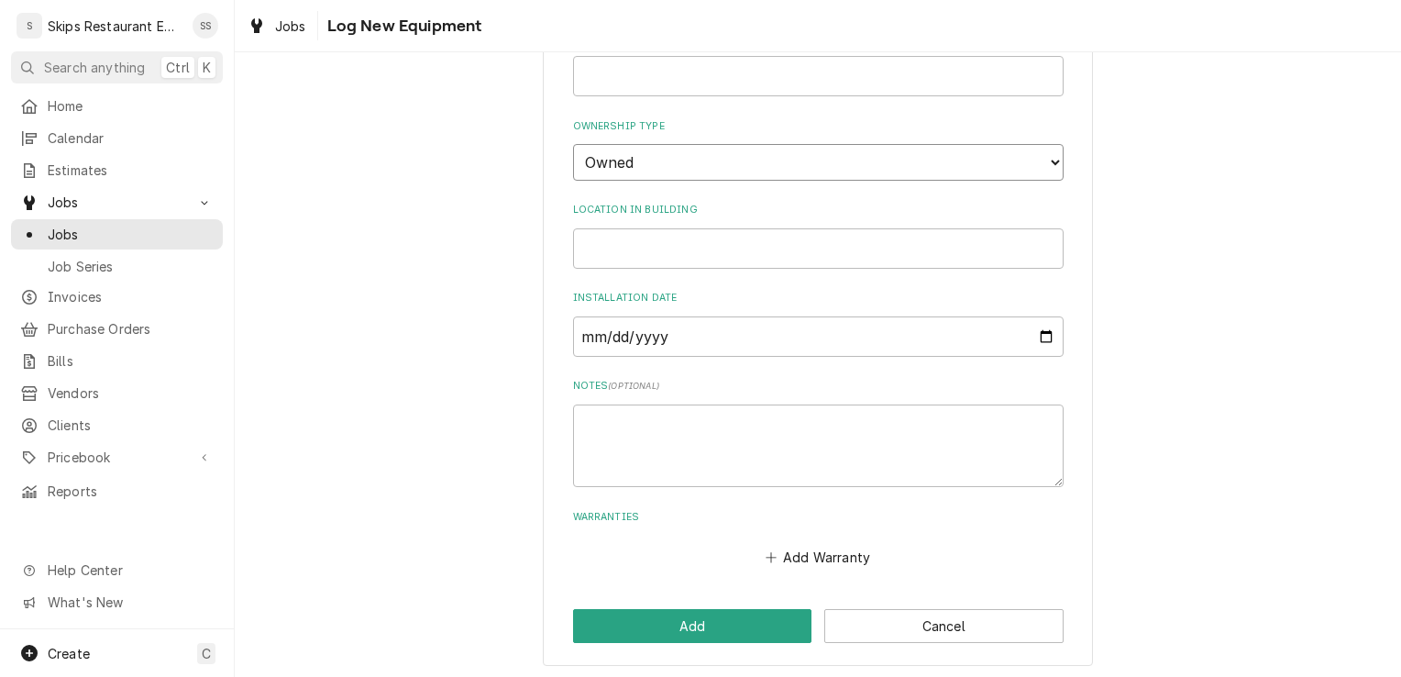
scroll to position [561, 0]
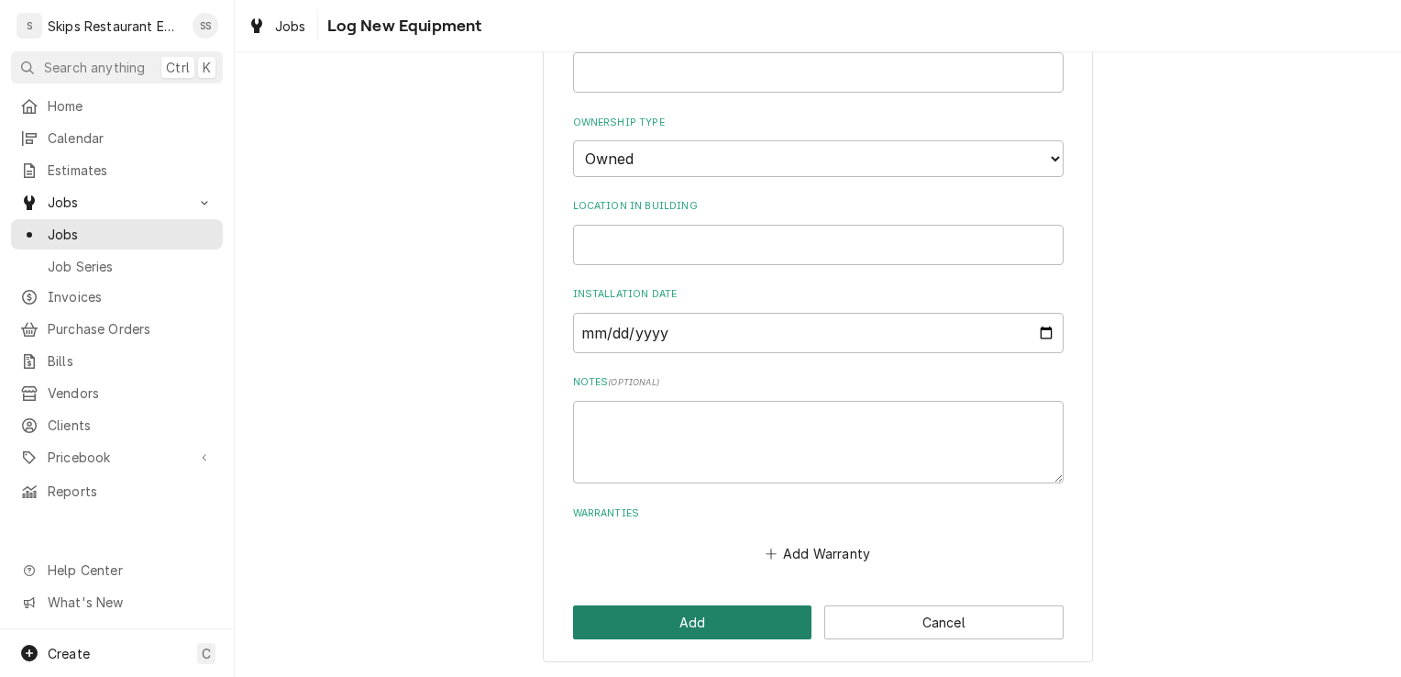
click at [642, 615] on button "Add" at bounding box center [692, 622] width 239 height 34
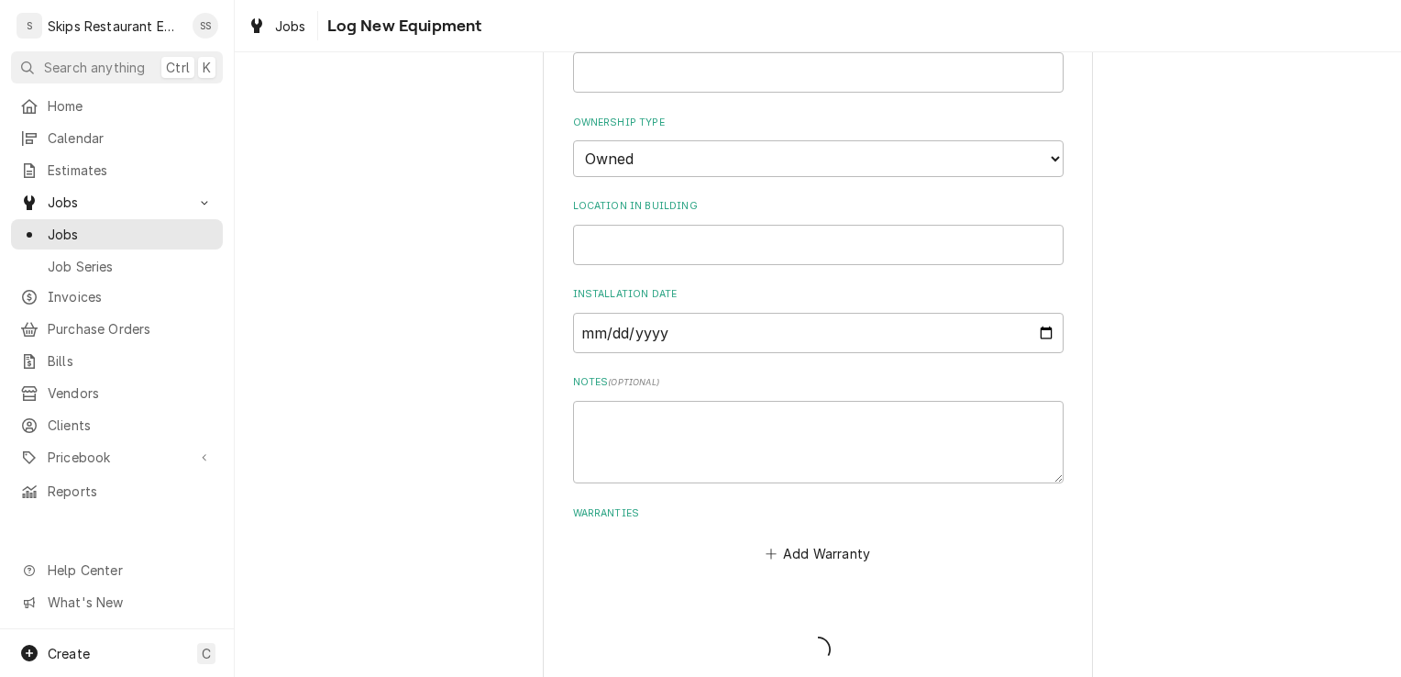
scroll to position [271, 0]
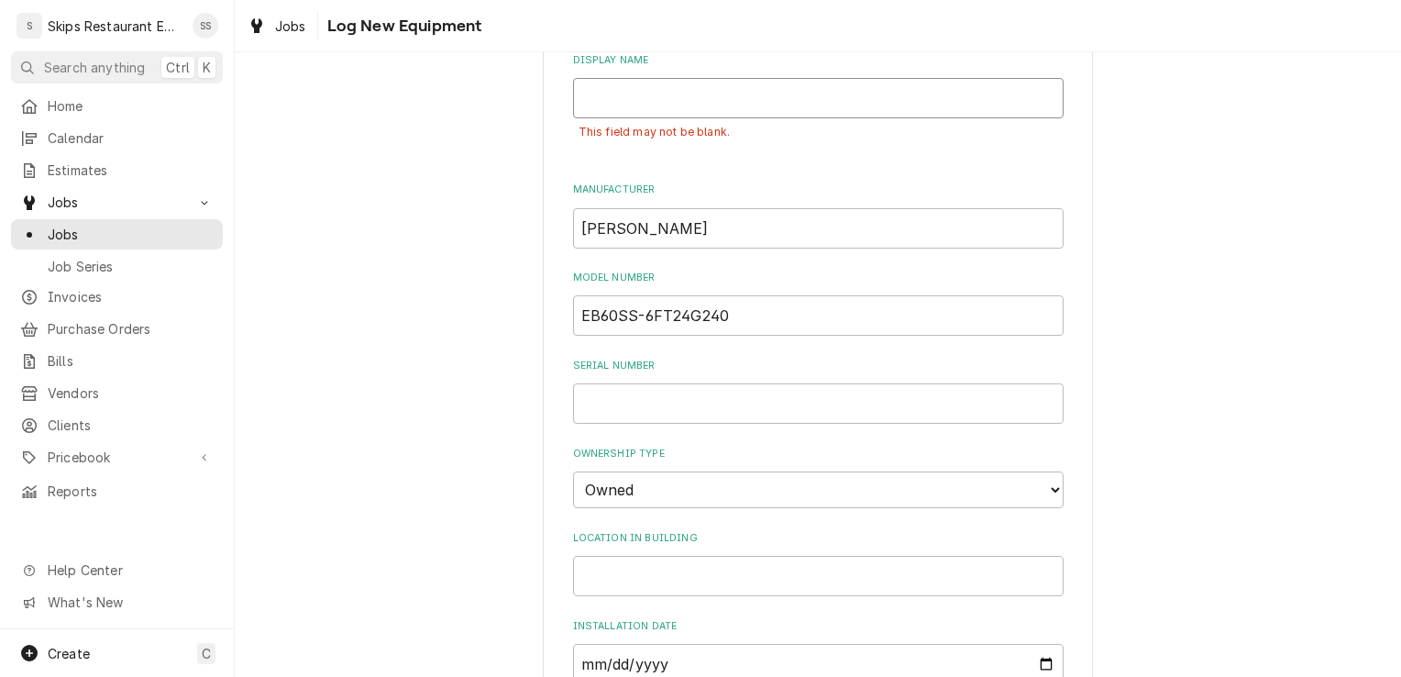
click at [598, 103] on input "Display Name" at bounding box center [818, 98] width 491 height 40
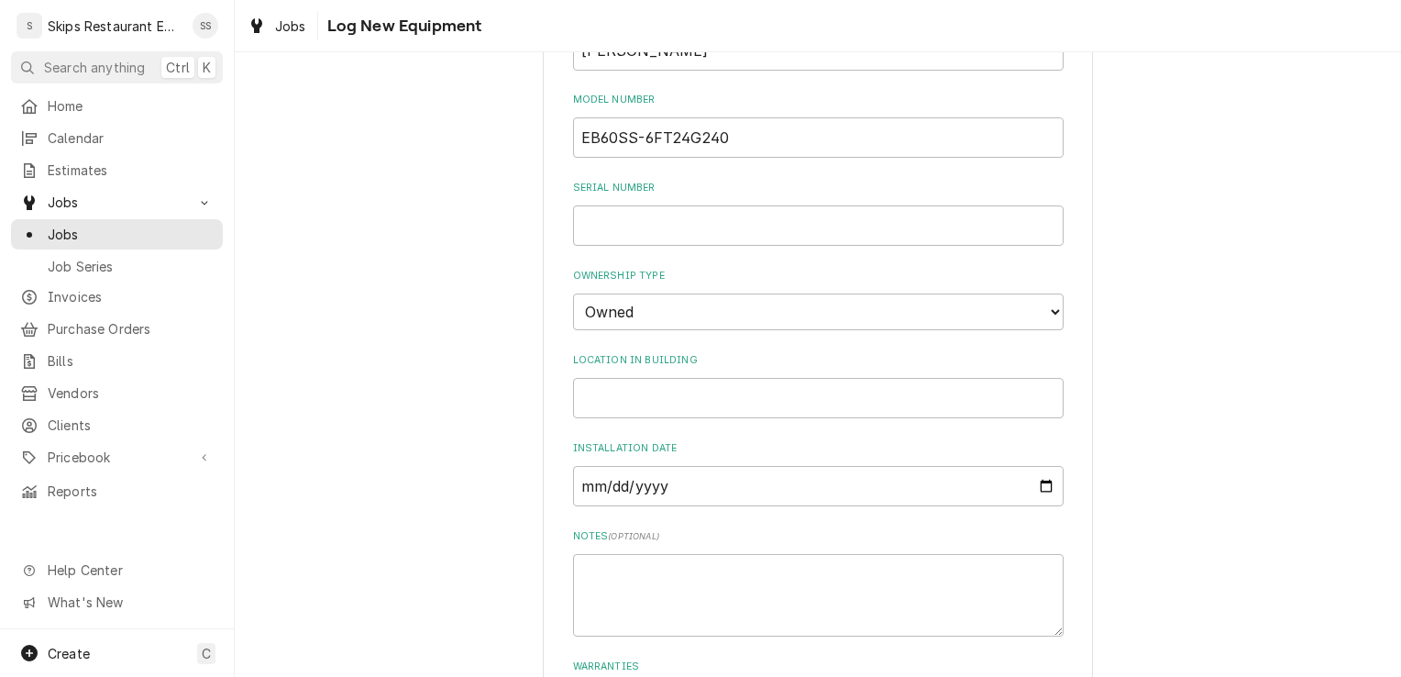
scroll to position [603, 0]
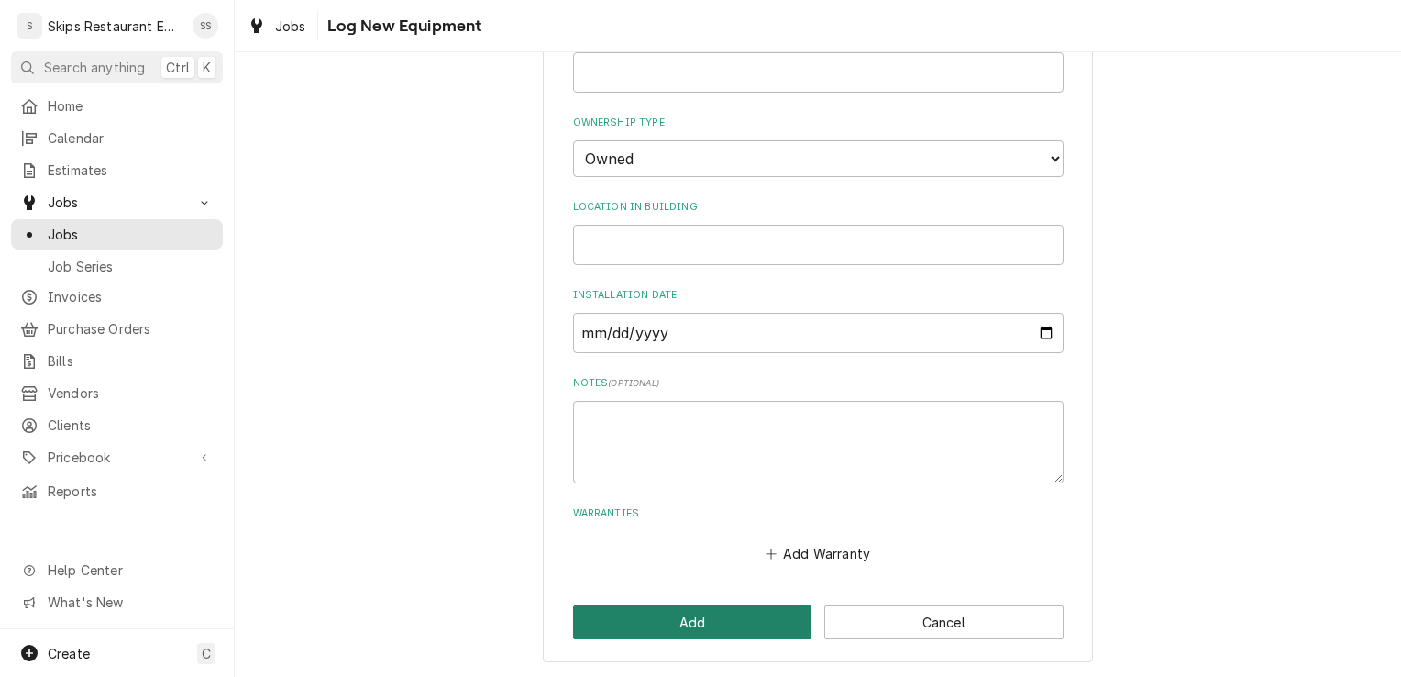
click at [658, 625] on button "Add" at bounding box center [692, 622] width 239 height 34
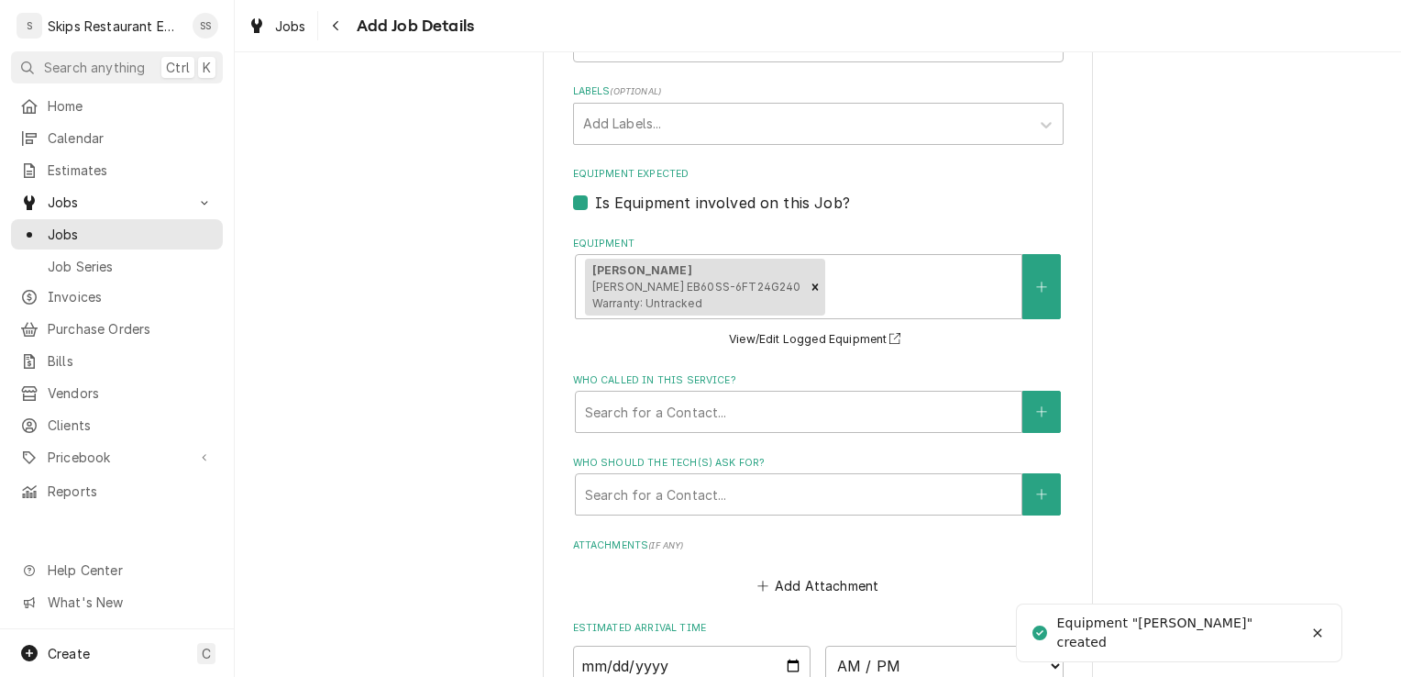
scroll to position [1123, 0]
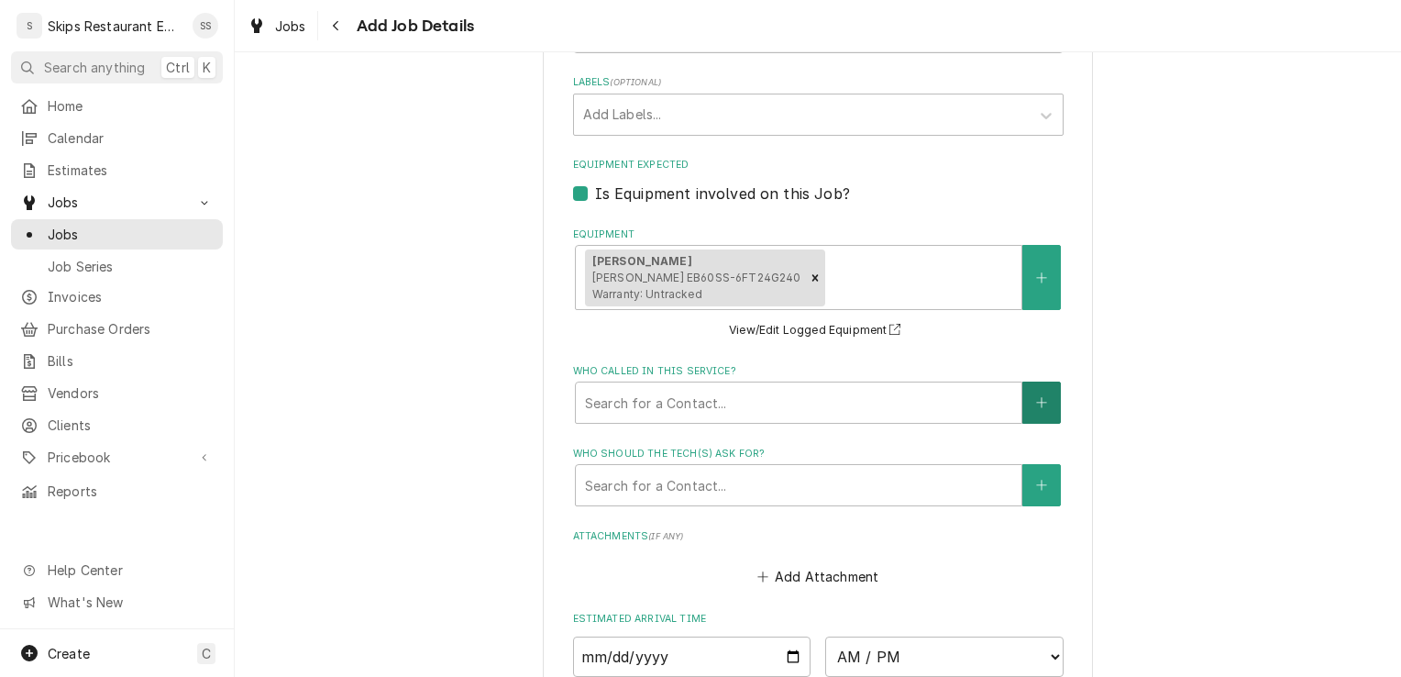
click at [1036, 400] on icon "Create New Contact" at bounding box center [1041, 402] width 11 height 13
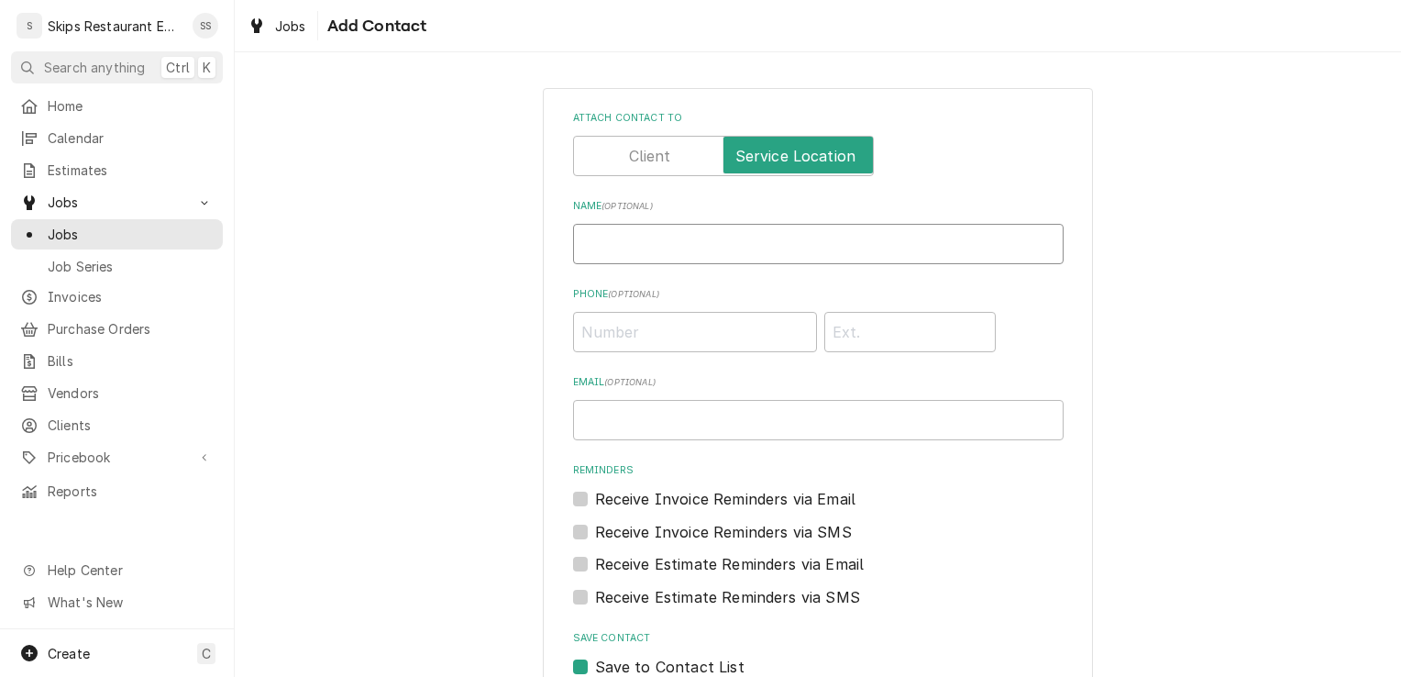
click at [640, 248] on input "Name ( optional )" at bounding box center [818, 244] width 491 height 40
click at [597, 335] on input "Phone ( optional )" at bounding box center [695, 332] width 244 height 40
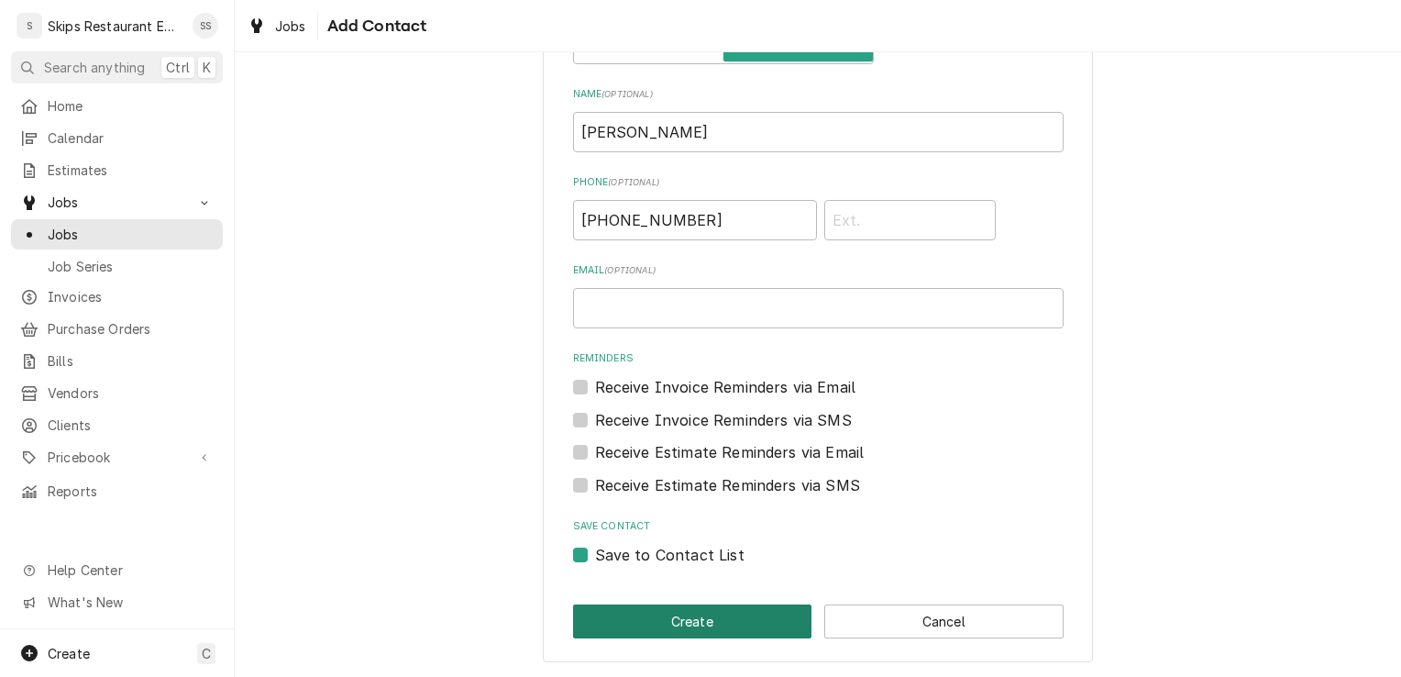
click at [721, 616] on button "Create" at bounding box center [692, 621] width 239 height 34
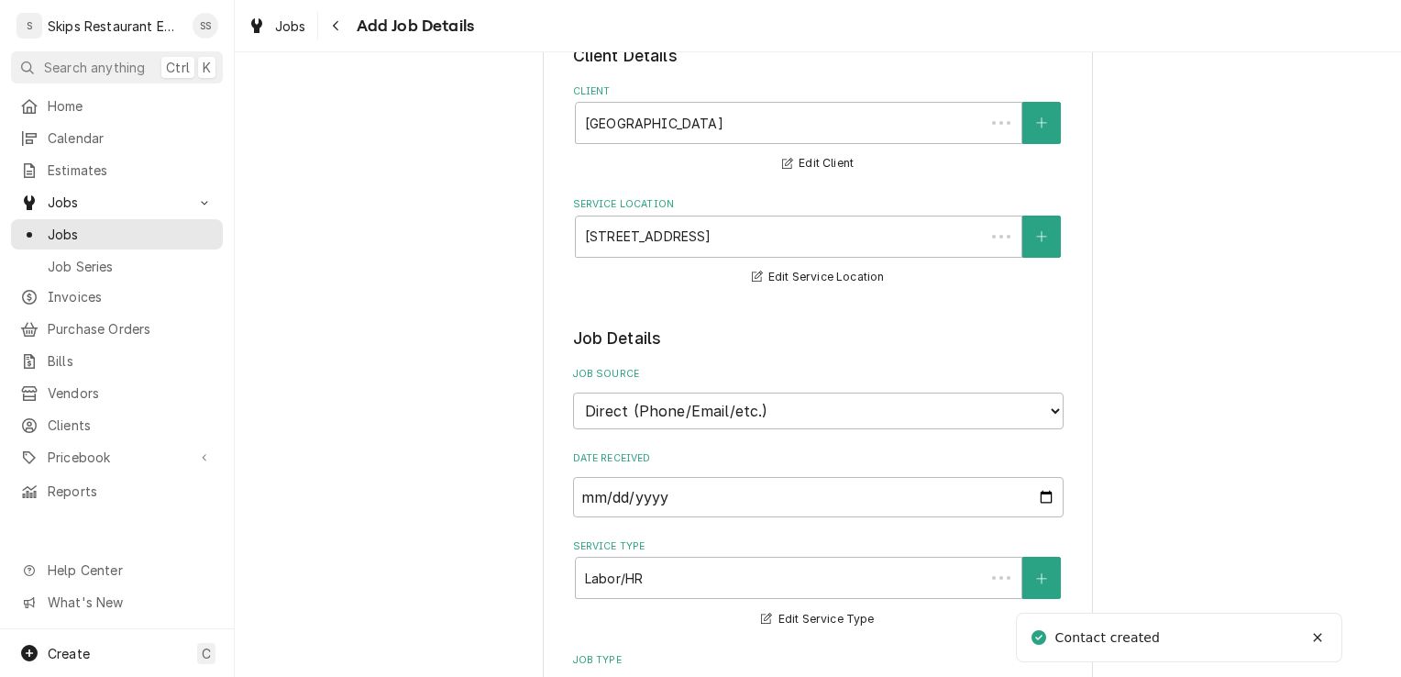
scroll to position [1123, 0]
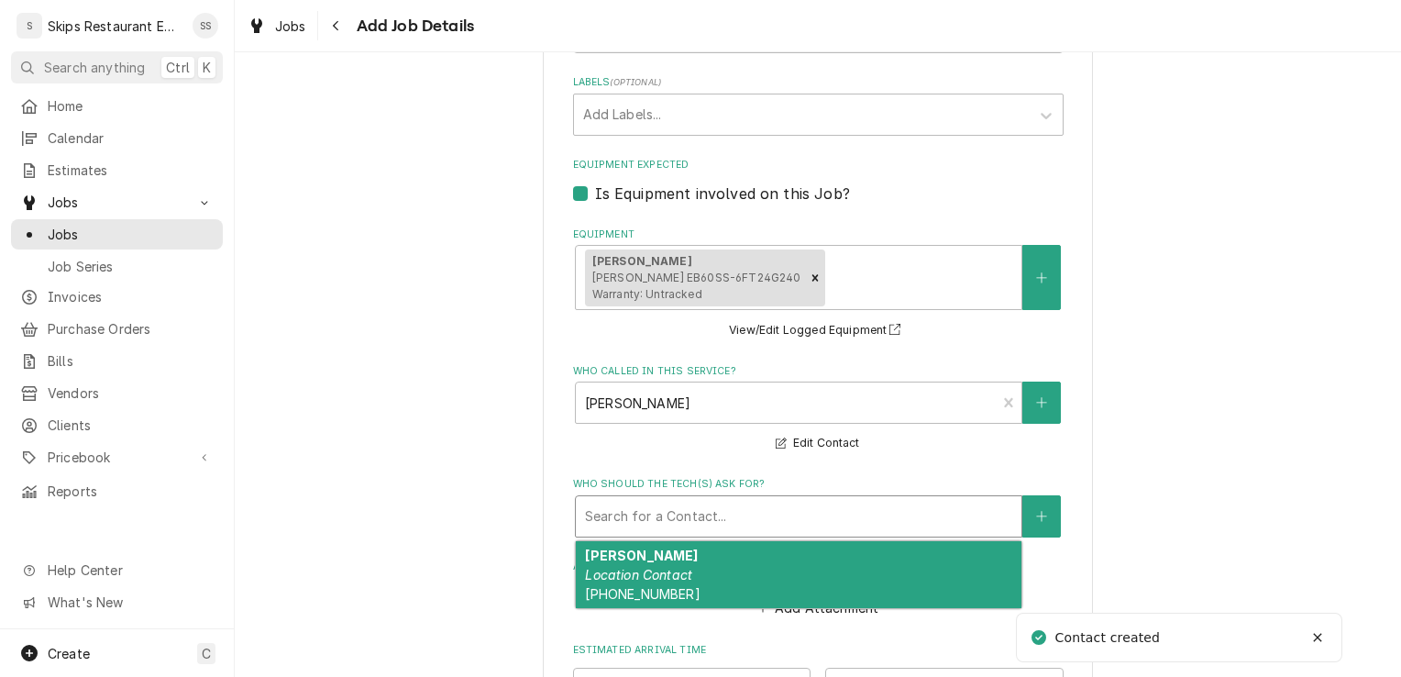
click at [729, 521] on div "Who should the tech(s) ask for?" at bounding box center [798, 516] width 427 height 33
click at [653, 571] on em "Location Contact" at bounding box center [638, 575] width 107 height 16
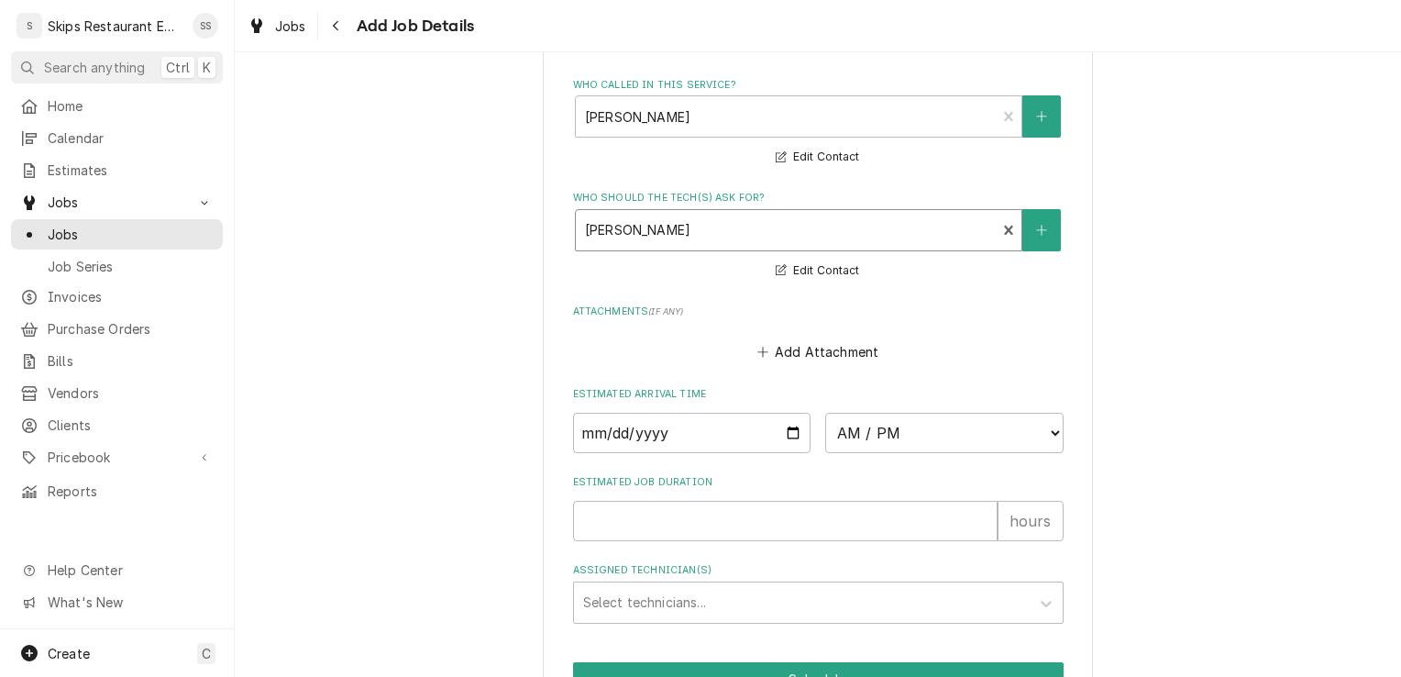
scroll to position [1516, 0]
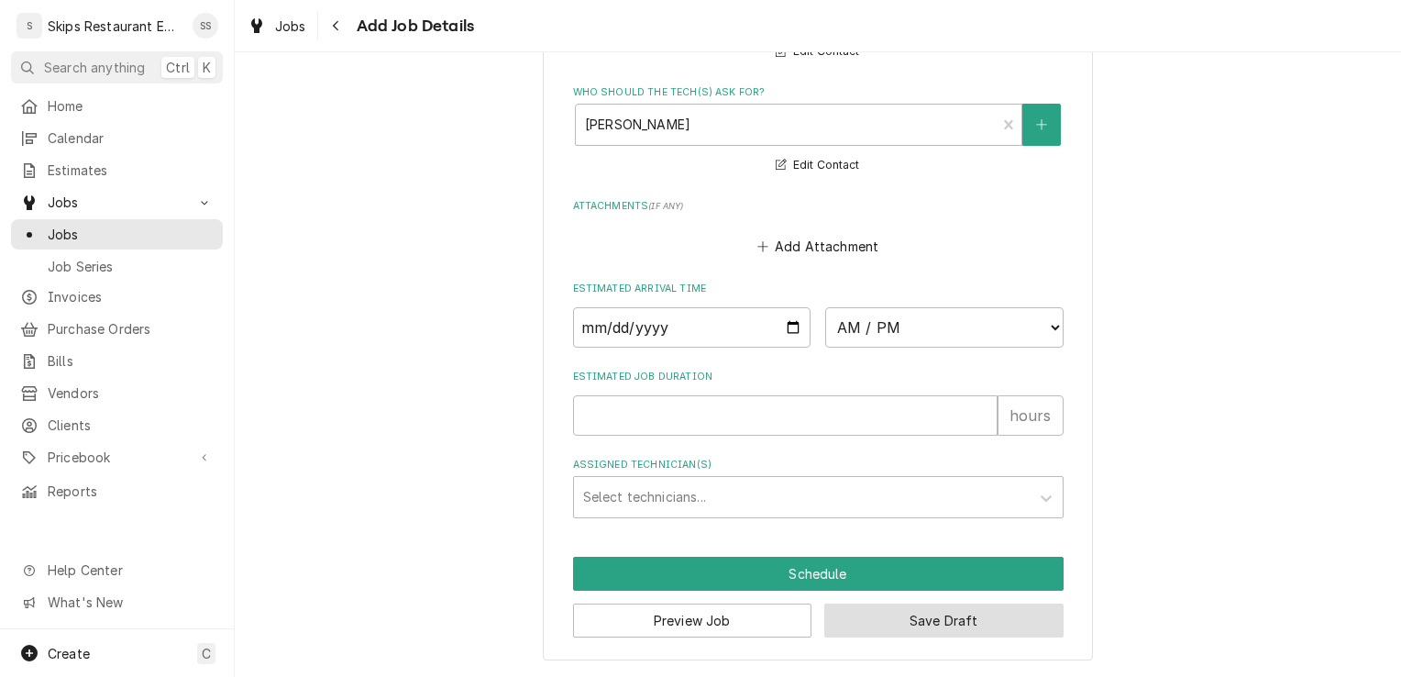
click at [889, 624] on button "Save Draft" at bounding box center [943, 620] width 239 height 34
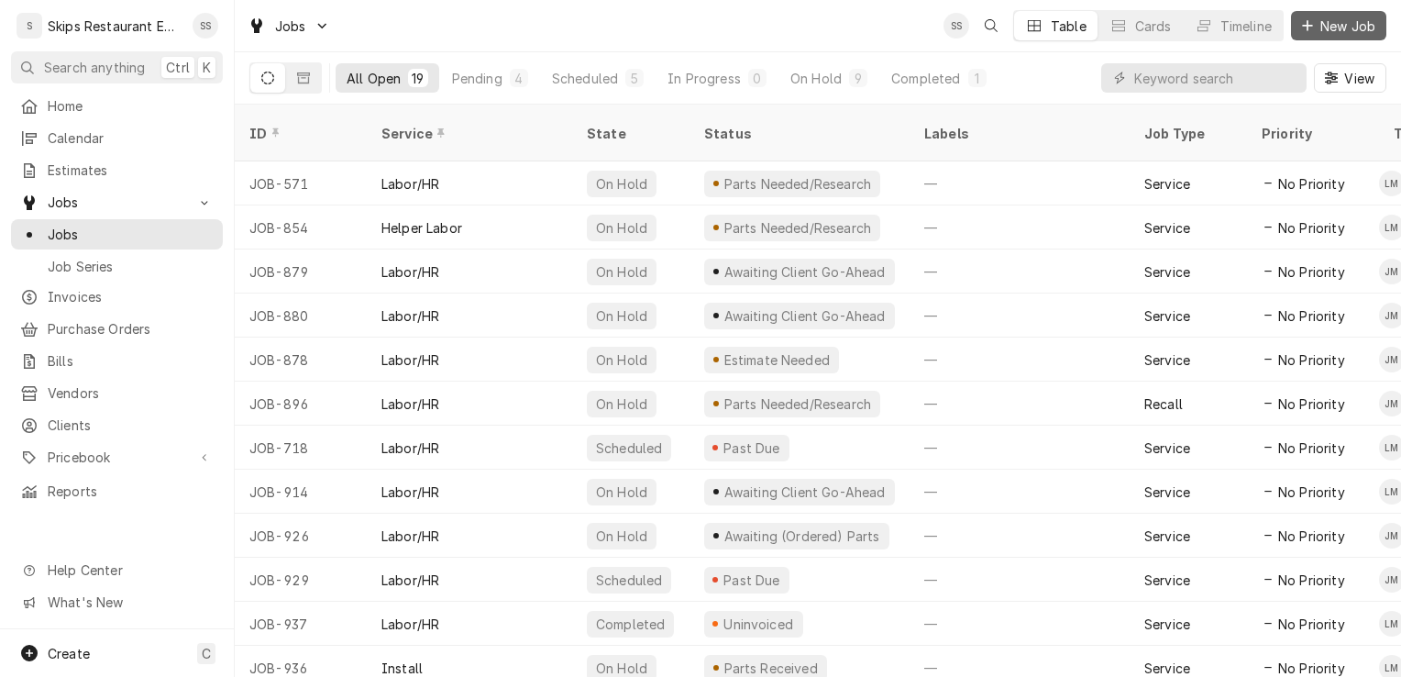
click at [1328, 23] on span "New Job" at bounding box center [1348, 26] width 62 height 19
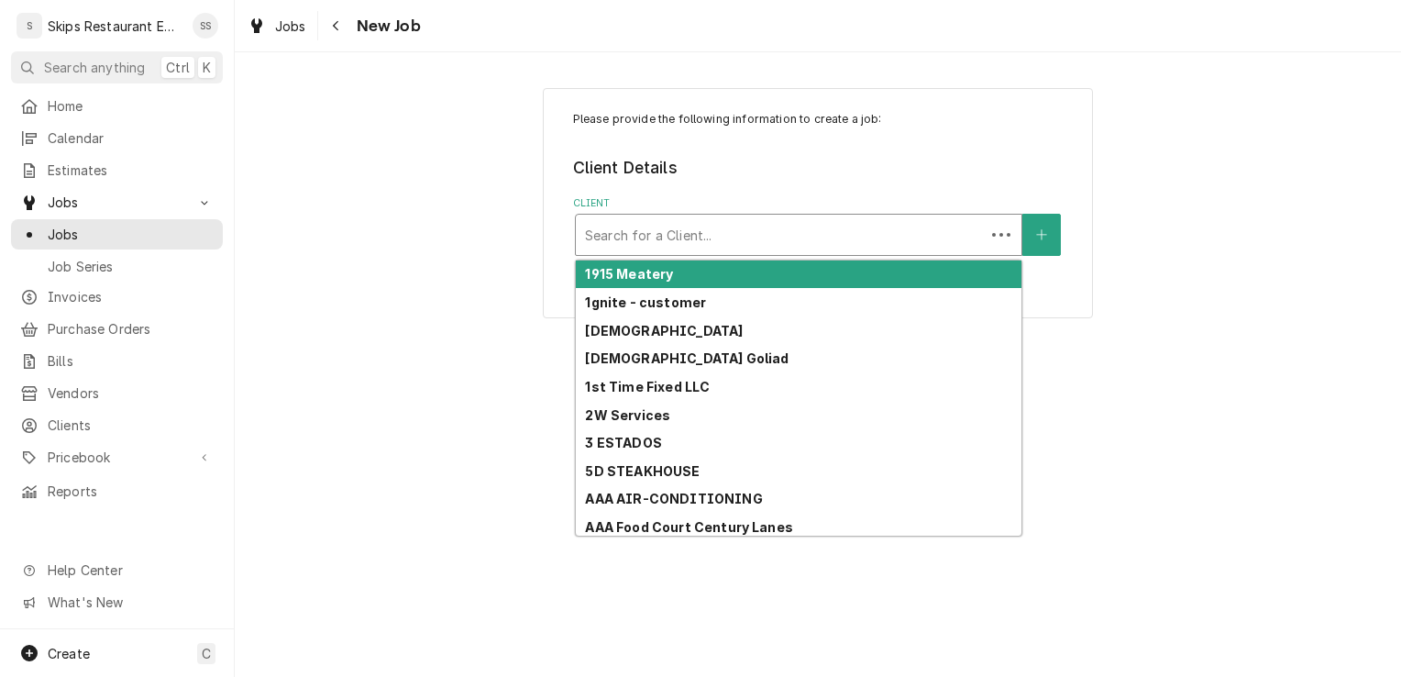
click at [716, 227] on div "Client" at bounding box center [780, 234] width 391 height 33
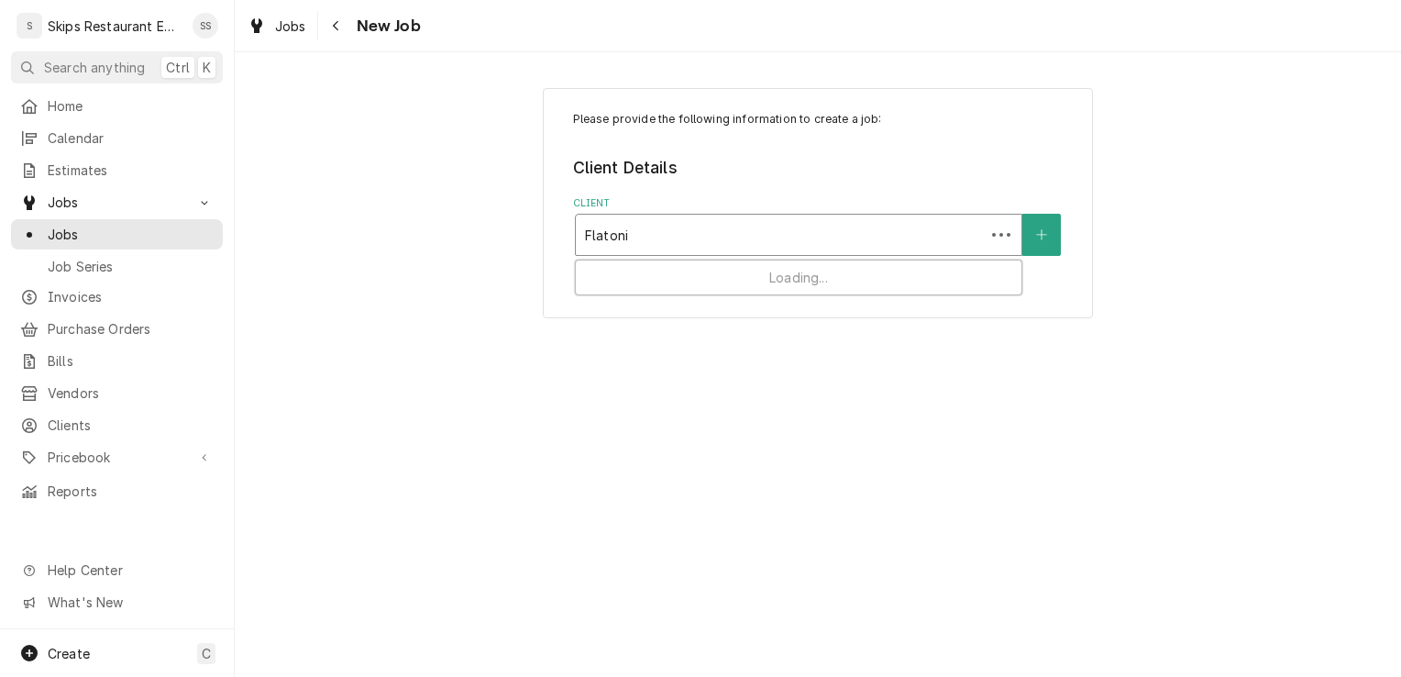
type input "Flatonia"
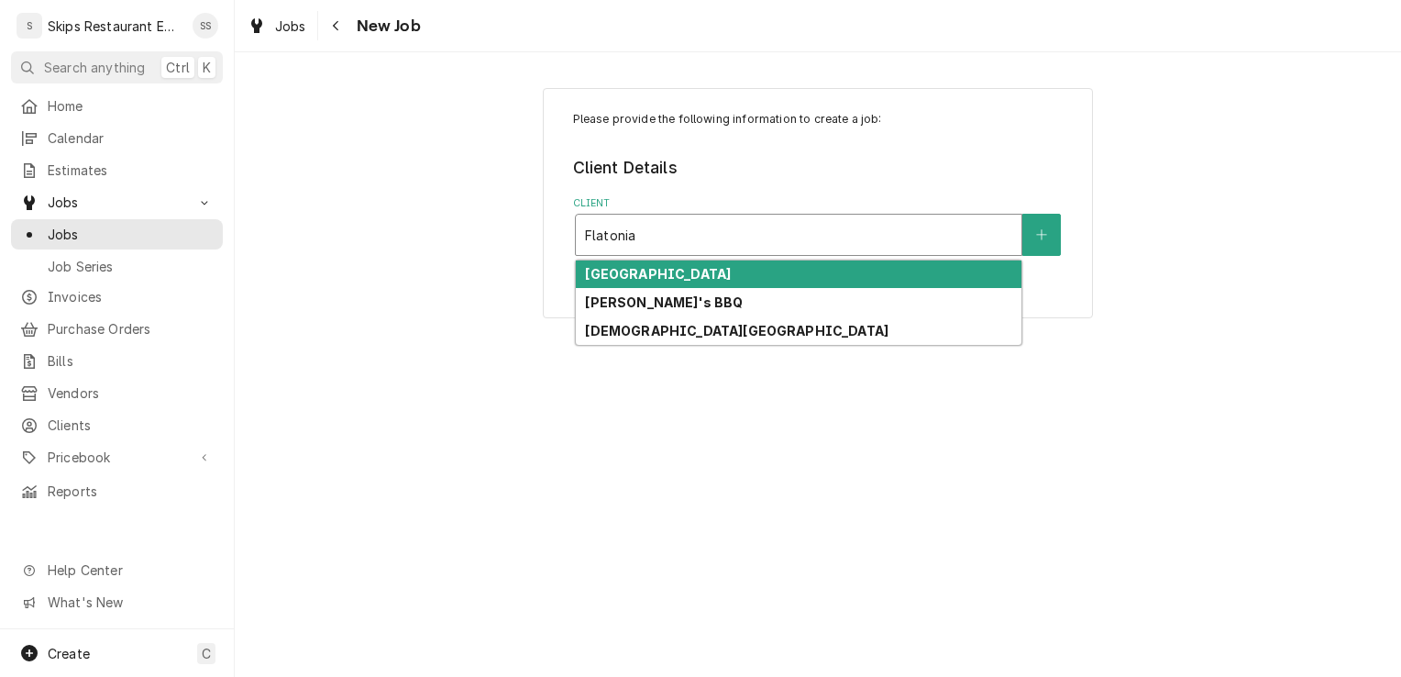
click at [668, 279] on strong "[GEOGRAPHIC_DATA]" at bounding box center [658, 274] width 146 height 16
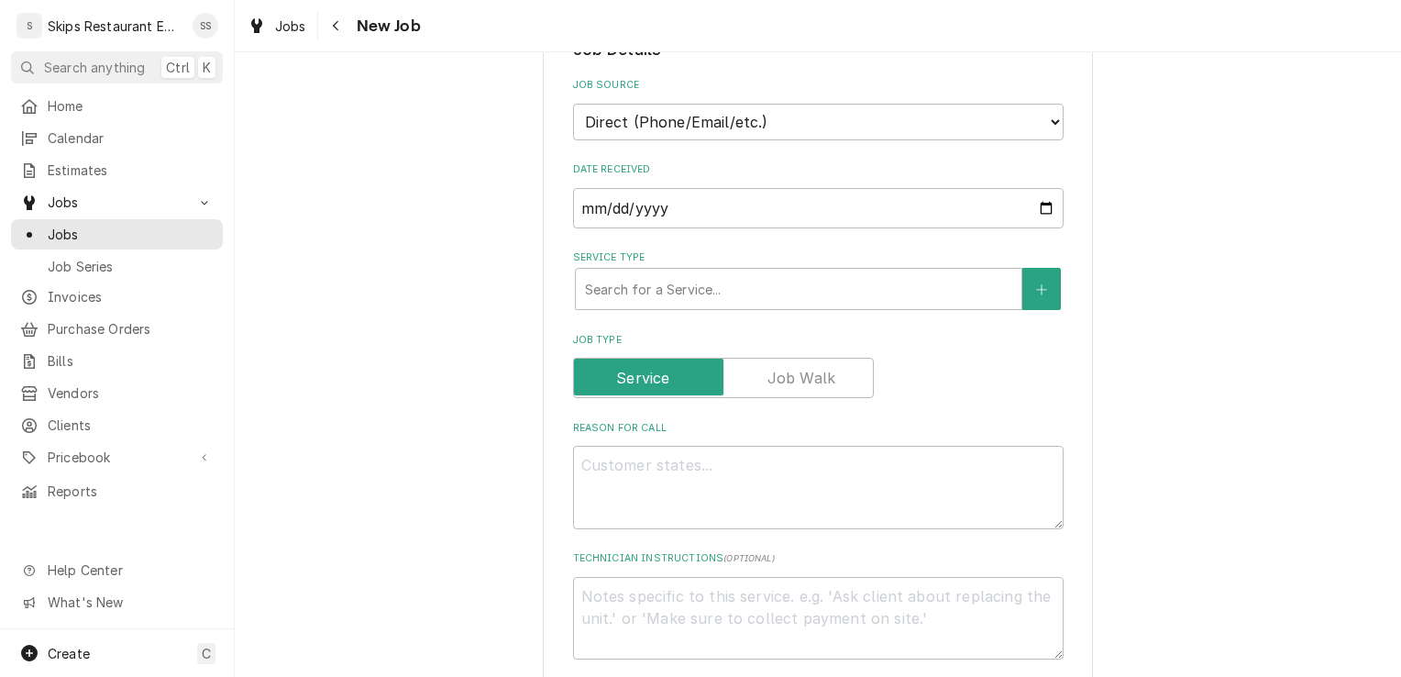
scroll to position [423, 0]
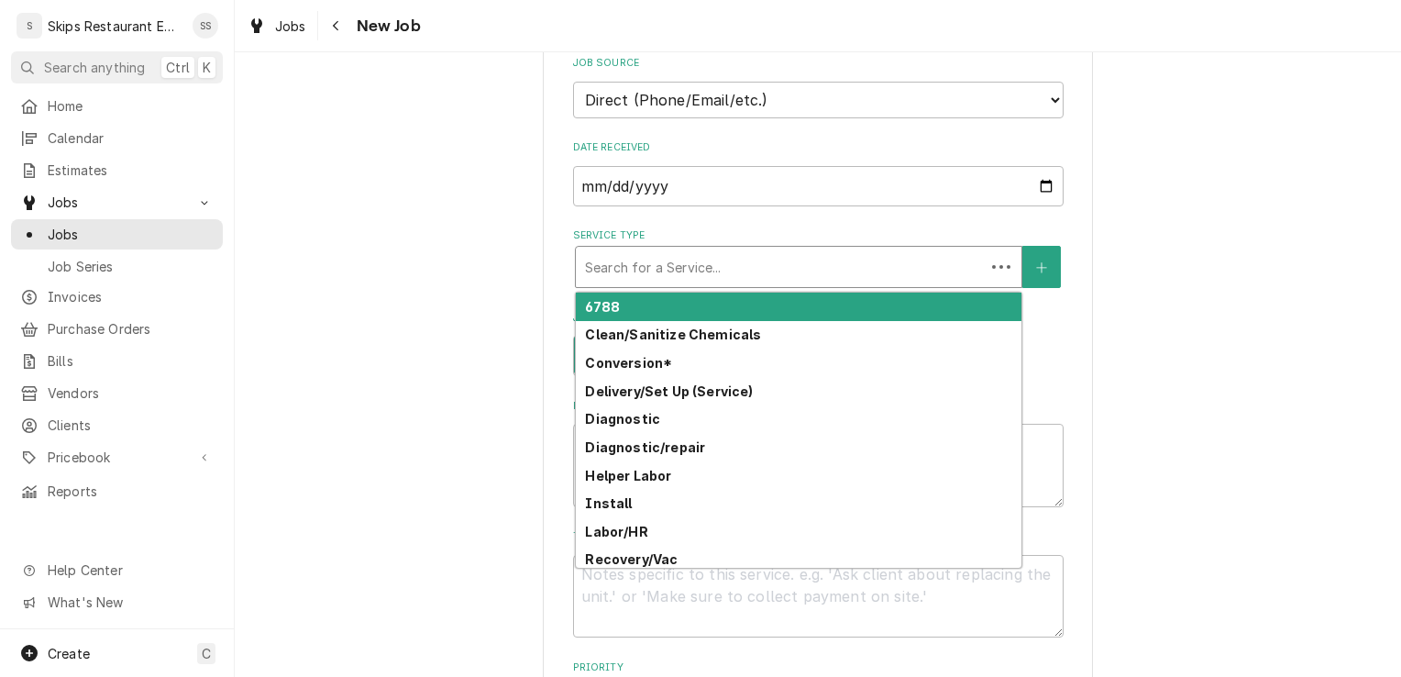
click at [620, 260] on div "Service Type" at bounding box center [780, 266] width 391 height 33
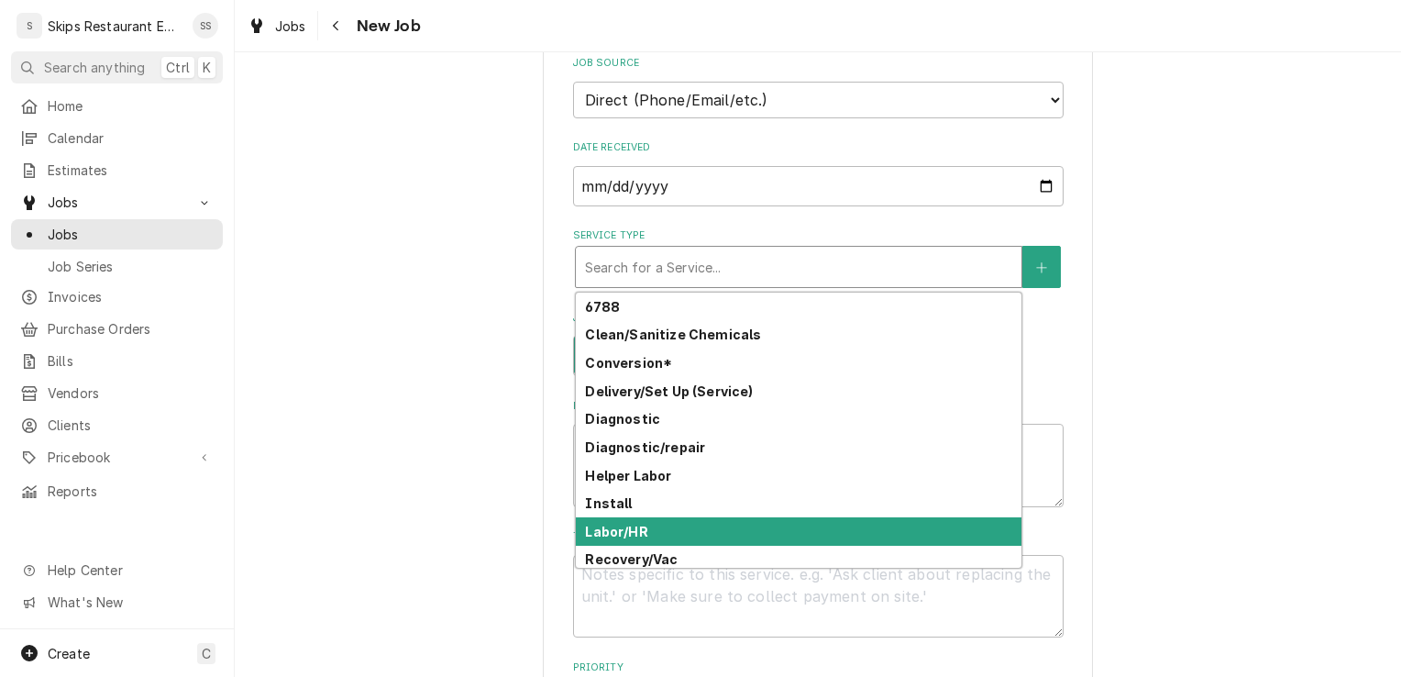
click at [607, 537] on strong "Labor/HR" at bounding box center [616, 532] width 62 height 16
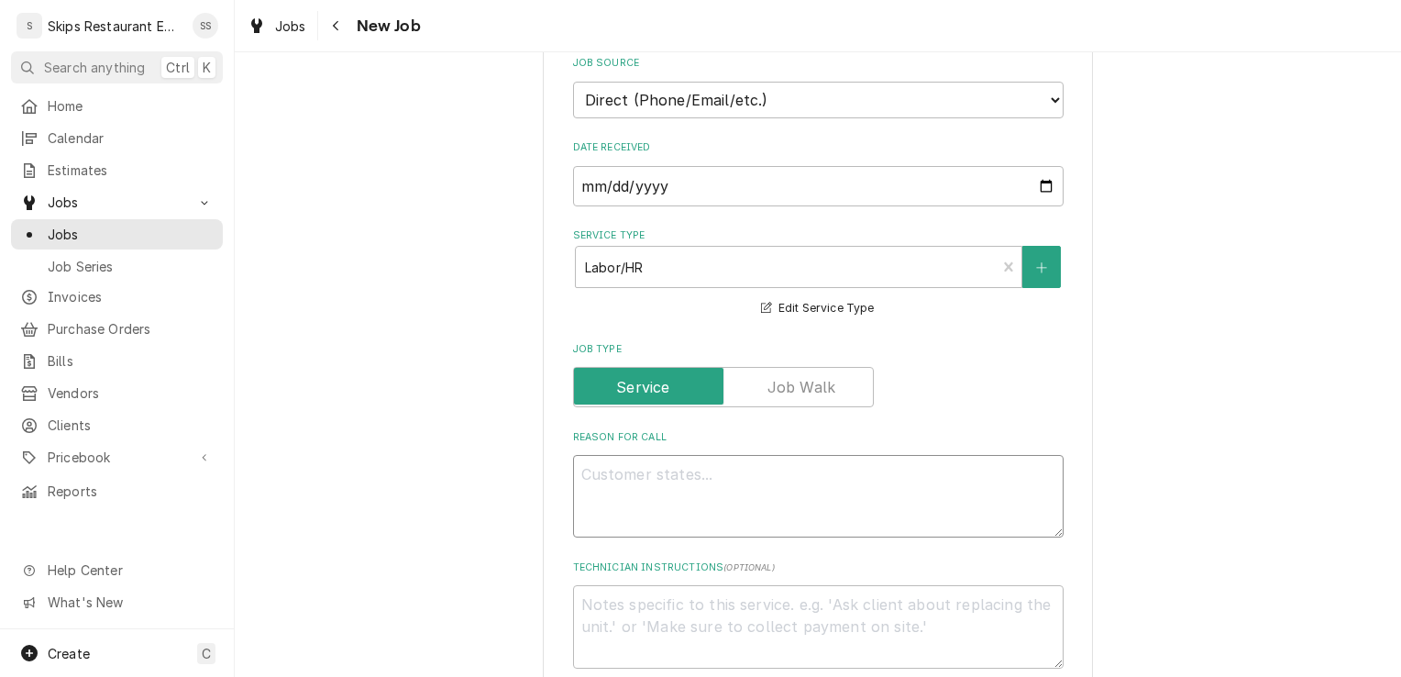
click at [624, 479] on textarea "Reason For Call" at bounding box center [818, 496] width 491 height 83
type textarea "x"
type textarea "S"
type textarea "x"
type textarea "Sys"
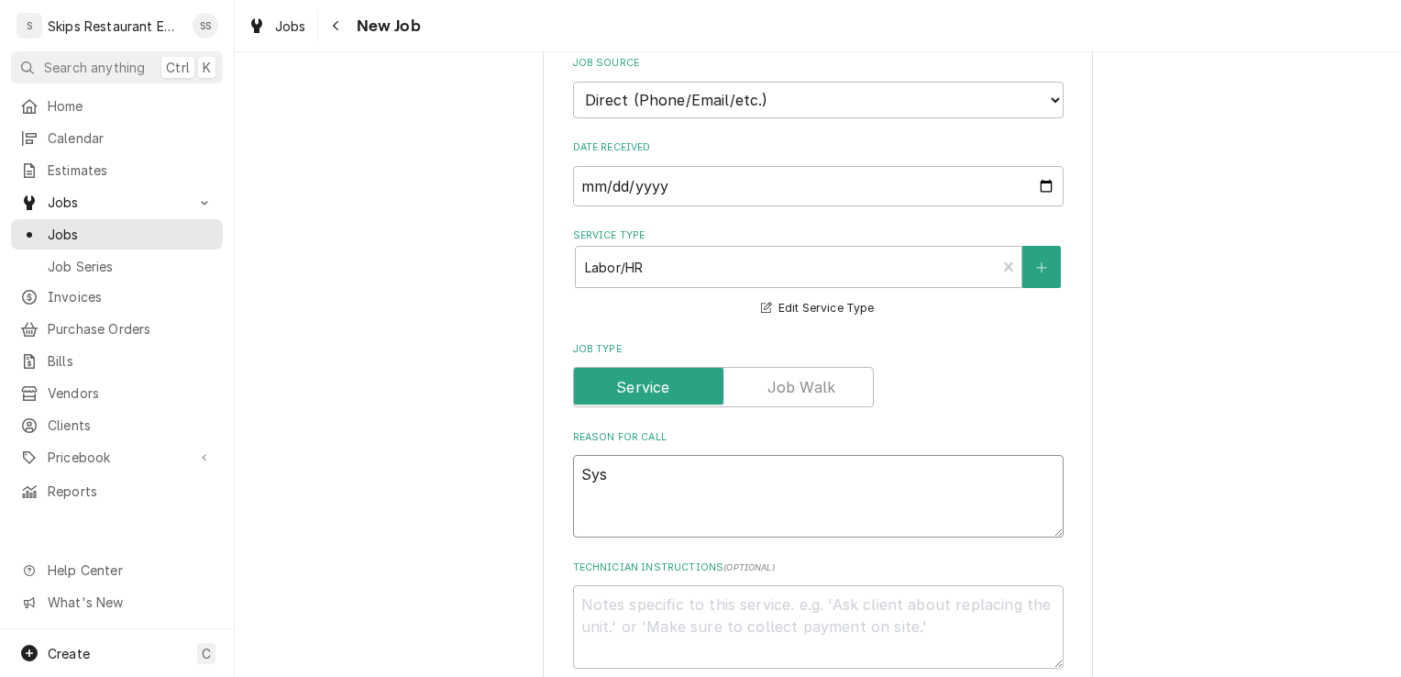
type textarea "x"
type textarea "Syst"
type textarea "x"
type textarea "Syste"
type textarea "x"
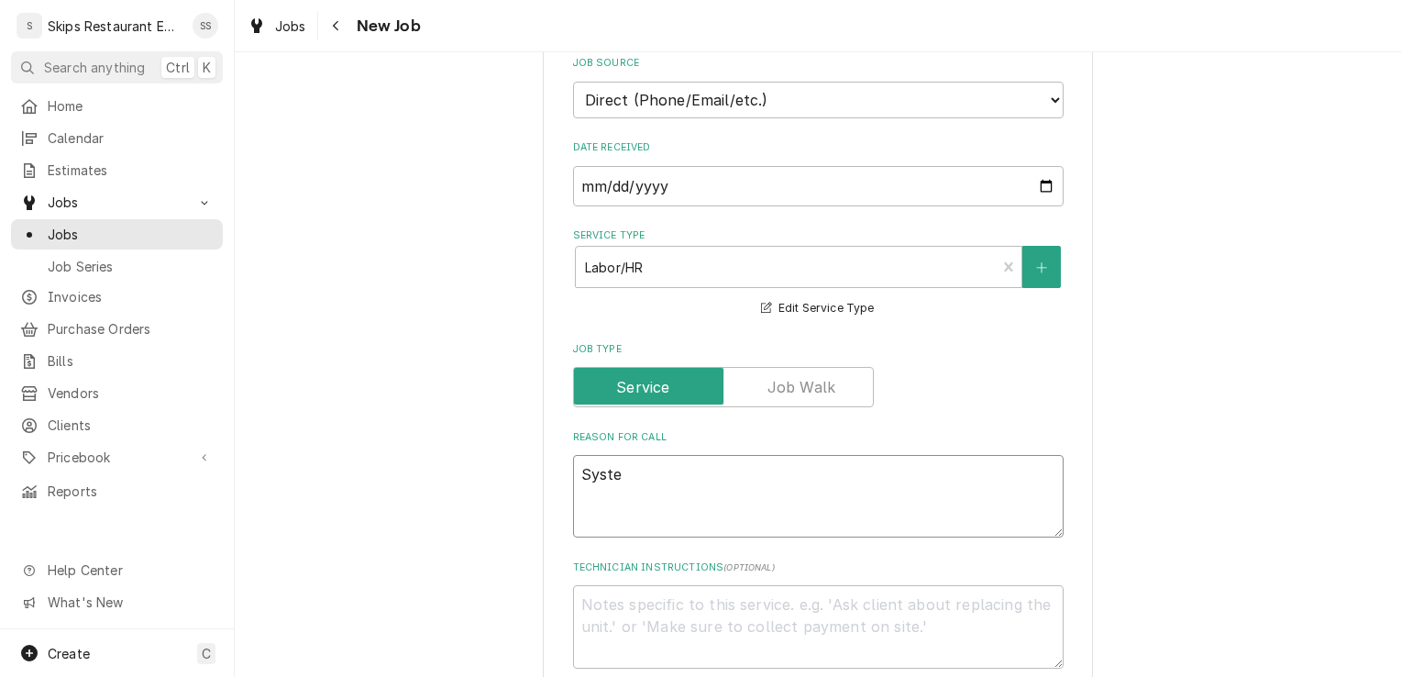
type textarea "System"
type textarea "x"
type textarea "System"
type textarea "x"
type textarea "System w"
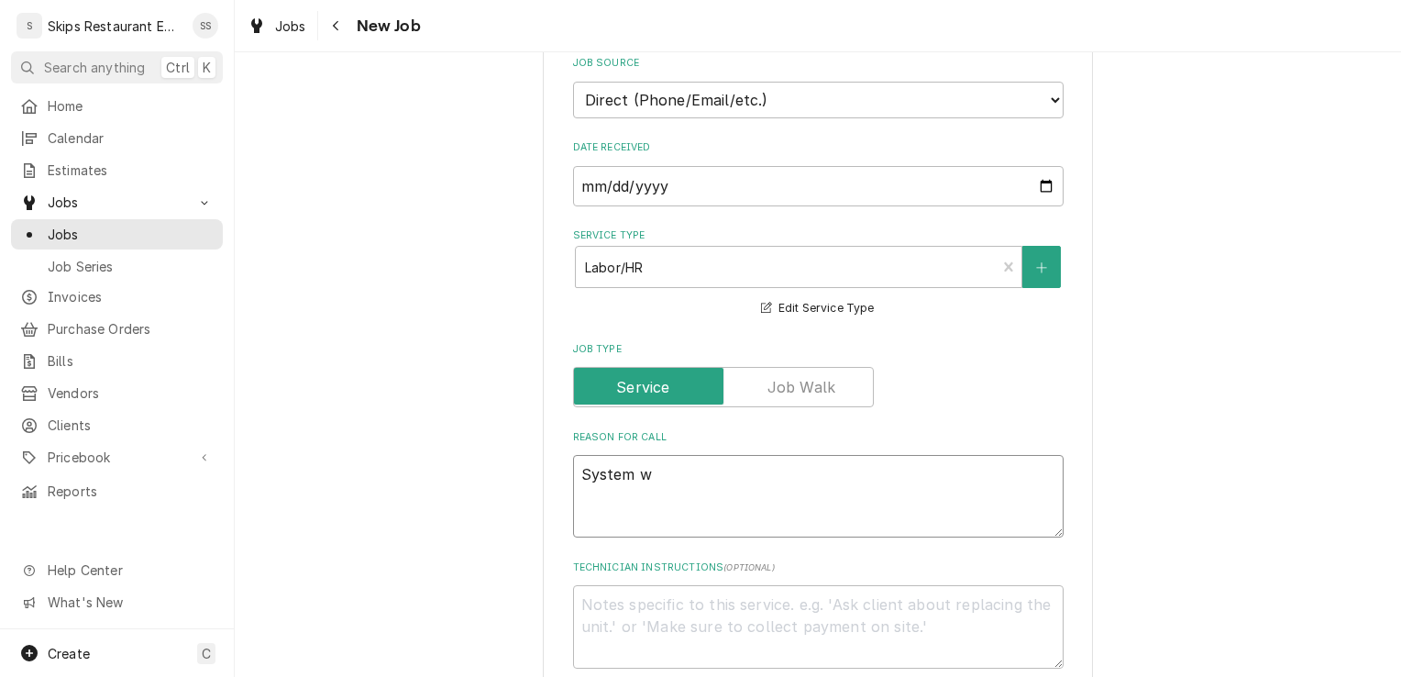
type textarea "x"
type textarea "System wi"
type textarea "x"
type textarea "System wil"
type textarea "x"
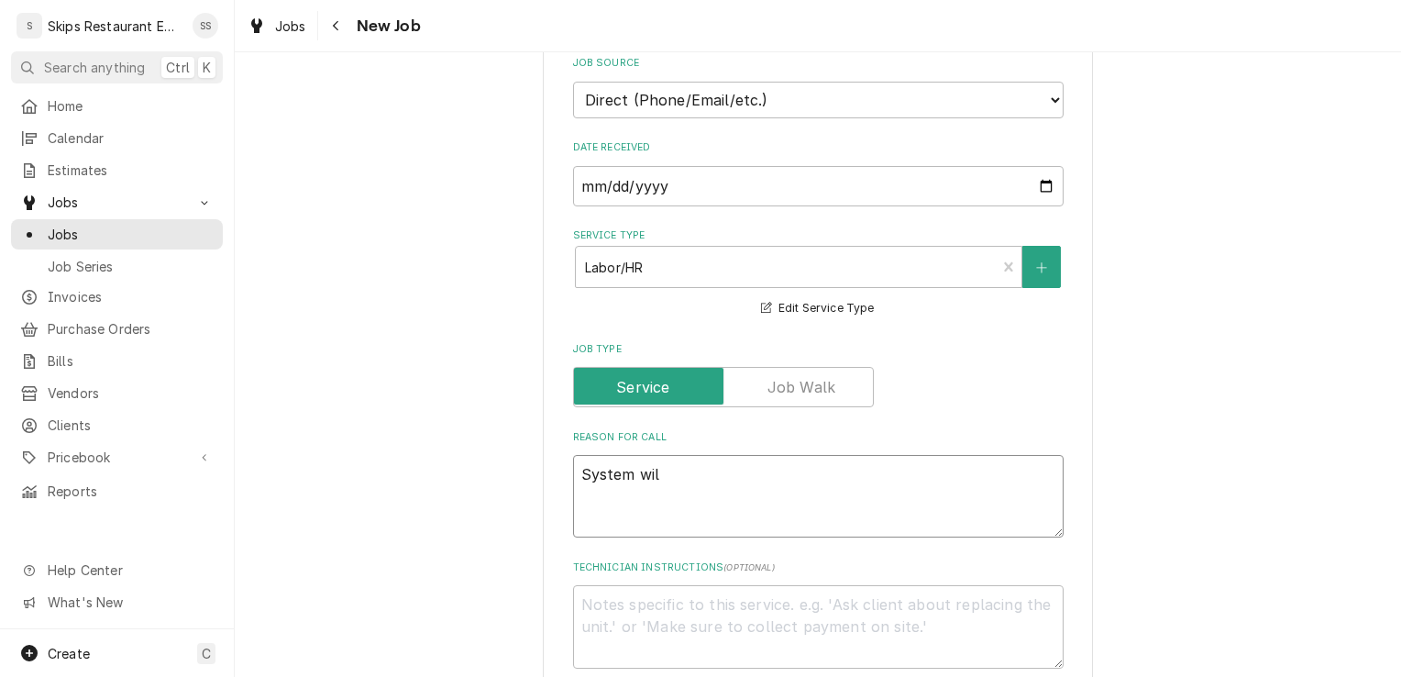
type textarea "System will"
type textarea "x"
type textarea "System will"
type textarea "x"
type textarea "System will n"
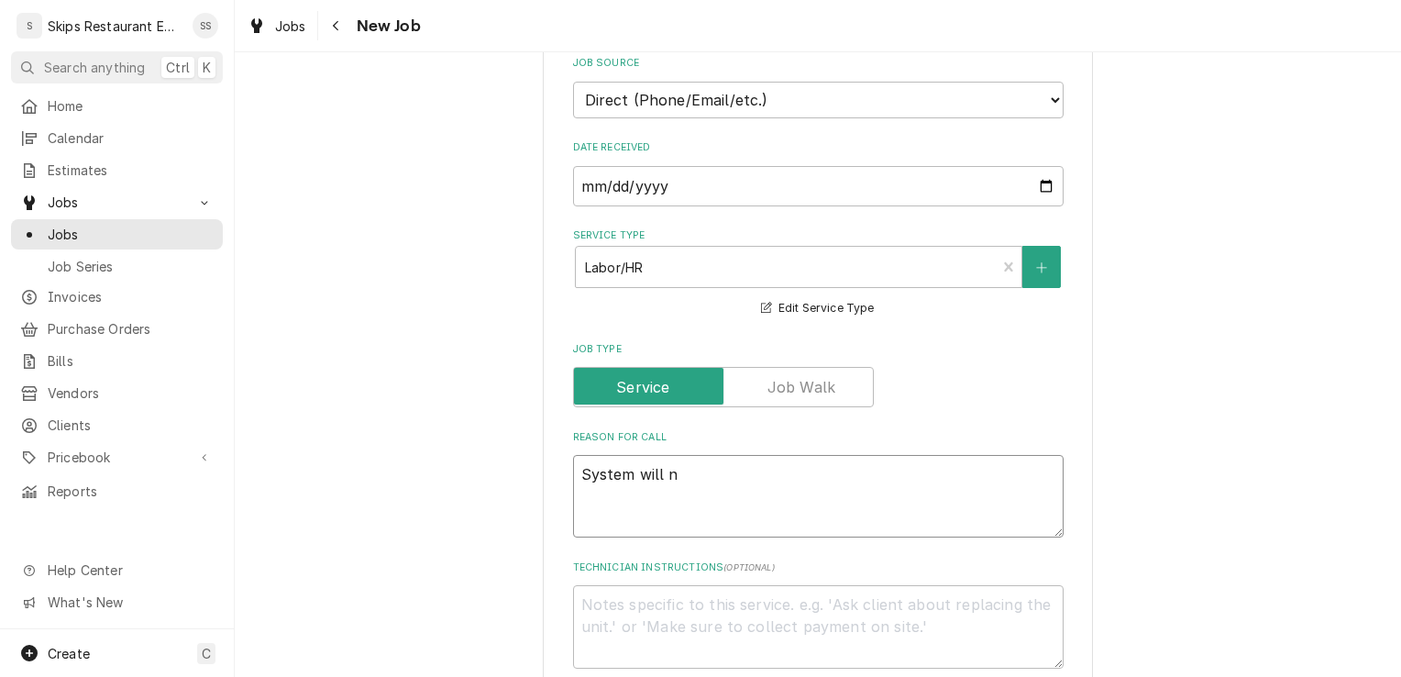
type textarea "x"
type textarea "System will no"
type textarea "x"
type textarea "System will not"
type textarea "x"
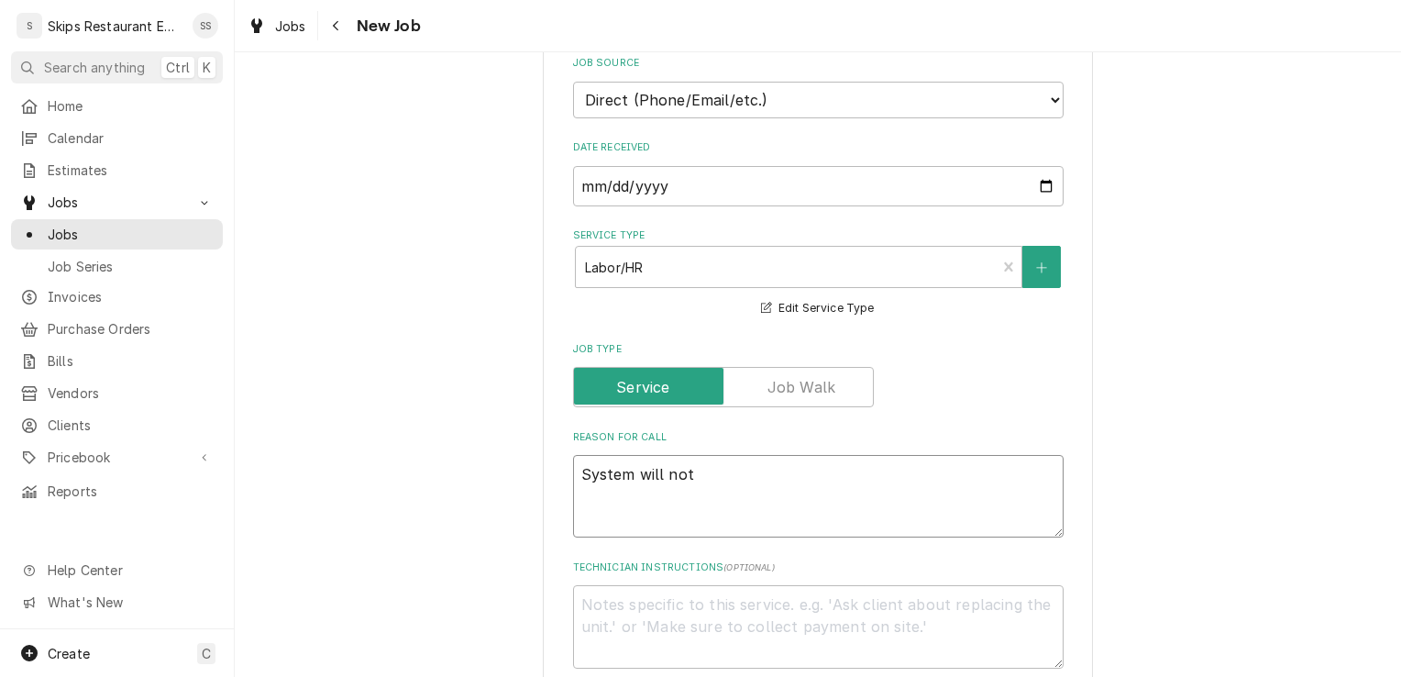
type textarea "System will not"
type textarea "x"
type textarea "System will not c"
type textarea "x"
type textarea "System will not co"
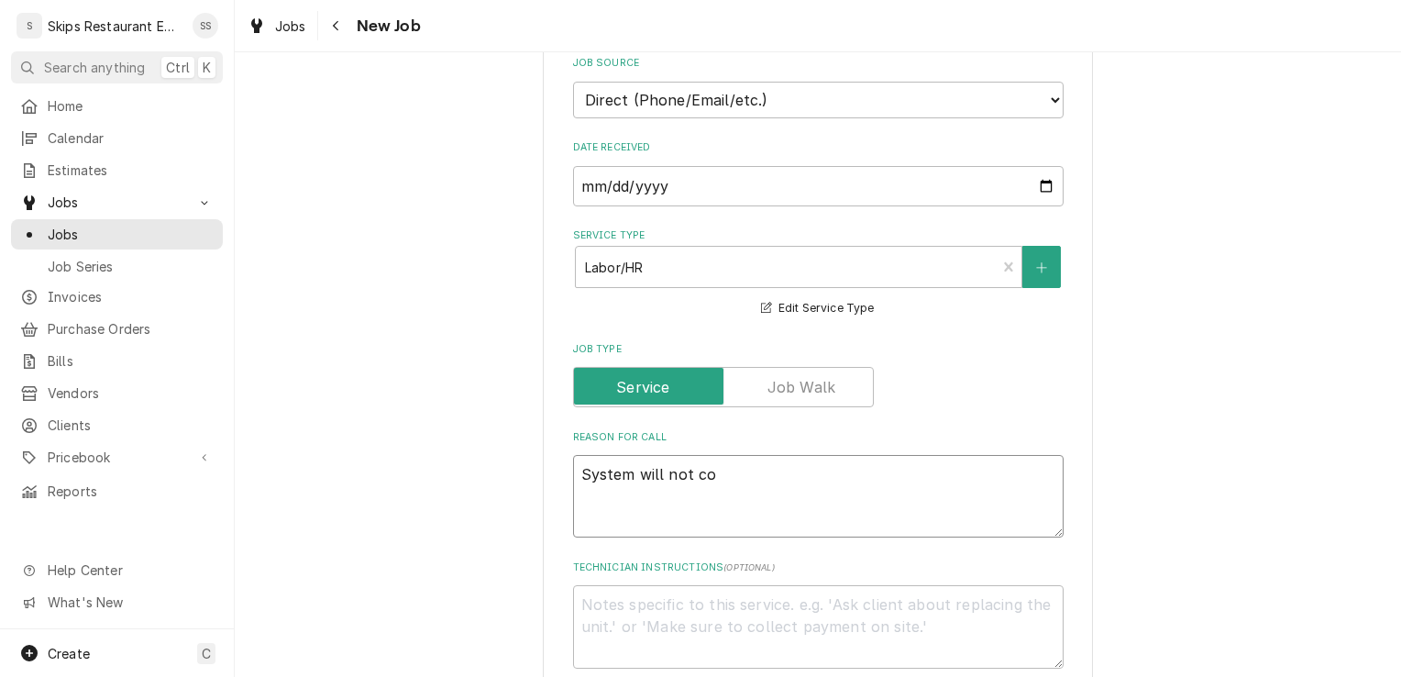
type textarea "x"
type textarea "System will not com"
type textarea "x"
type textarea "System will not come"
type textarea "x"
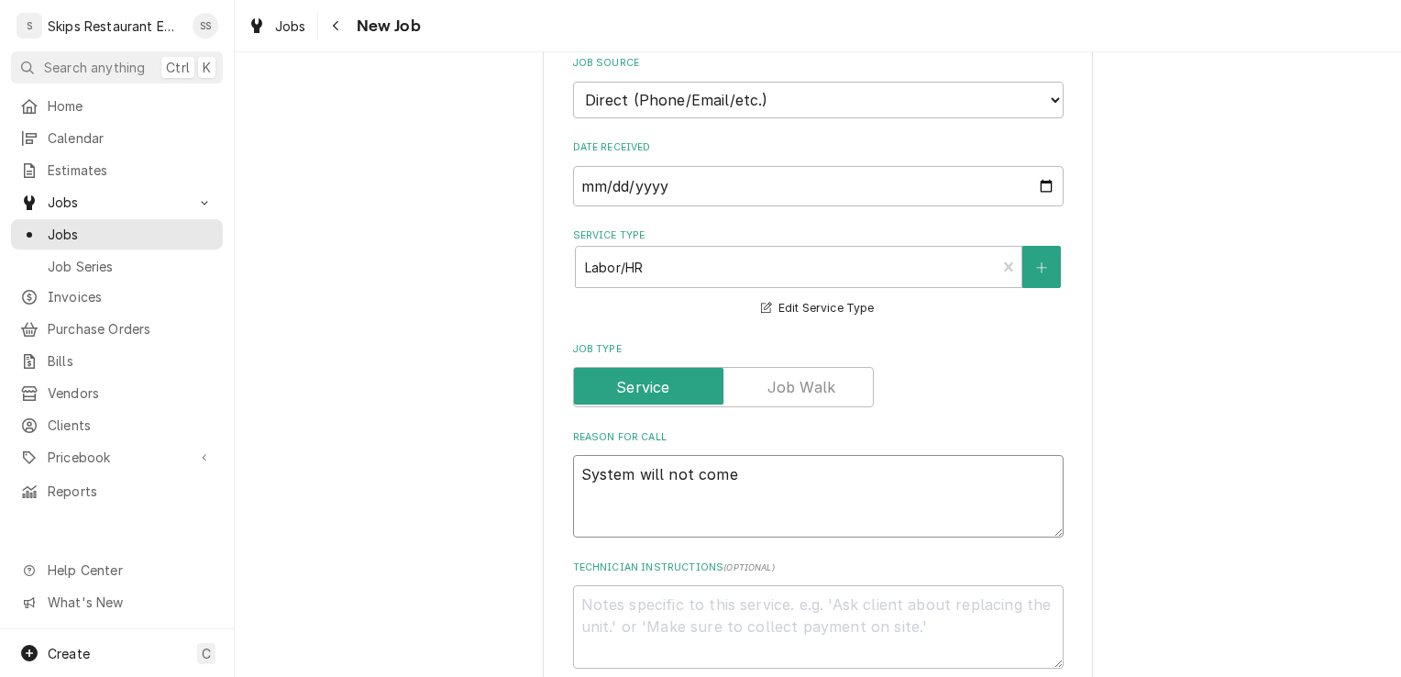
type textarea "System will not come o"
type textarea "x"
type textarea "System will not come on"
type textarea "x"
type textarea "System will not come on."
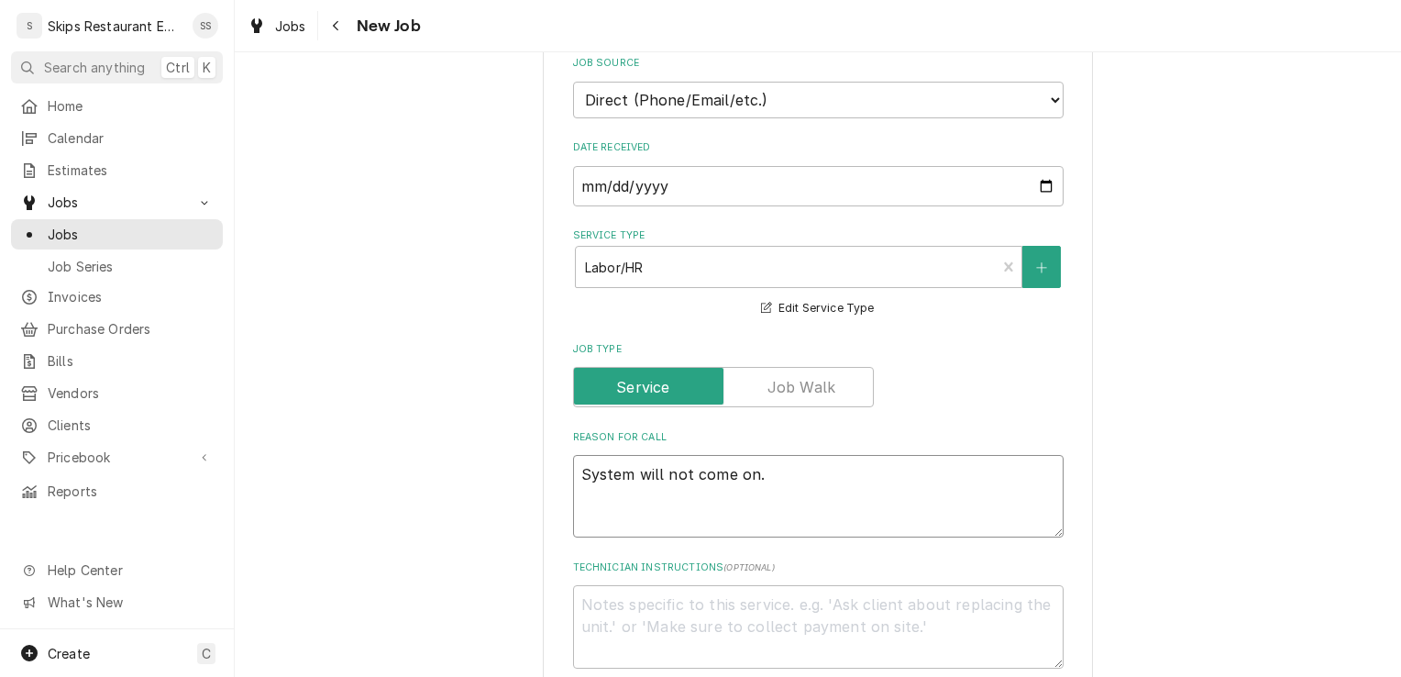
type textarea "x"
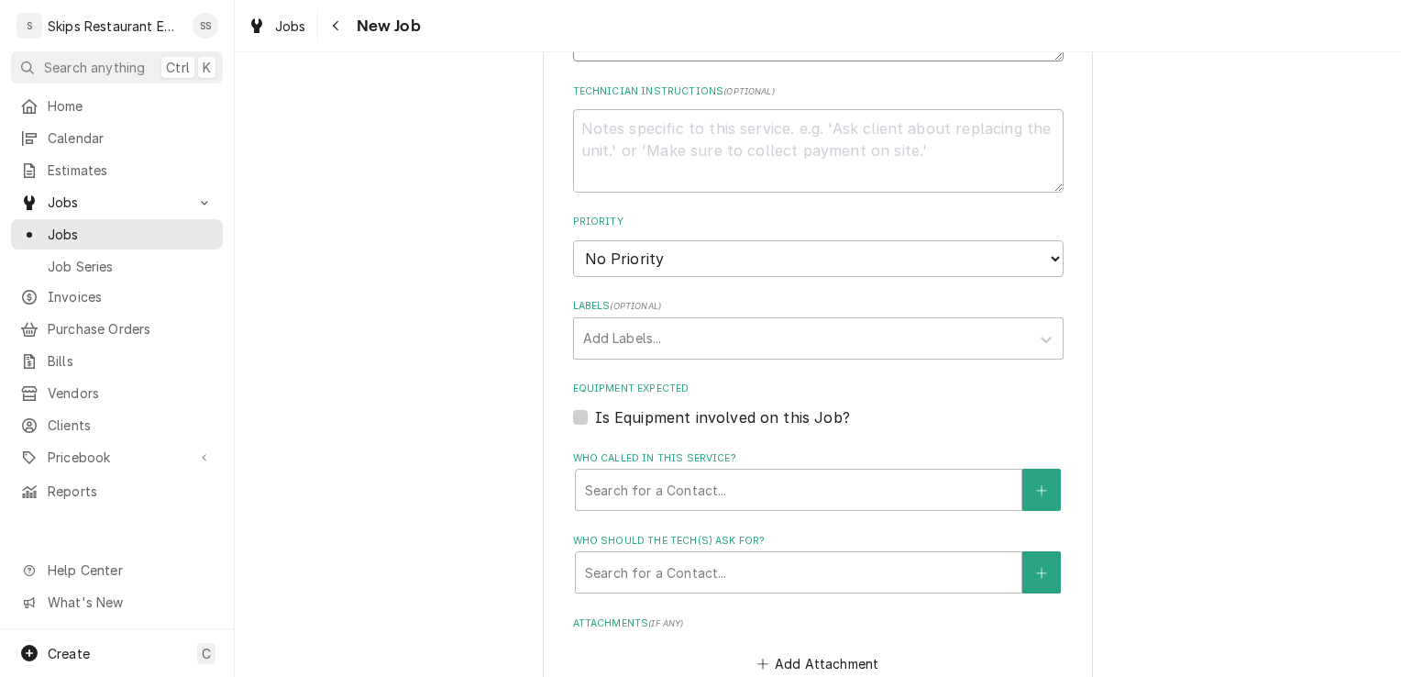
scroll to position [907, 0]
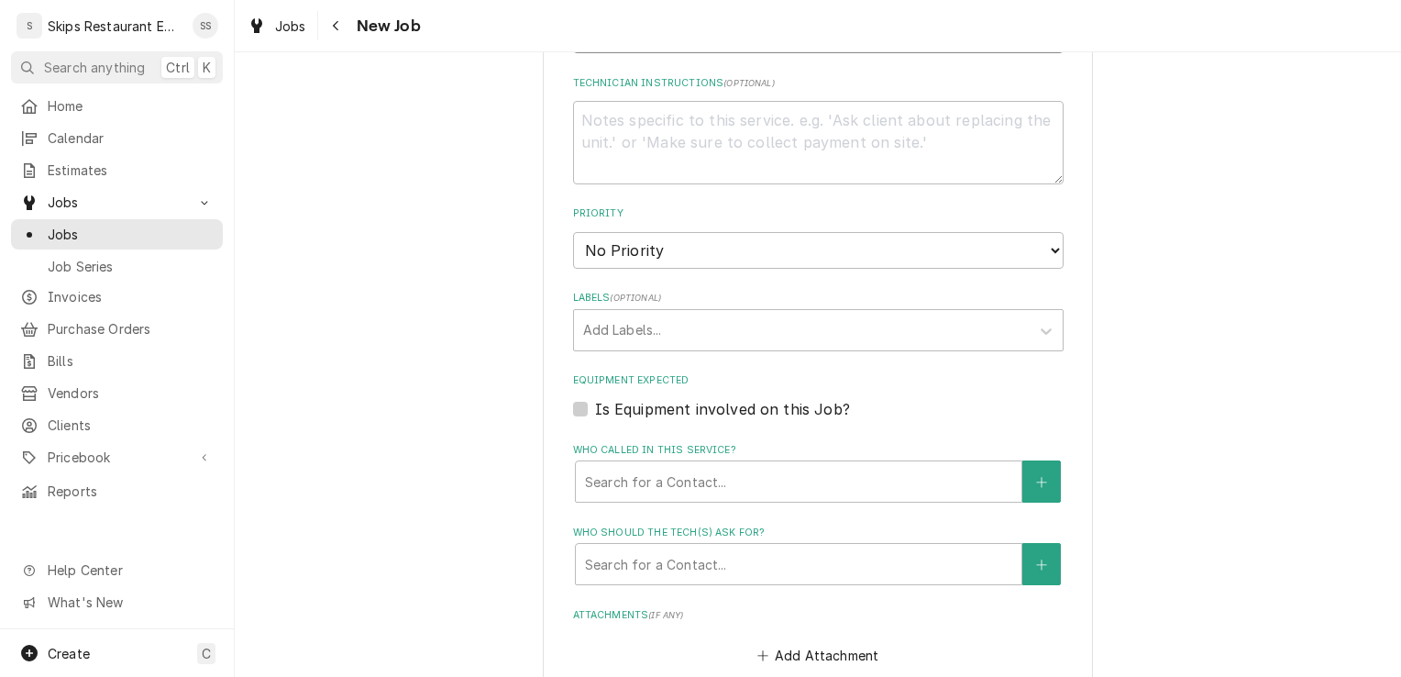
type textarea "System will not come on."
click at [595, 410] on label "Is Equipment involved on this Job?" at bounding box center [722, 409] width 255 height 22
click at [595, 410] on input "Equipment Expected" at bounding box center [840, 418] width 491 height 40
checkbox input "true"
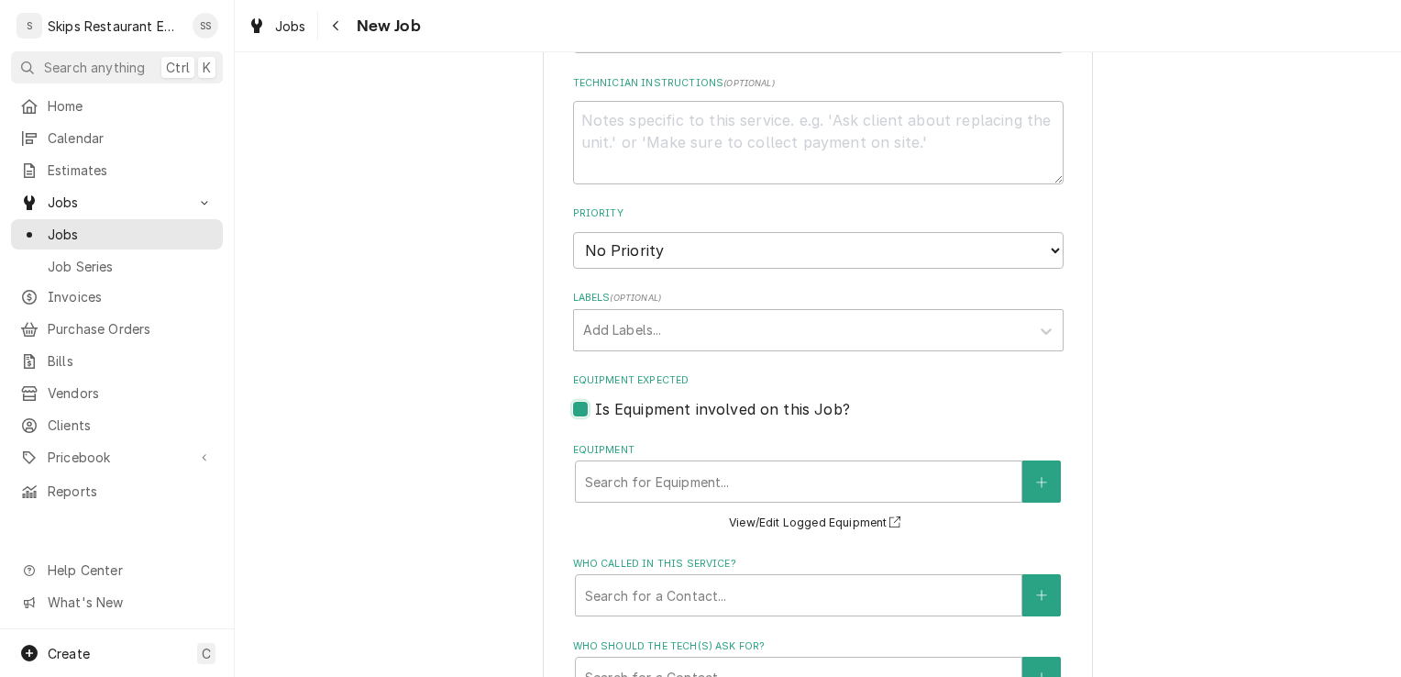
type textarea "x"
click at [1024, 486] on button "Equipment" at bounding box center [1042, 481] width 39 height 42
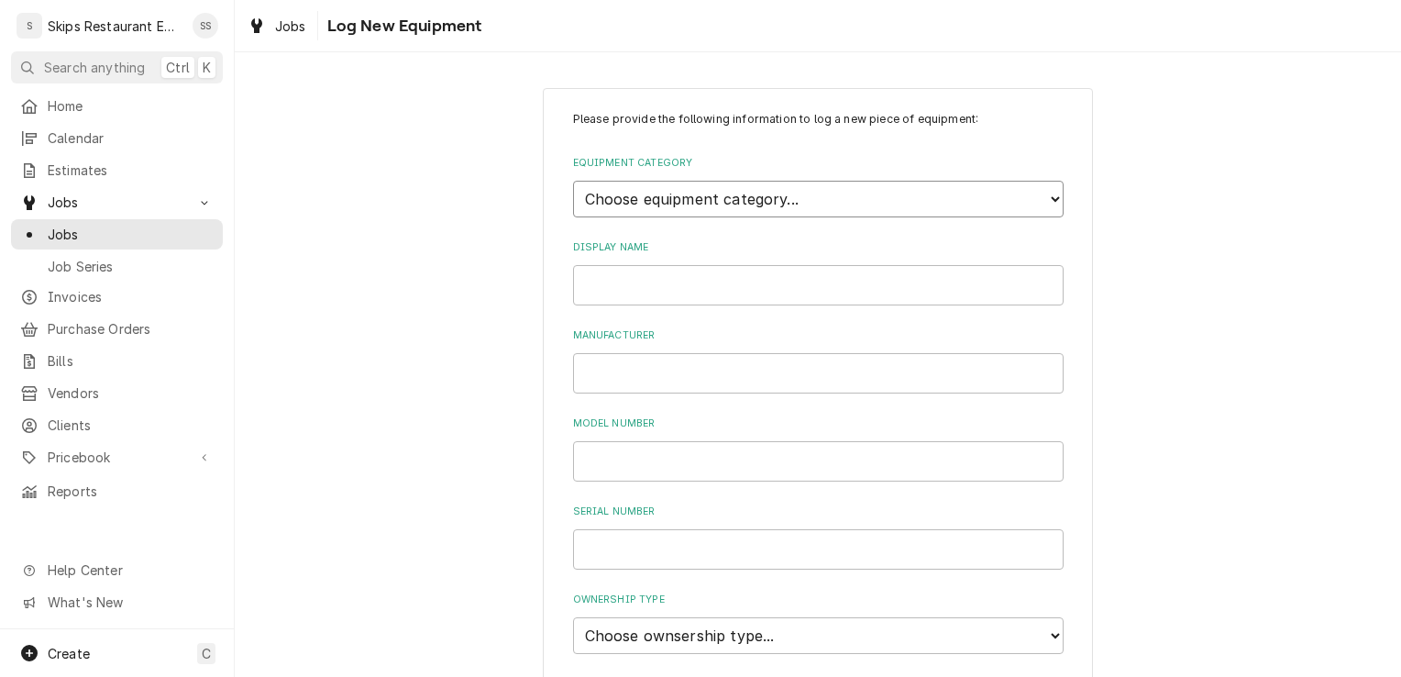
click at [808, 197] on select "Choose equipment category... Cooking Equipment Fryers Ice Machines Ovens and Ra…" at bounding box center [818, 199] width 491 height 37
click at [573, 181] on select "Choose equipment category... Cooking Equipment Fryers Ice Machines Ovens and Ra…" at bounding box center [818, 199] width 491 height 37
click at [666, 283] on select "Choose equipment type... Blender Commercial Can Openers Dicer, Cutter, and Chop…" at bounding box center [818, 283] width 491 height 37
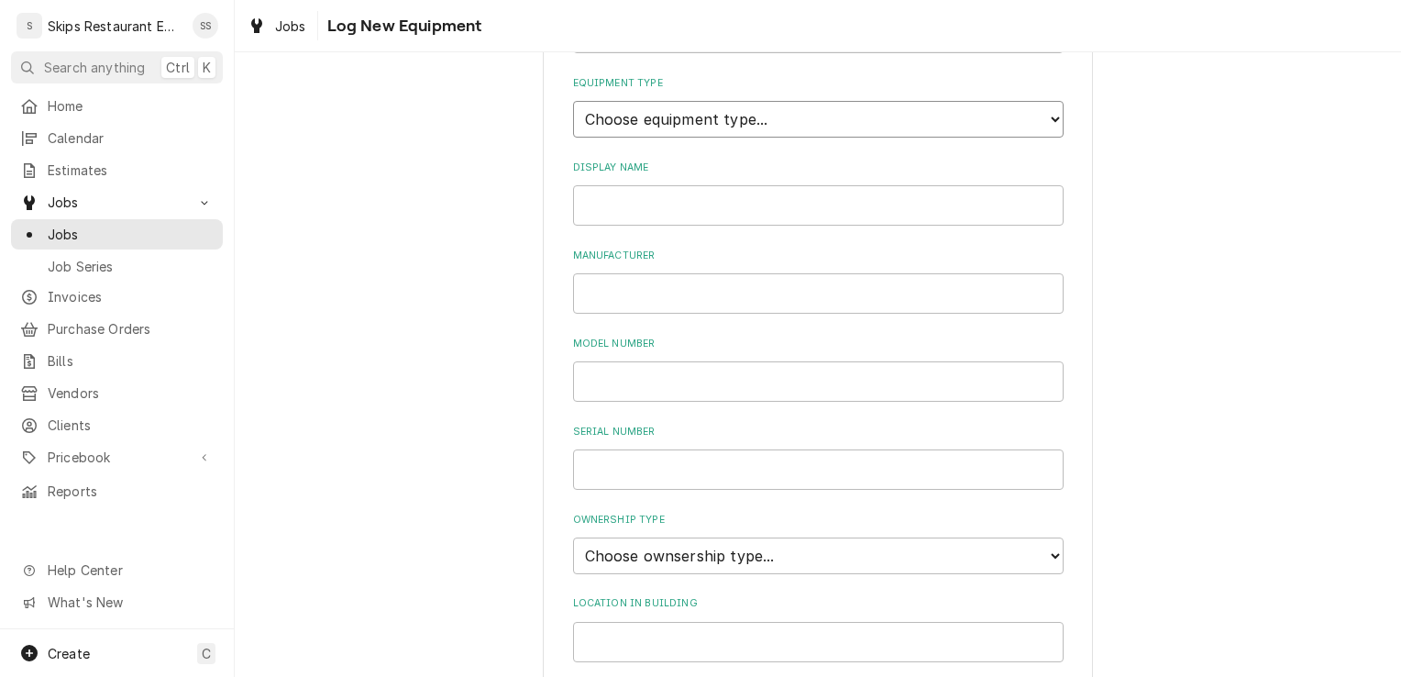
scroll to position [172, 0]
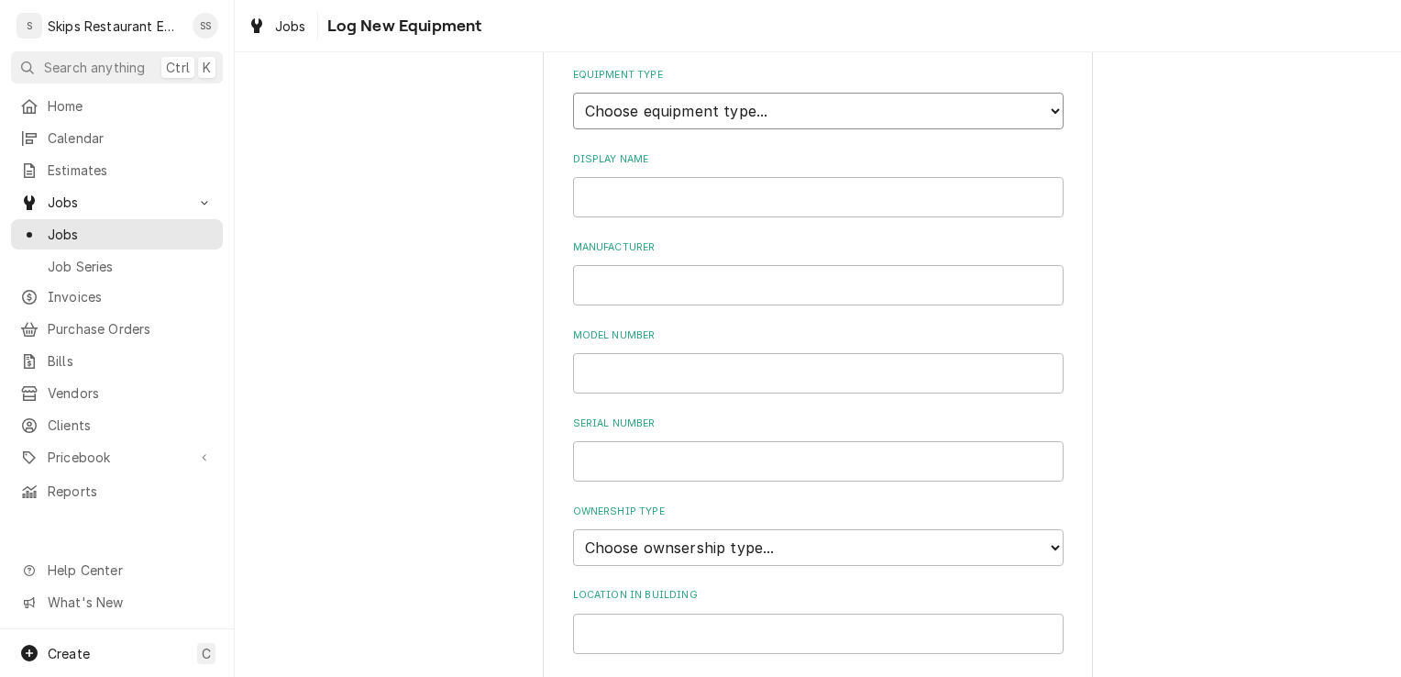
click at [735, 116] on select "Choose equipment type... Blender Commercial Can Openers Dicer, Cutter, and Chop…" at bounding box center [818, 111] width 491 height 37
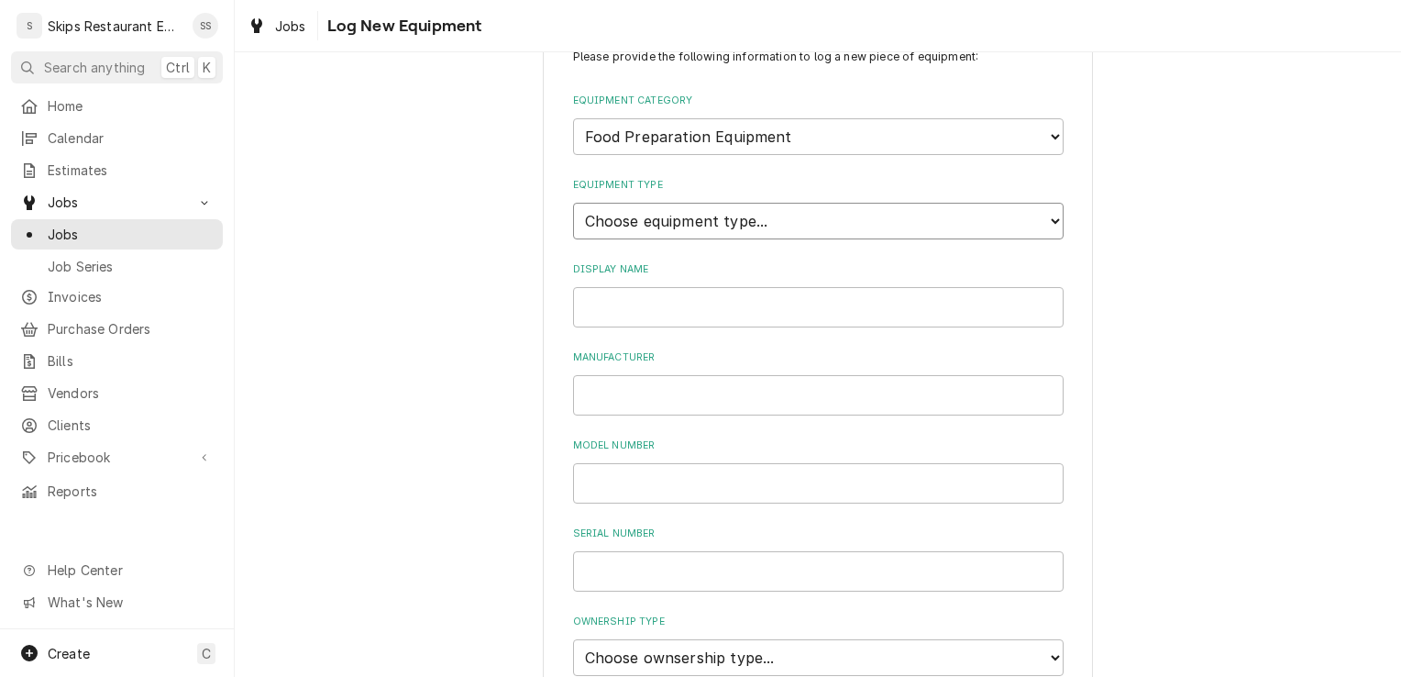
scroll to position [58, 0]
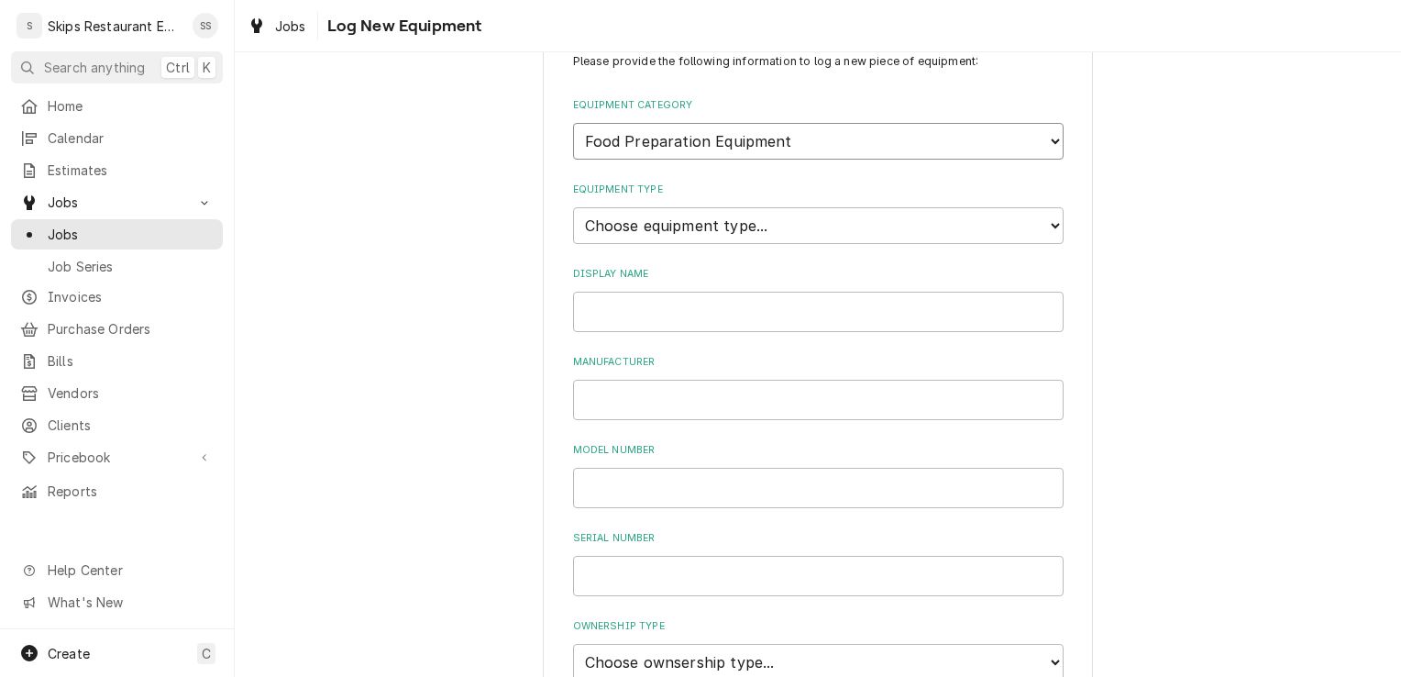
click at [792, 144] on select "Choose equipment category... Cooking Equipment Fryers Ice Machines Ovens and Ra…" at bounding box center [818, 141] width 491 height 37
select select "0"
click at [573, 123] on select "Choose equipment category... Cooking Equipment Fryers Ice Machines Ovens and Ra…" at bounding box center [818, 141] width 491 height 37
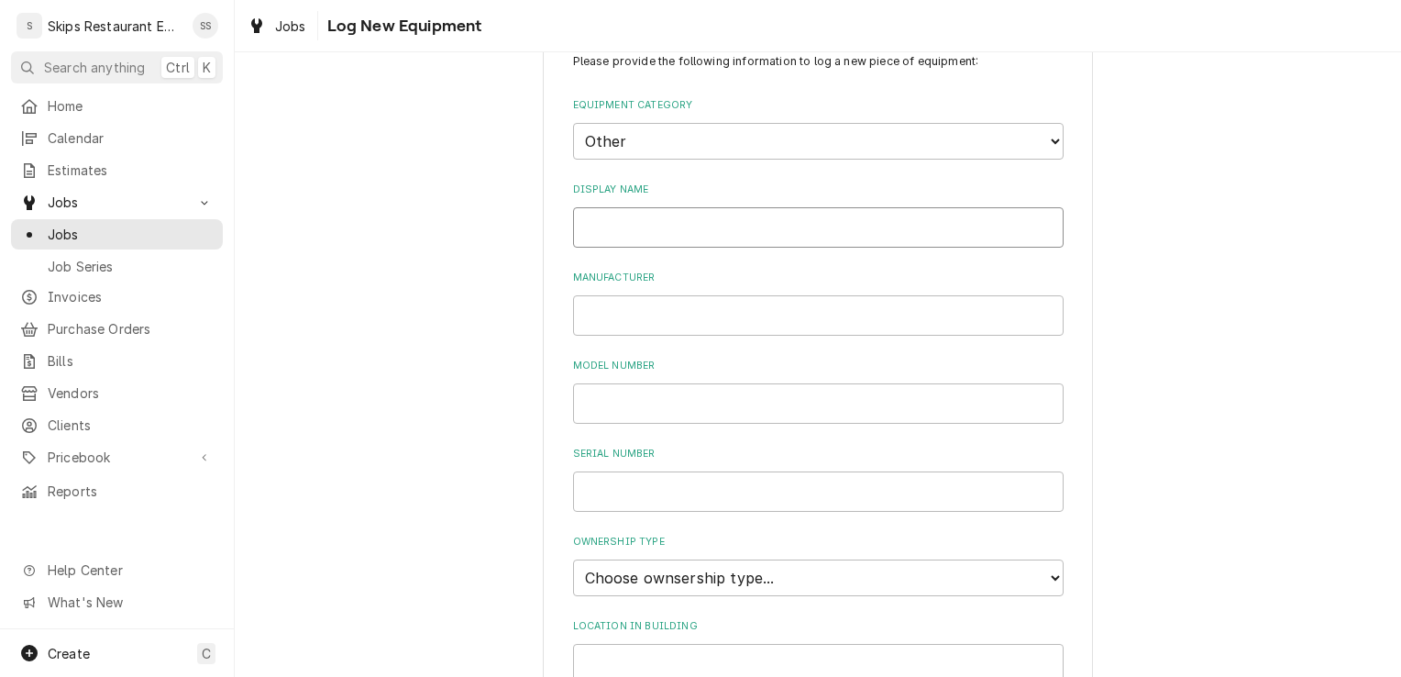
click at [606, 228] on input "Display Name" at bounding box center [818, 227] width 491 height 40
type input "Vent Hood Exhaust"
click at [625, 575] on select "Choose ownsership type... Unknown Owned Leased Rented" at bounding box center [818, 577] width 491 height 37
select select "1"
click at [573, 559] on select "Choose ownsership type... Unknown Owned Leased Rented" at bounding box center [818, 577] width 491 height 37
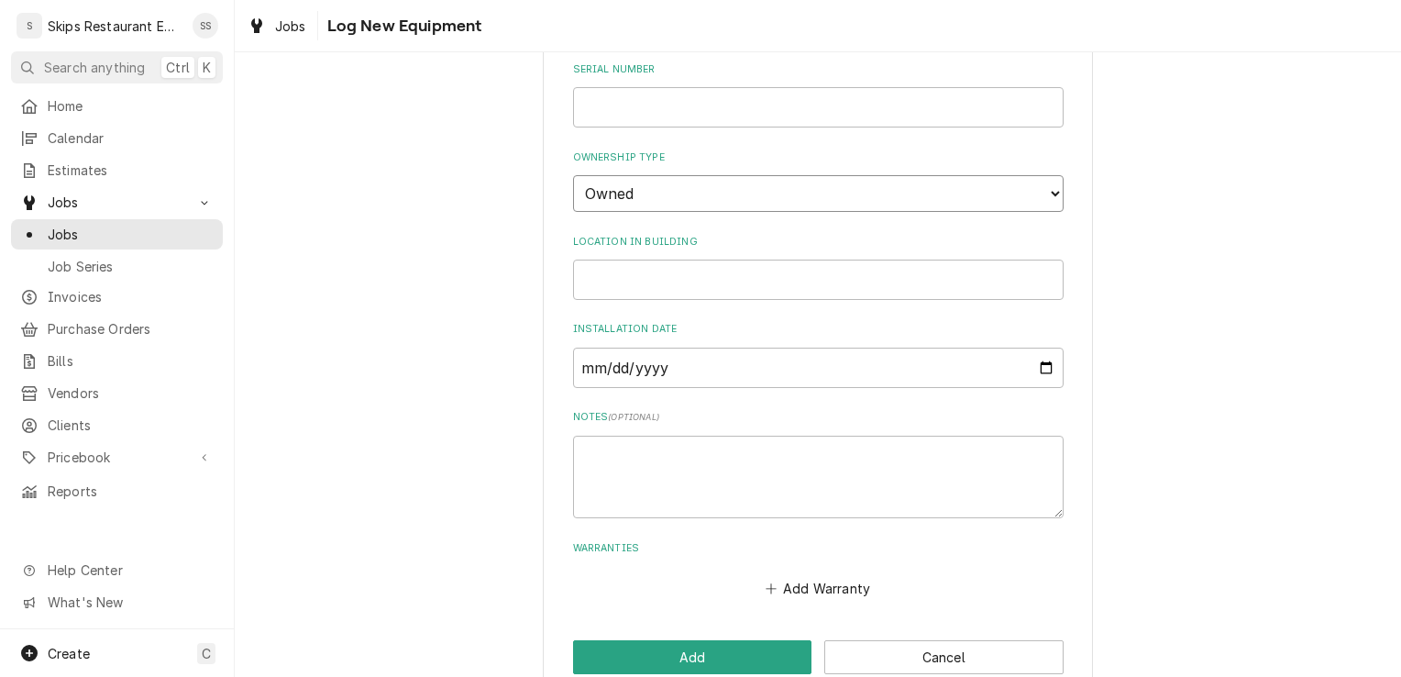
scroll to position [477, 0]
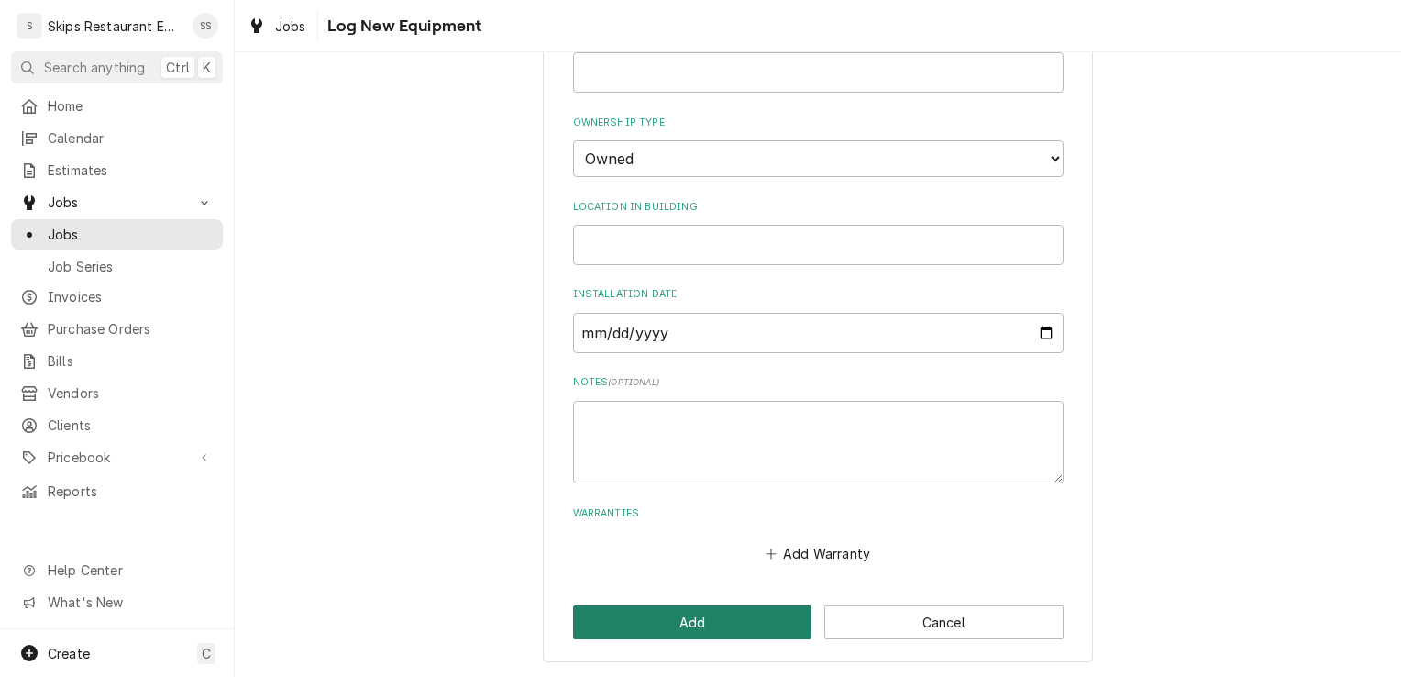
click at [717, 609] on button "Add" at bounding box center [692, 622] width 239 height 34
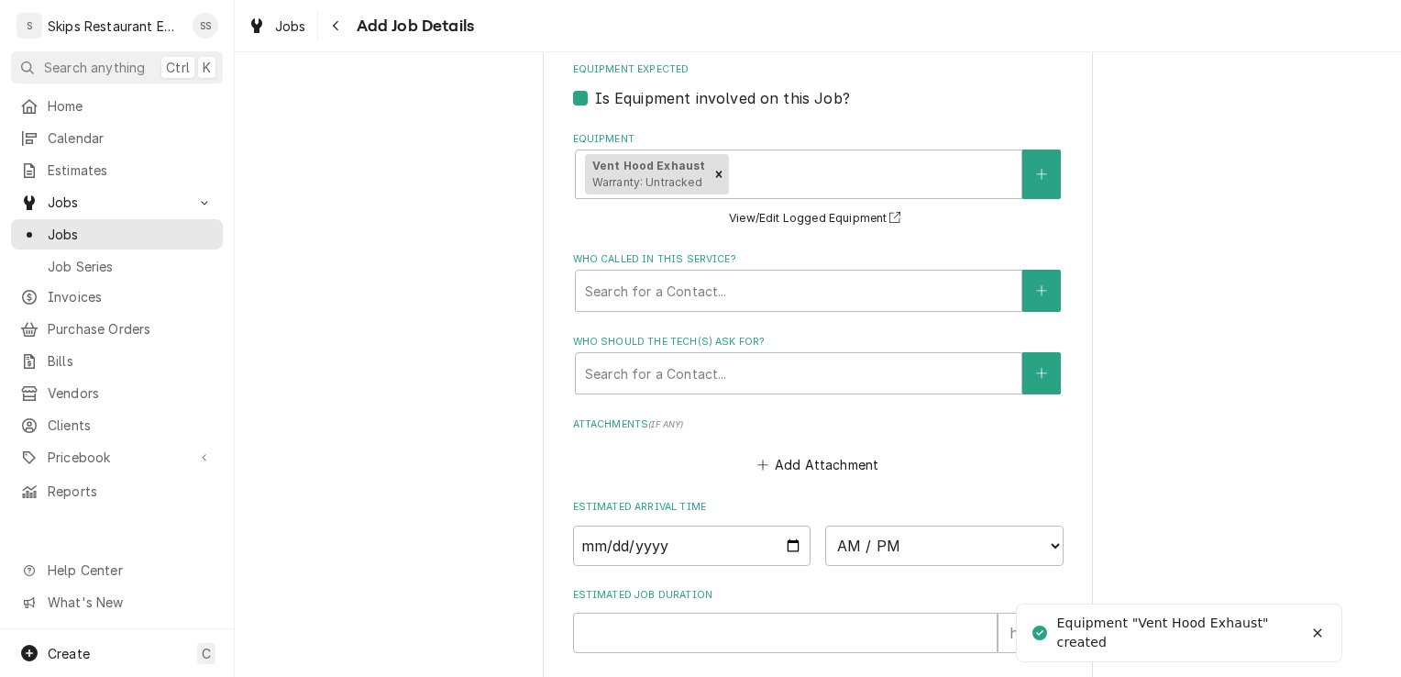
scroll to position [1234, 0]
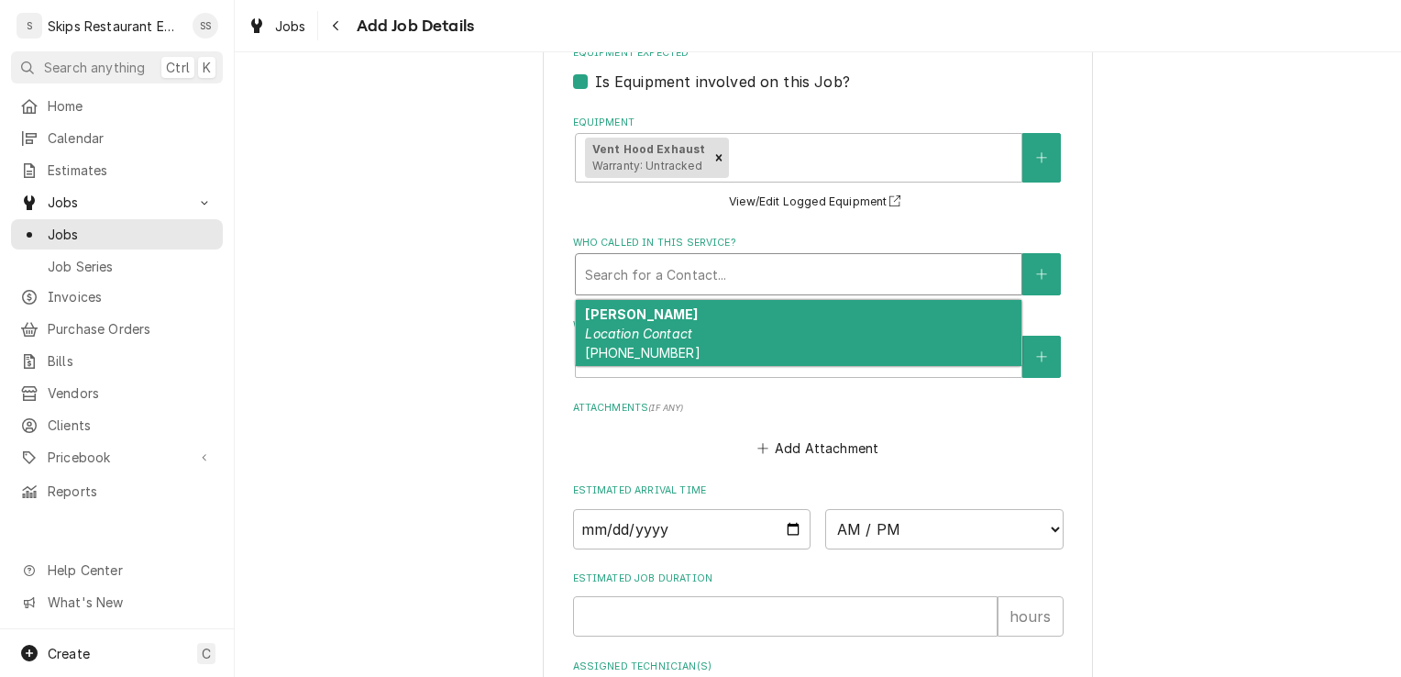
click at [693, 273] on div "Who called in this service?" at bounding box center [798, 274] width 427 height 33
click at [670, 334] on em "Location Contact" at bounding box center [638, 334] width 107 height 16
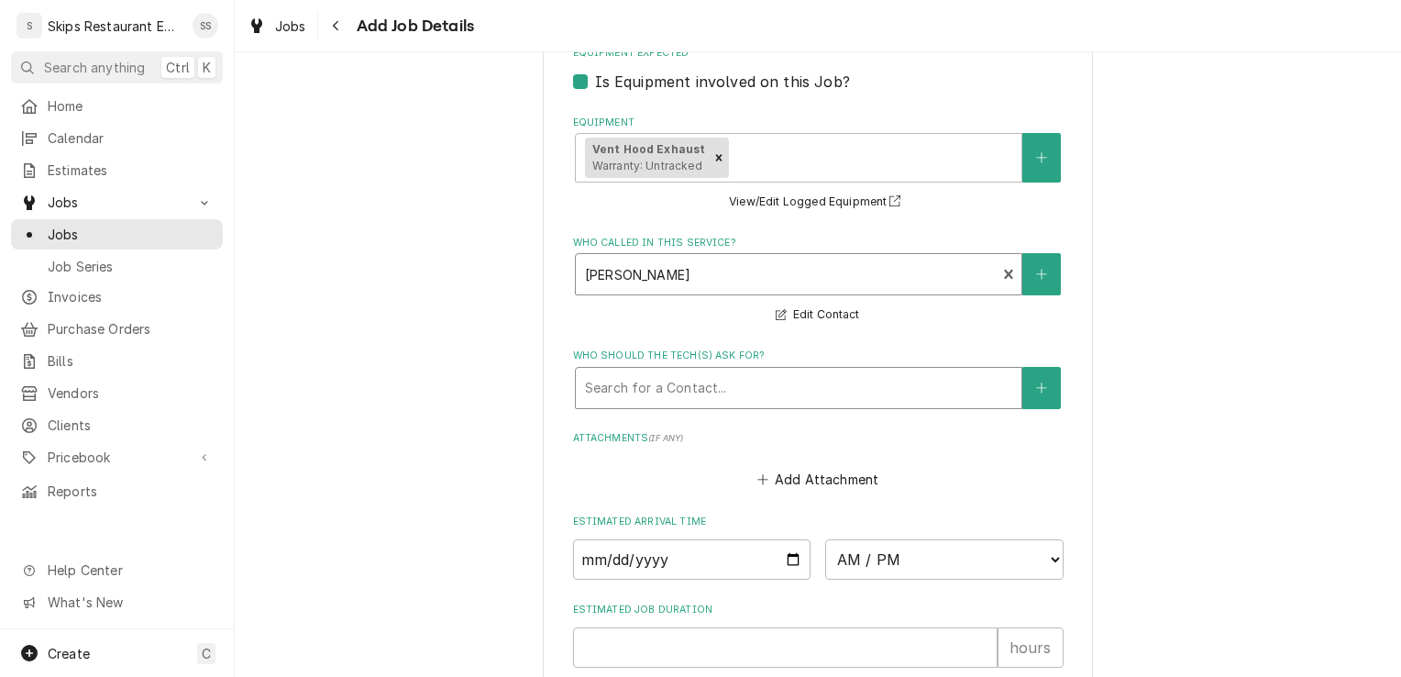
click at [662, 380] on div "Who should the tech(s) ask for?" at bounding box center [798, 387] width 427 height 33
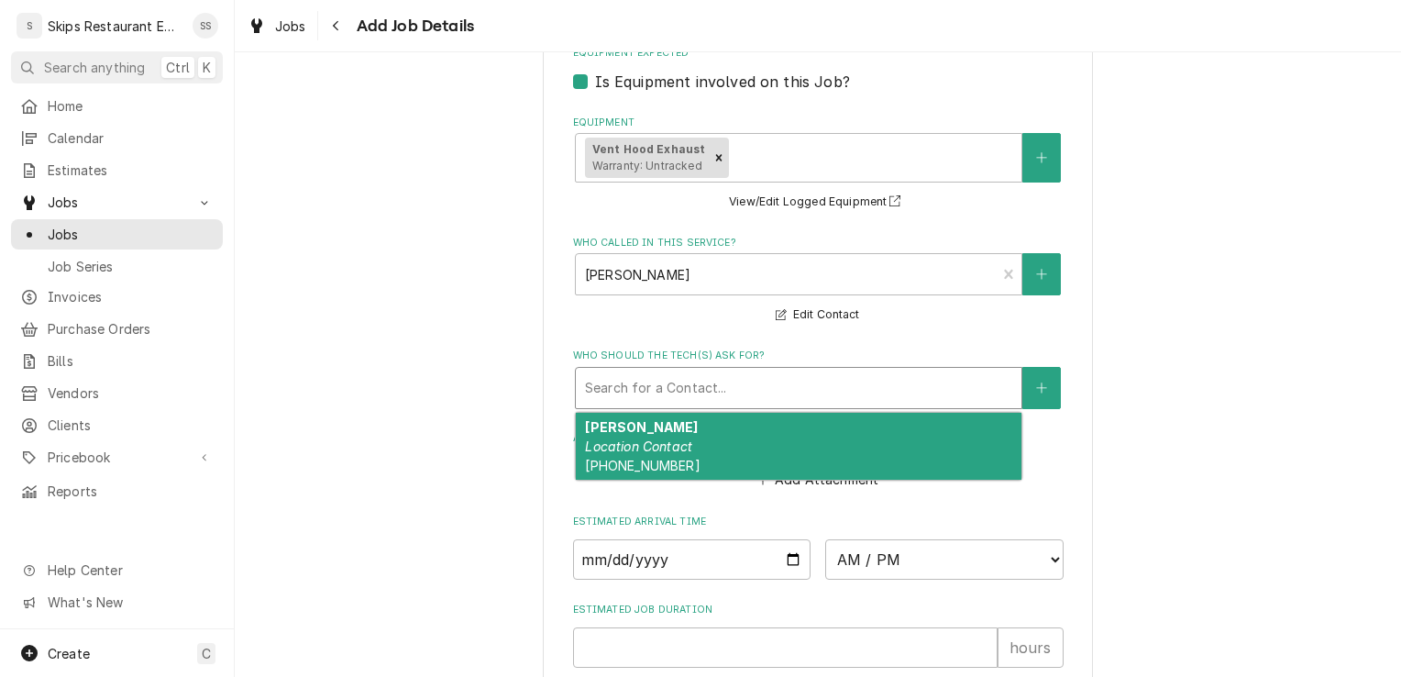
click at [649, 453] on em "Location Contact" at bounding box center [638, 446] width 107 height 16
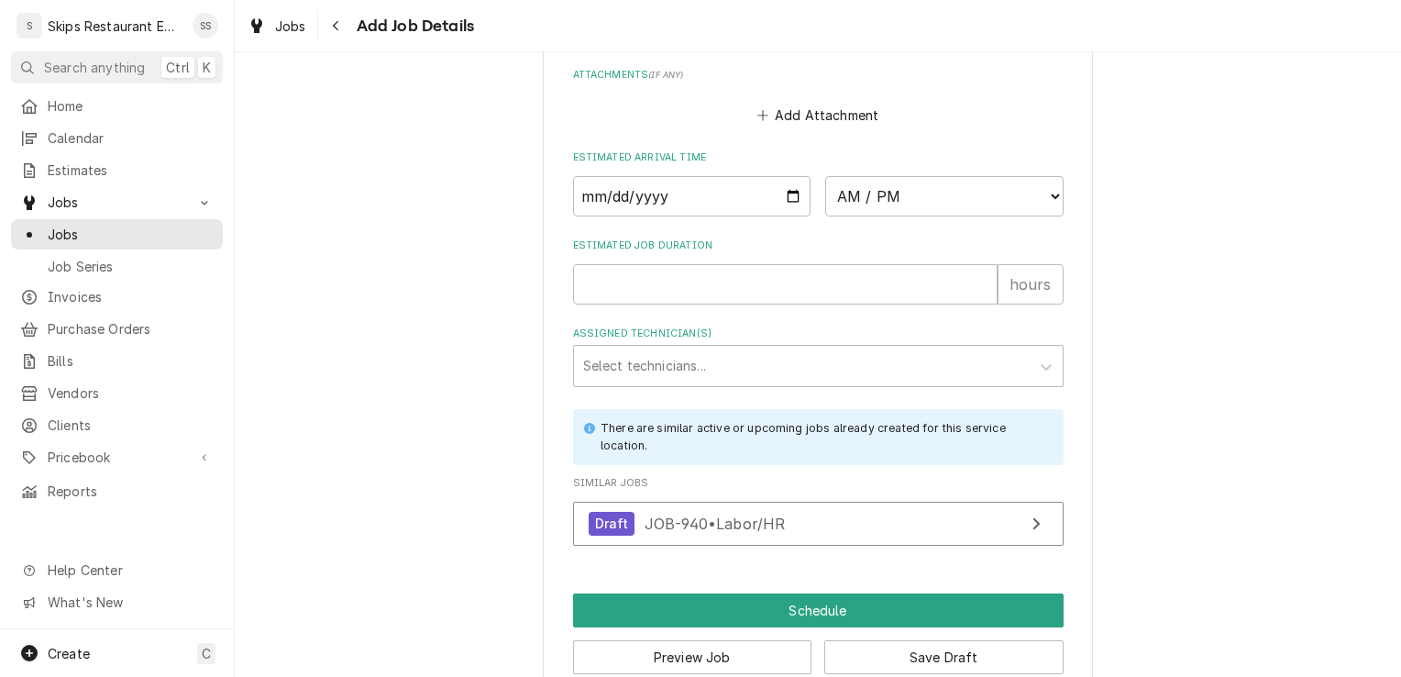
scroll to position [1668, 0]
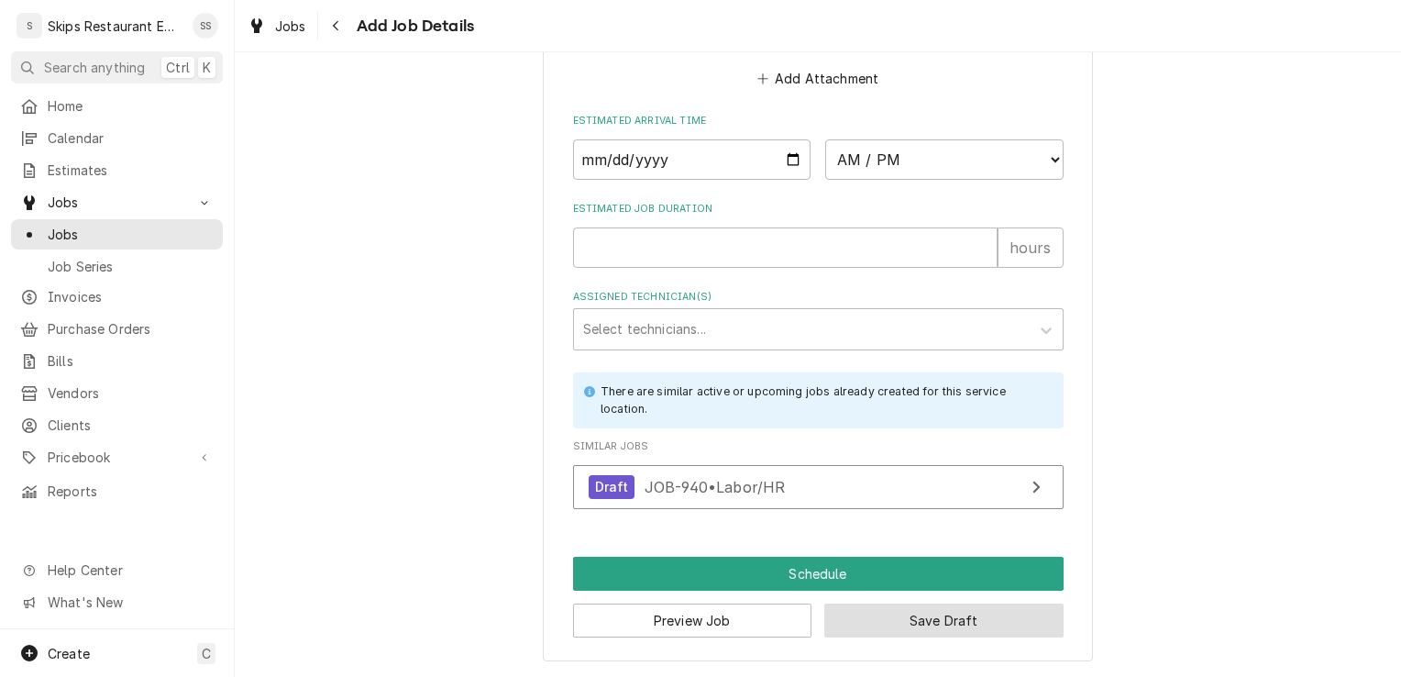
click at [913, 614] on button "Save Draft" at bounding box center [943, 620] width 239 height 34
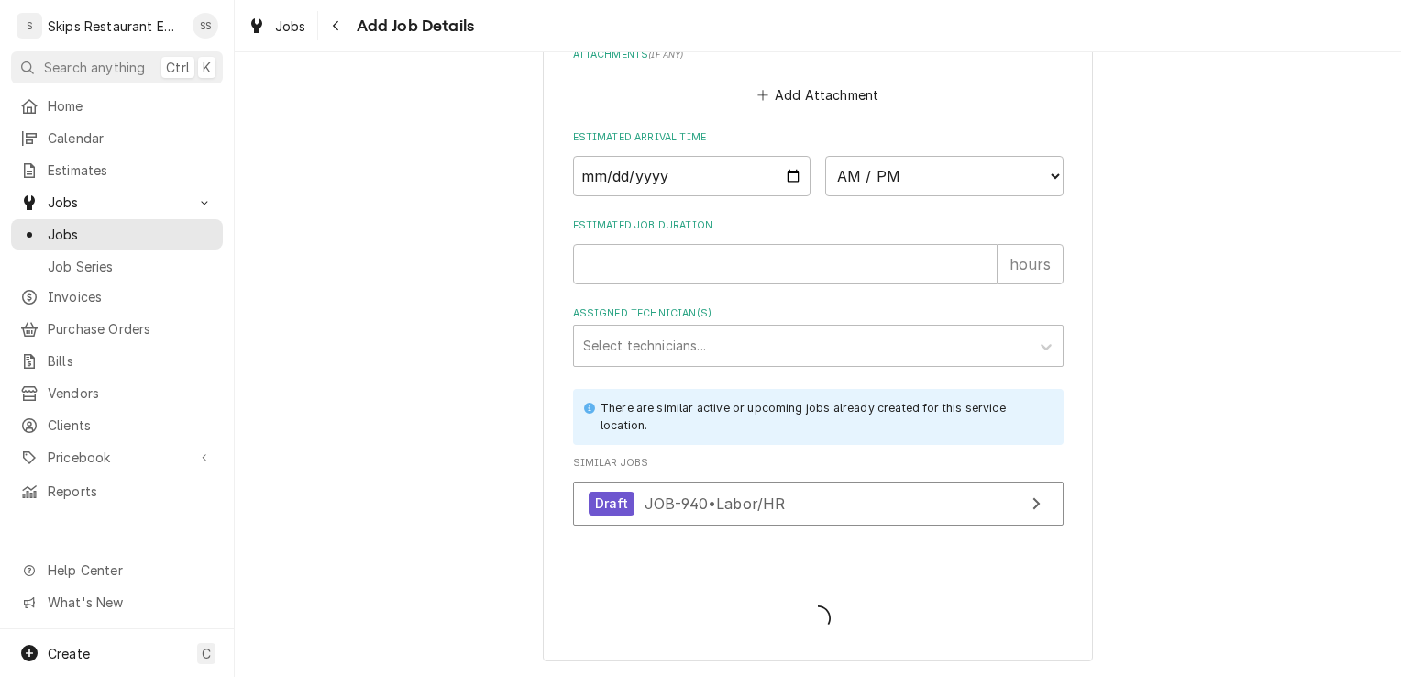
scroll to position [1651, 0]
type textarea "x"
